Goal: Task Accomplishment & Management: Complete application form

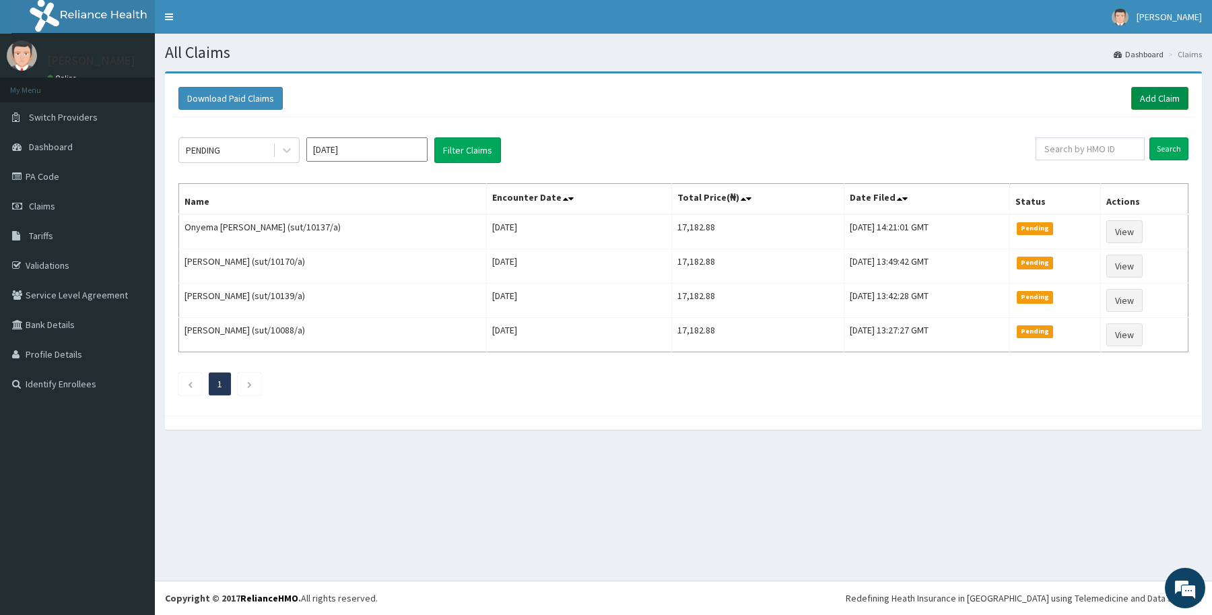
drag, startPoint x: 1140, startPoint y: 93, endPoint x: 1088, endPoint y: 75, distance: 54.7
click at [1140, 93] on link "Add Claim" at bounding box center [1159, 98] width 57 height 23
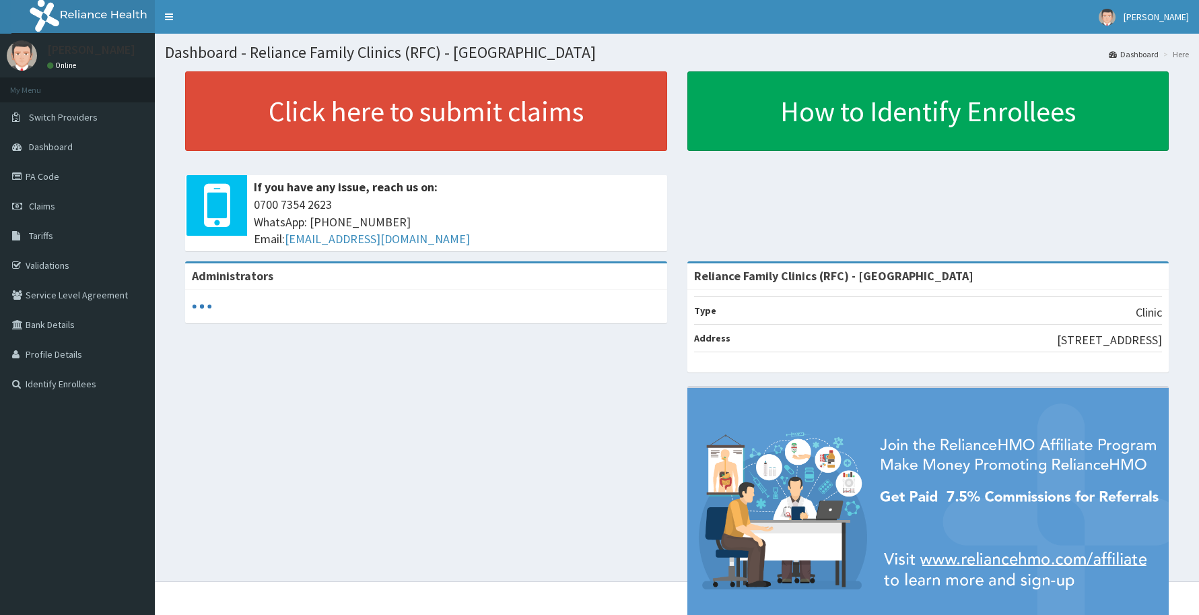
click at [64, 173] on link "PA Code" at bounding box center [77, 177] width 155 height 30
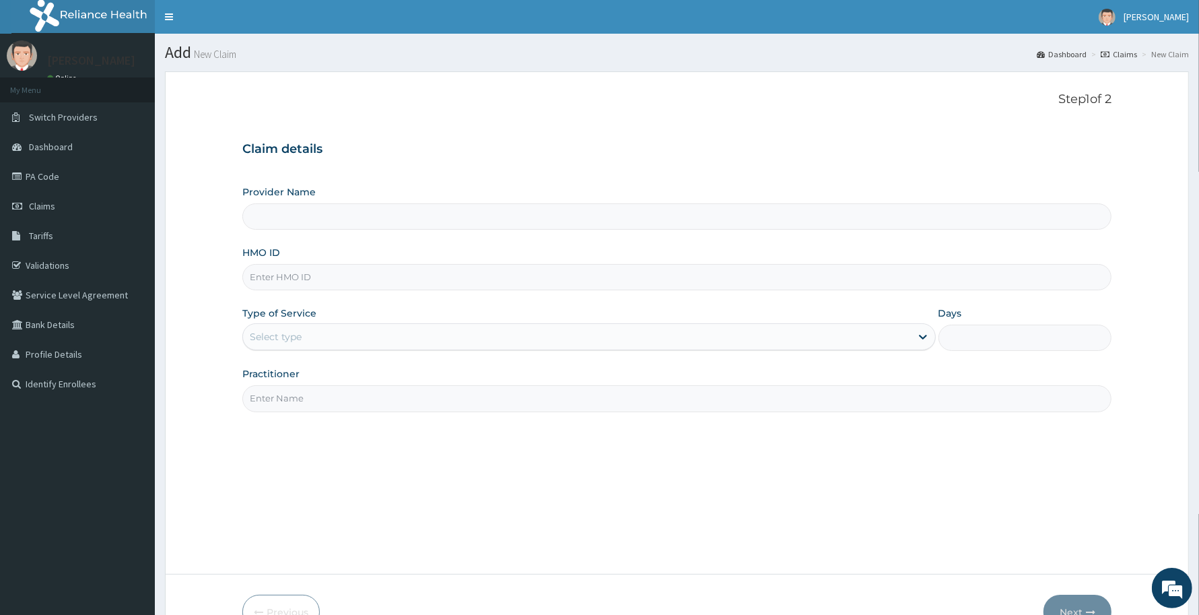
click at [442, 289] on input "HMO ID" at bounding box center [676, 277] width 869 height 26
paste input "TKL/10056/A"
type input "TKL/10056/A"
click at [392, 331] on div "Select type" at bounding box center [577, 337] width 668 height 22
click at [367, 345] on div "Select type" at bounding box center [577, 337] width 668 height 22
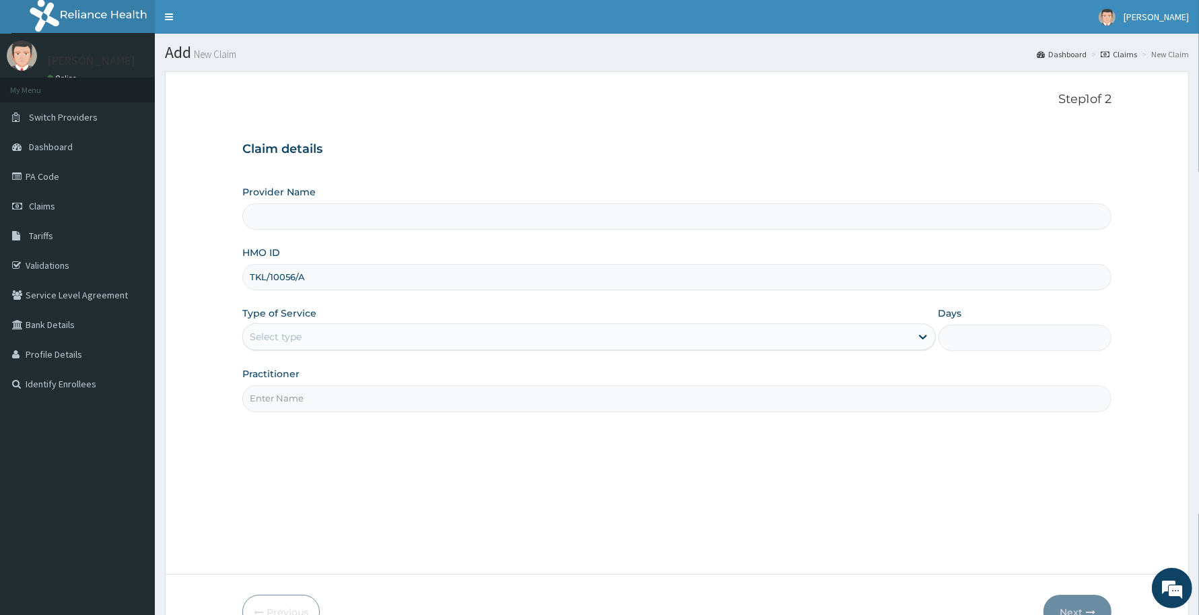
click at [367, 342] on div "Select type" at bounding box center [577, 337] width 668 height 22
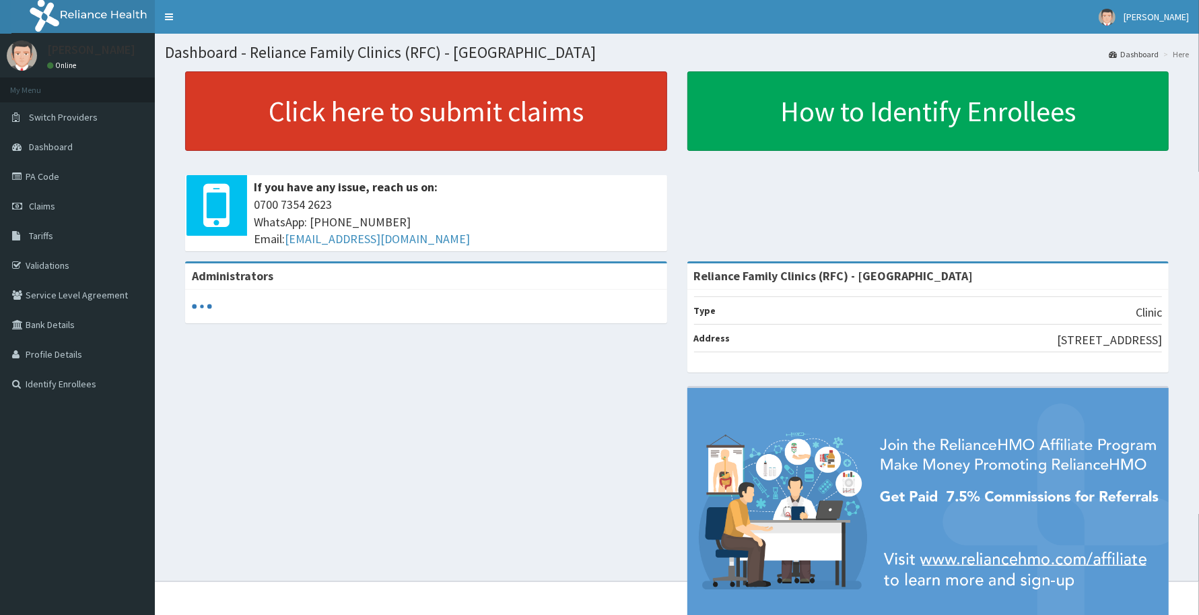
click at [489, 99] on link "Click here to submit claims" at bounding box center [426, 110] width 482 height 79
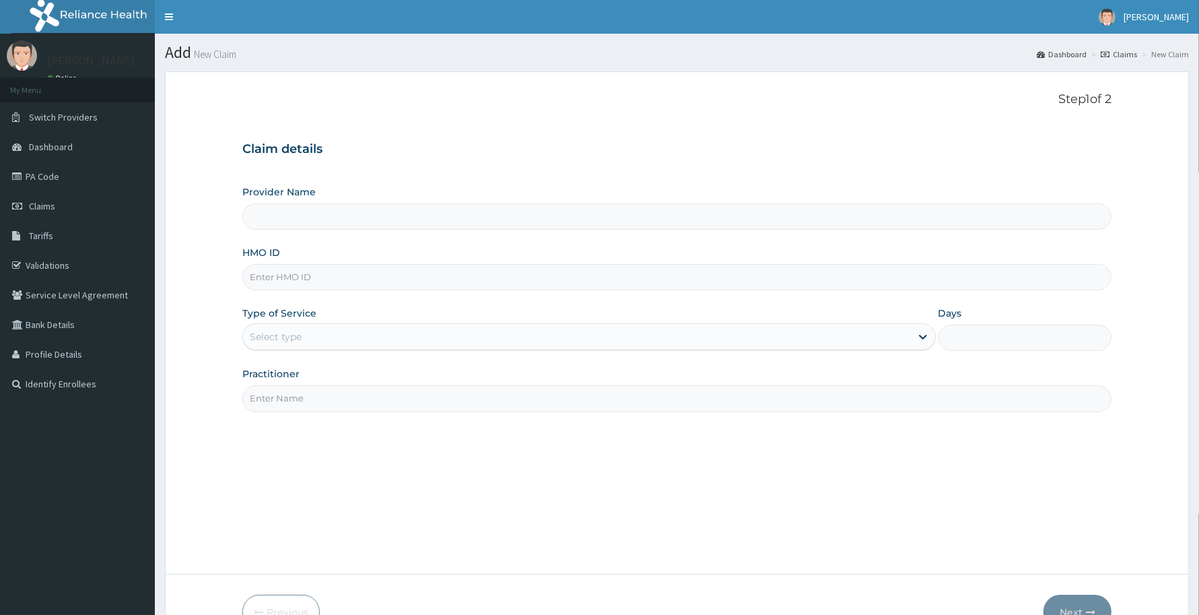
click at [435, 280] on input "HMO ID" at bounding box center [676, 277] width 869 height 26
type input "Reliance Family Clinics (RFC) - [GEOGRAPHIC_DATA]"
paste input "TKL/10056/A"
type input "TKL/10056/A"
click at [318, 401] on input "Practitioner" at bounding box center [676, 398] width 869 height 26
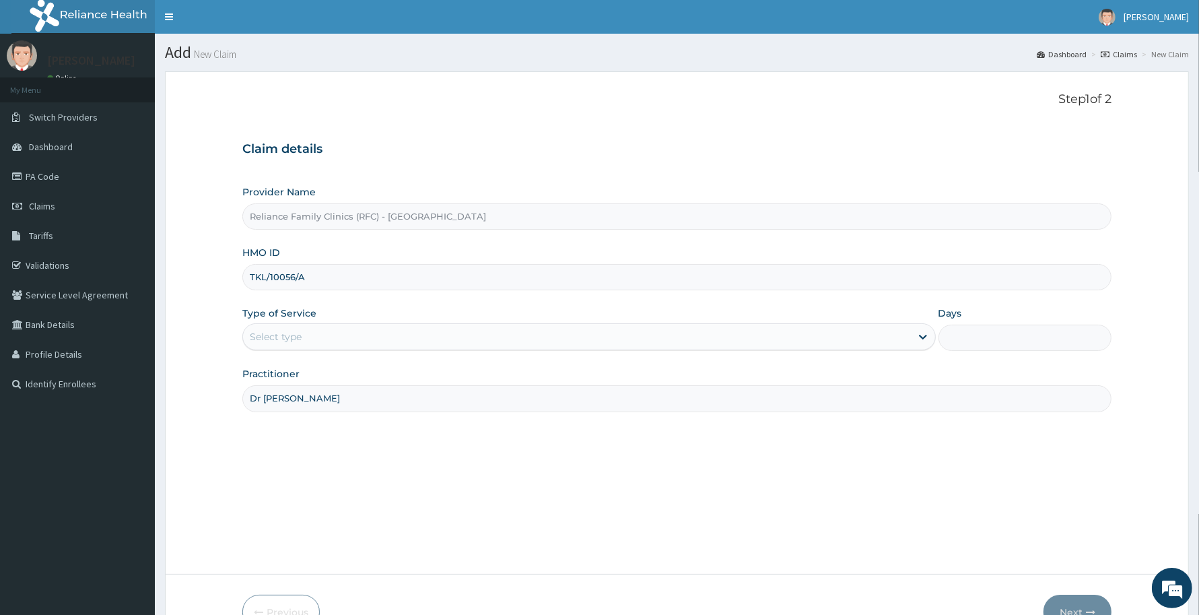
type input "Dr Aisha"
click at [382, 326] on div "Select type" at bounding box center [577, 337] width 668 height 22
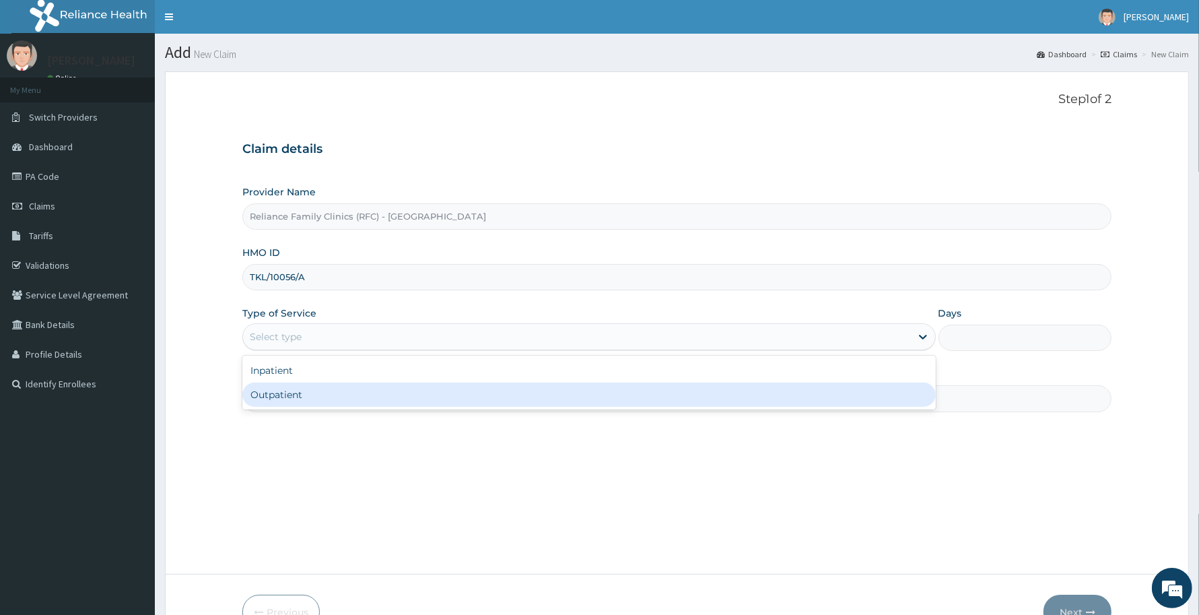
click at [351, 392] on div "Outpatient" at bounding box center [588, 394] width 693 height 24
type input "1"
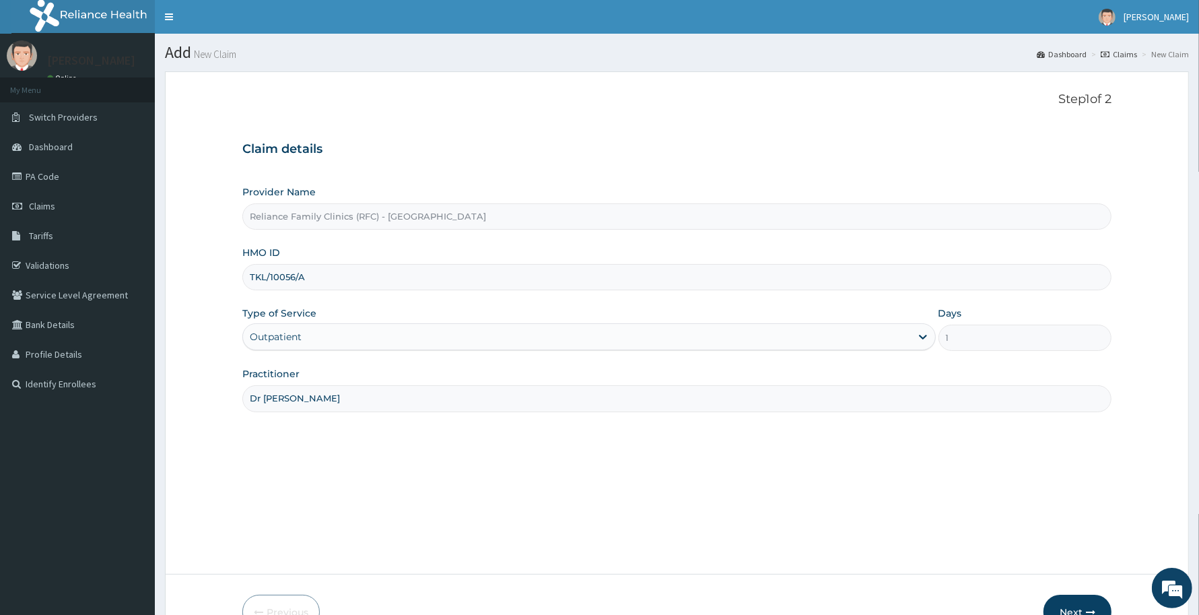
click at [1089, 603] on button "Next" at bounding box center [1078, 611] width 68 height 35
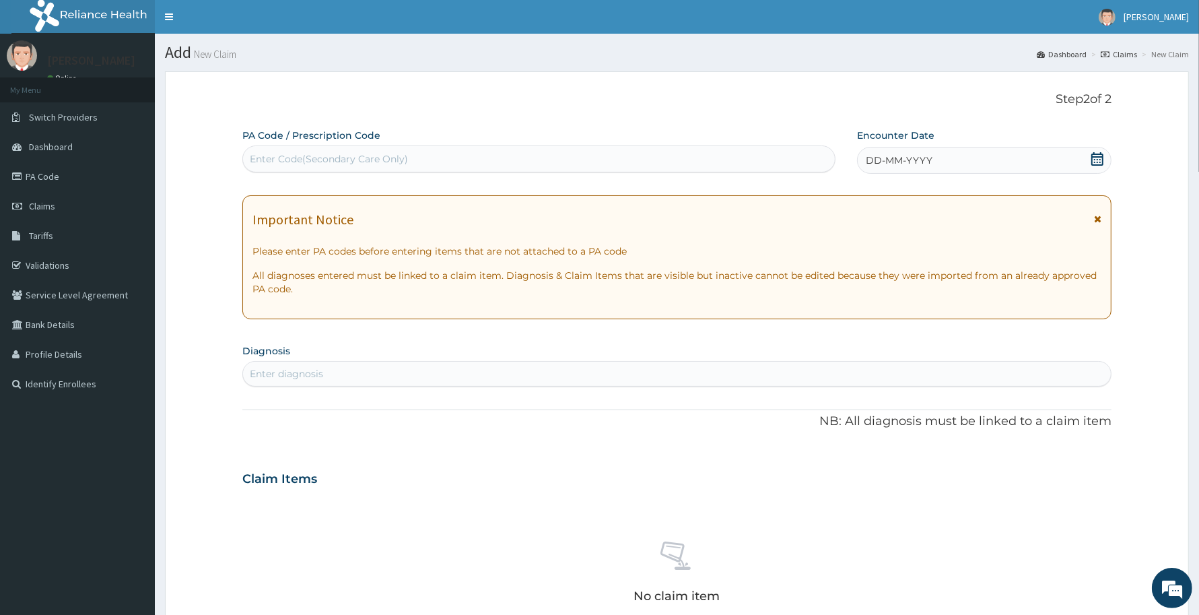
click at [522, 160] on div "Enter Code(Secondary Care Only)" at bounding box center [539, 159] width 592 height 22
paste input "PA/4093C7"
type input "PA/4093C7"
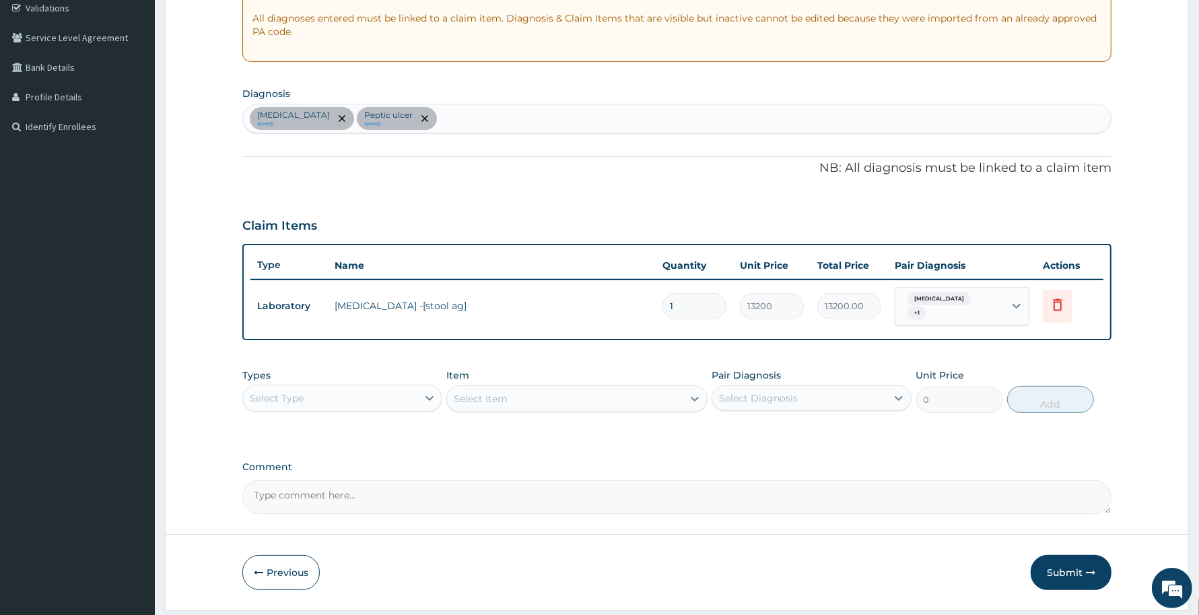
scroll to position [281, 0]
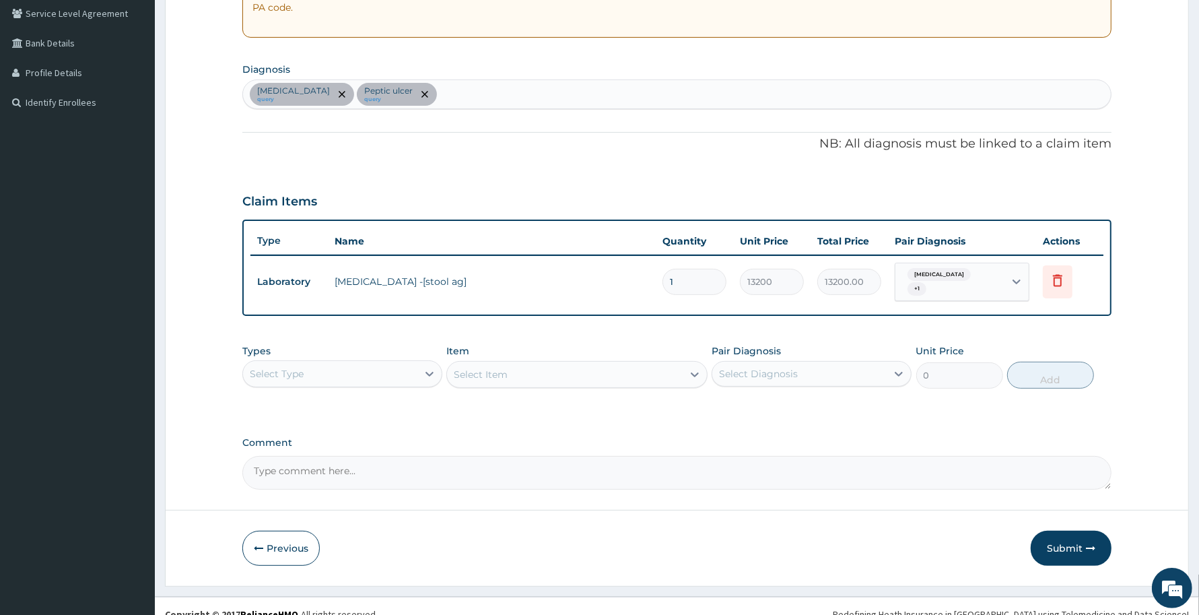
click at [392, 363] on div "Select Type" at bounding box center [330, 374] width 174 height 22
type input "pr"
click at [398, 401] on div "Procedures" at bounding box center [342, 407] width 200 height 24
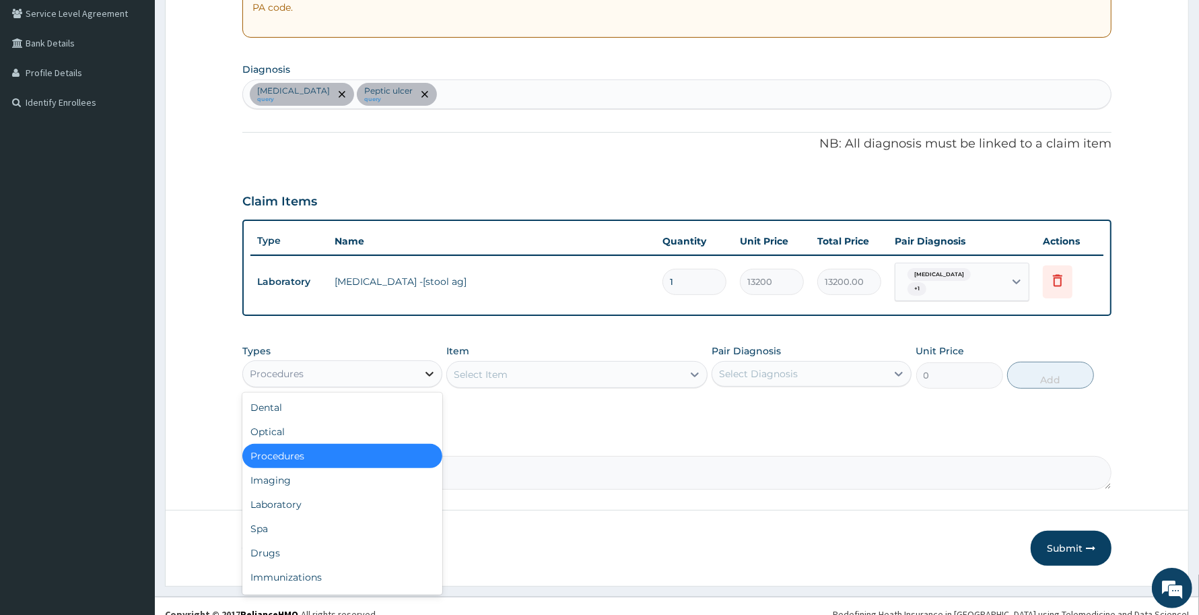
click at [425, 367] on icon at bounding box center [429, 373] width 13 height 13
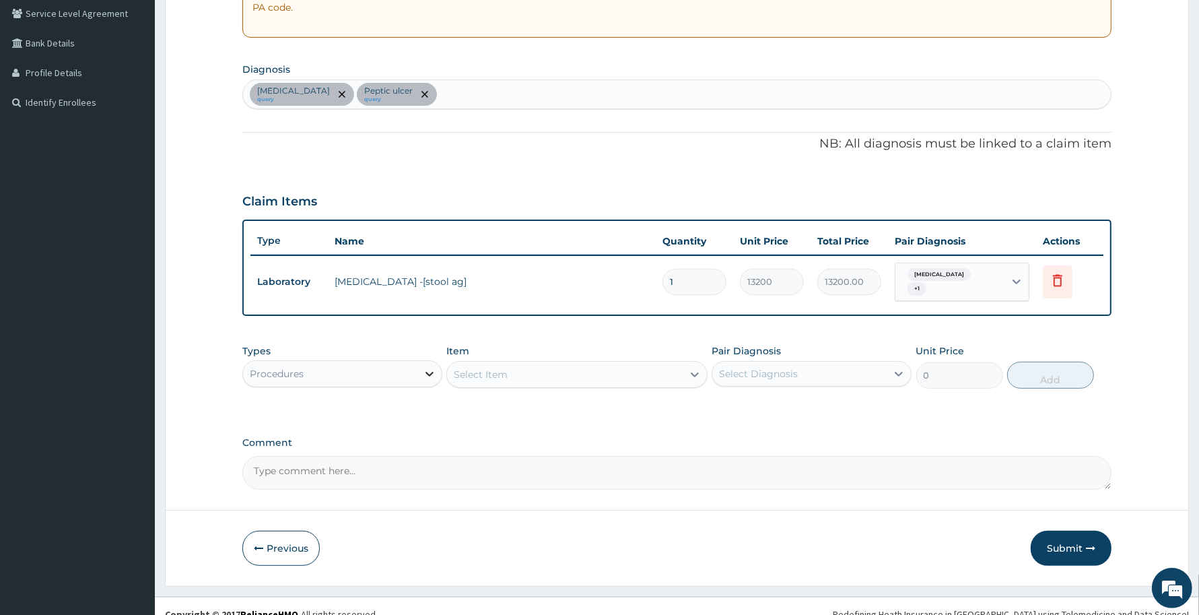
click at [425, 367] on icon at bounding box center [429, 373] width 13 height 13
click at [520, 364] on div "Select Item" at bounding box center [564, 375] width 235 height 22
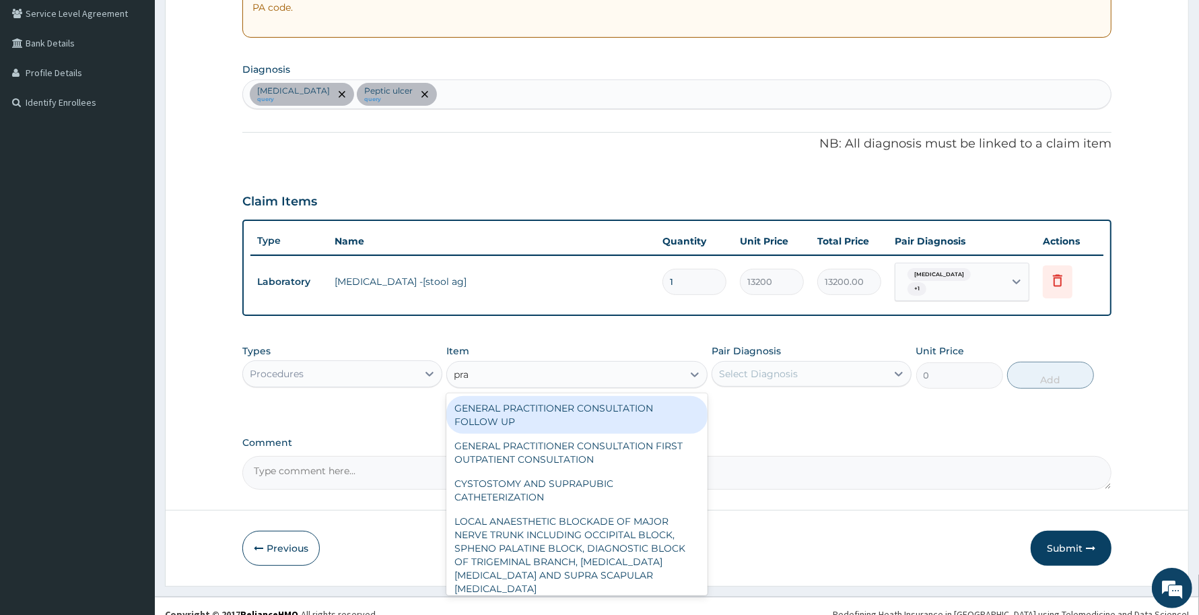
type input "prac"
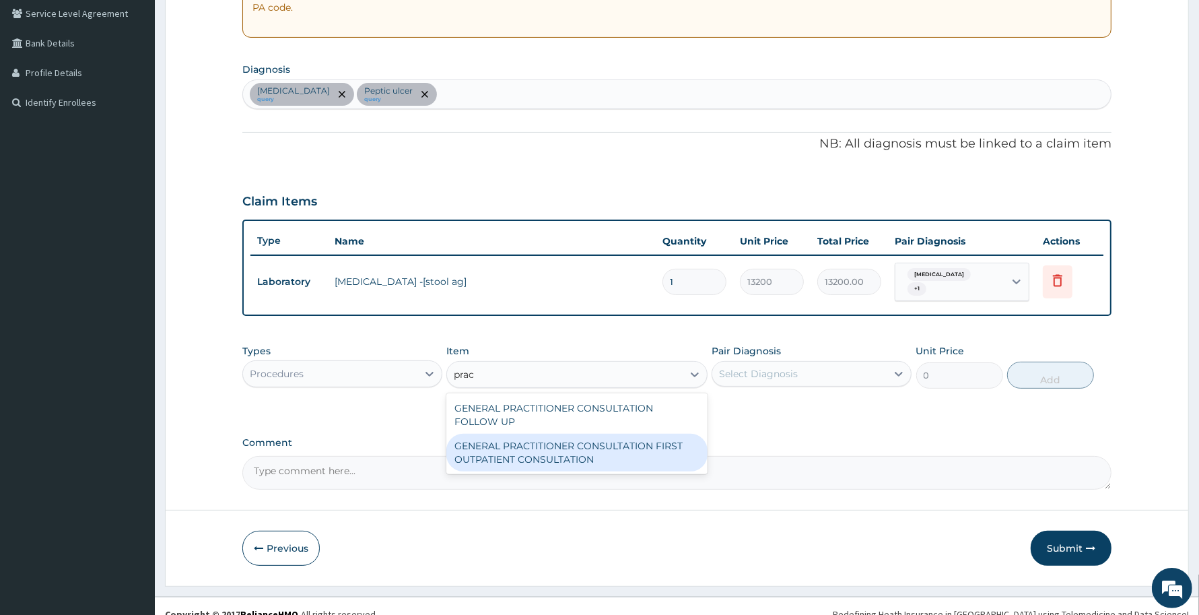
click at [554, 434] on div "GENERAL PRACTITIONER CONSULTATION FIRST OUTPATIENT CONSULTATION" at bounding box center [576, 453] width 261 height 38
type input "3370.125"
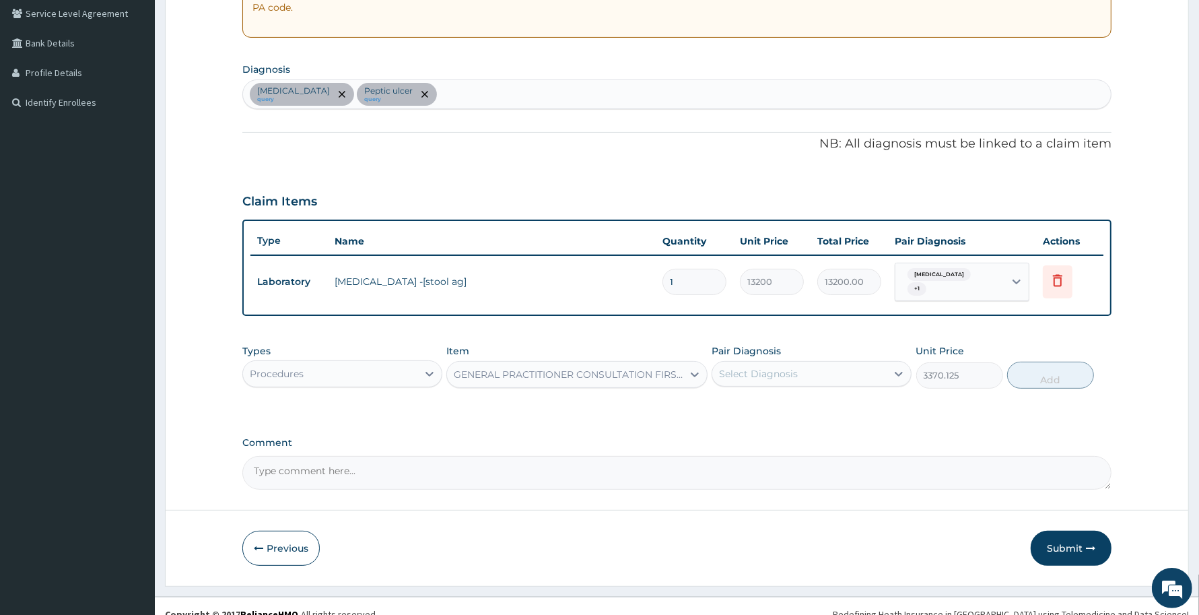
click at [822, 364] on div "Select Diagnosis" at bounding box center [799, 374] width 174 height 22
click at [809, 422] on div "Peptic ulcer" at bounding box center [812, 436] width 200 height 28
checkbox input "true"
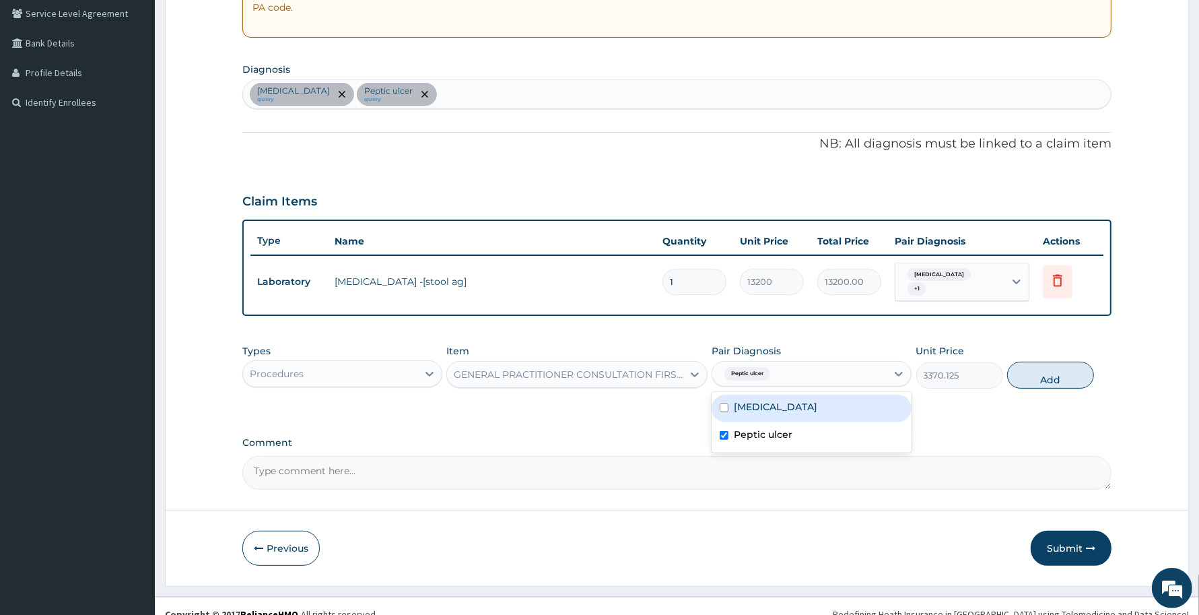
click at [813, 395] on div "Indigestion" at bounding box center [812, 409] width 200 height 28
checkbox input "true"
click at [1038, 365] on button "Add" at bounding box center [1050, 375] width 87 height 27
type input "0"
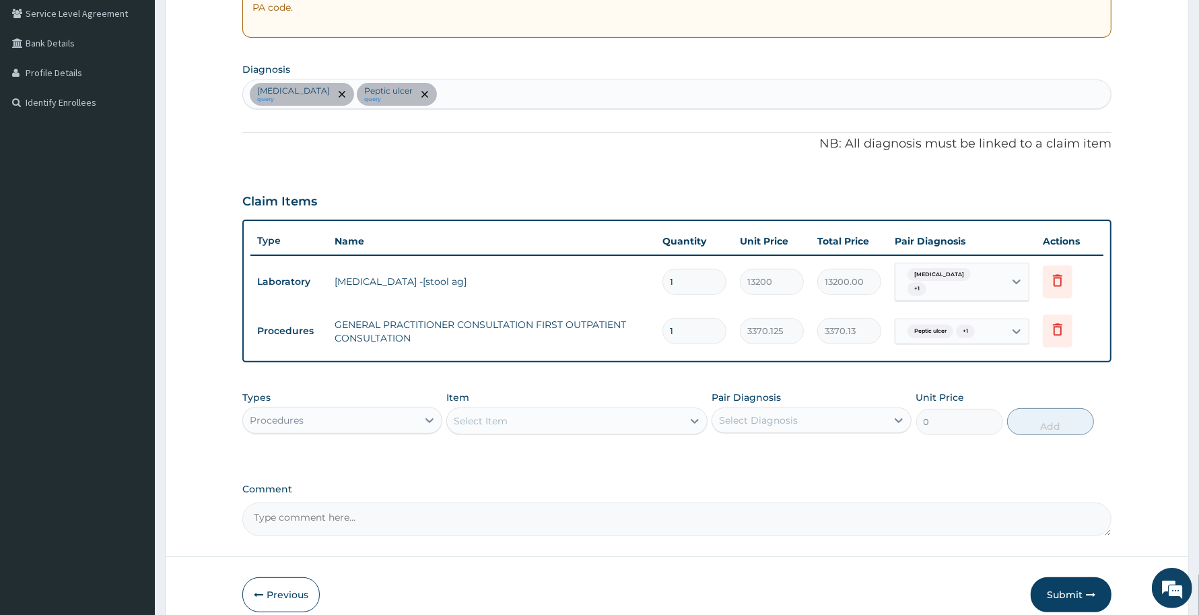
click at [357, 412] on div "Procedures" at bounding box center [330, 420] width 174 height 22
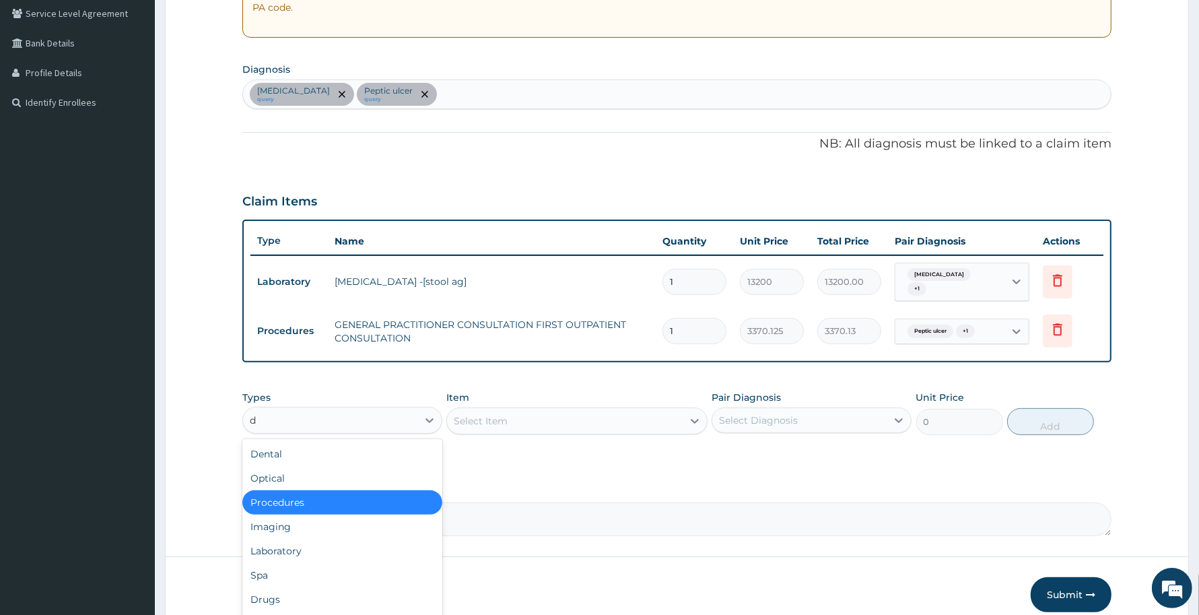
type input "dr"
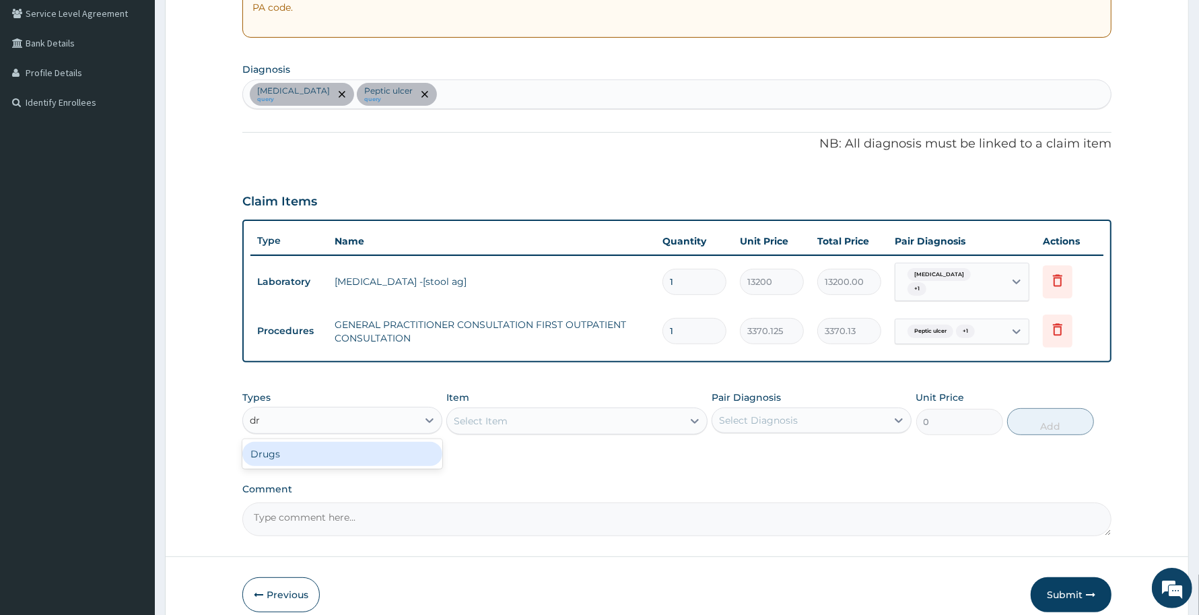
click at [375, 446] on div "Drugs" at bounding box center [342, 454] width 200 height 24
click at [606, 410] on div "Select Item" at bounding box center [564, 421] width 235 height 22
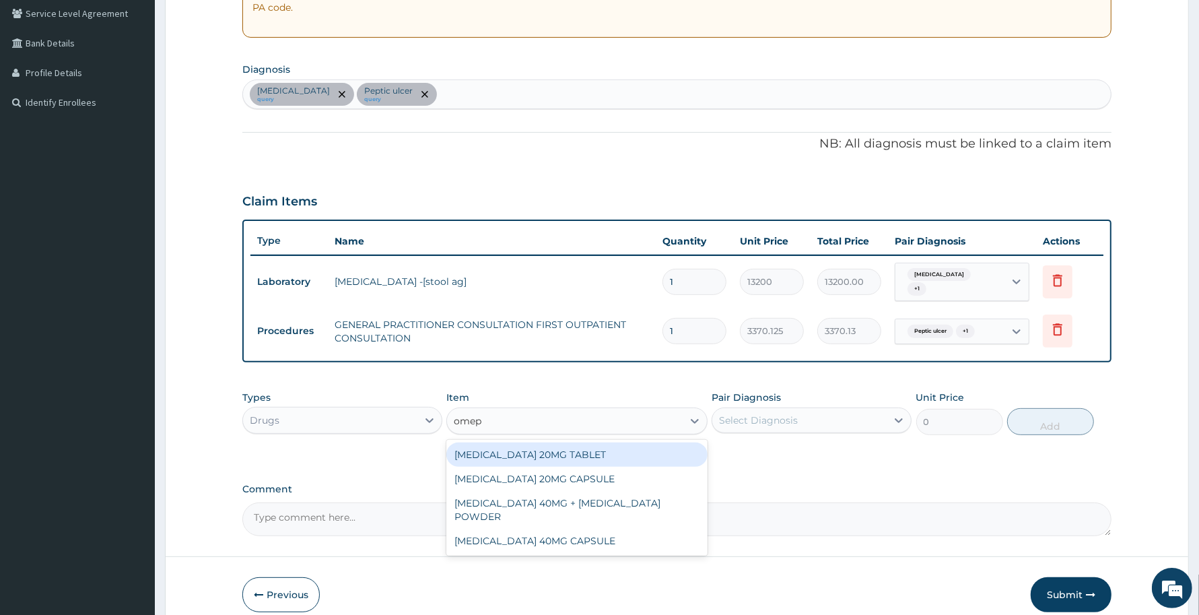
type input "omepr"
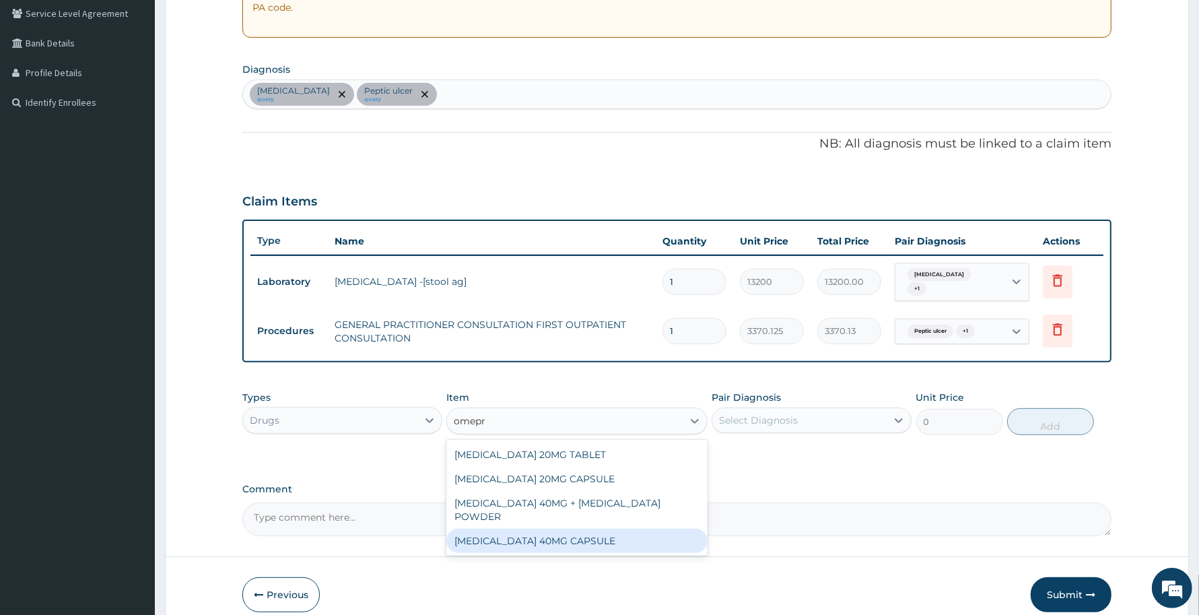
click at [581, 537] on div "[MEDICAL_DATA] 40MG CAPSULE" at bounding box center [576, 540] width 261 height 24
type input "180"
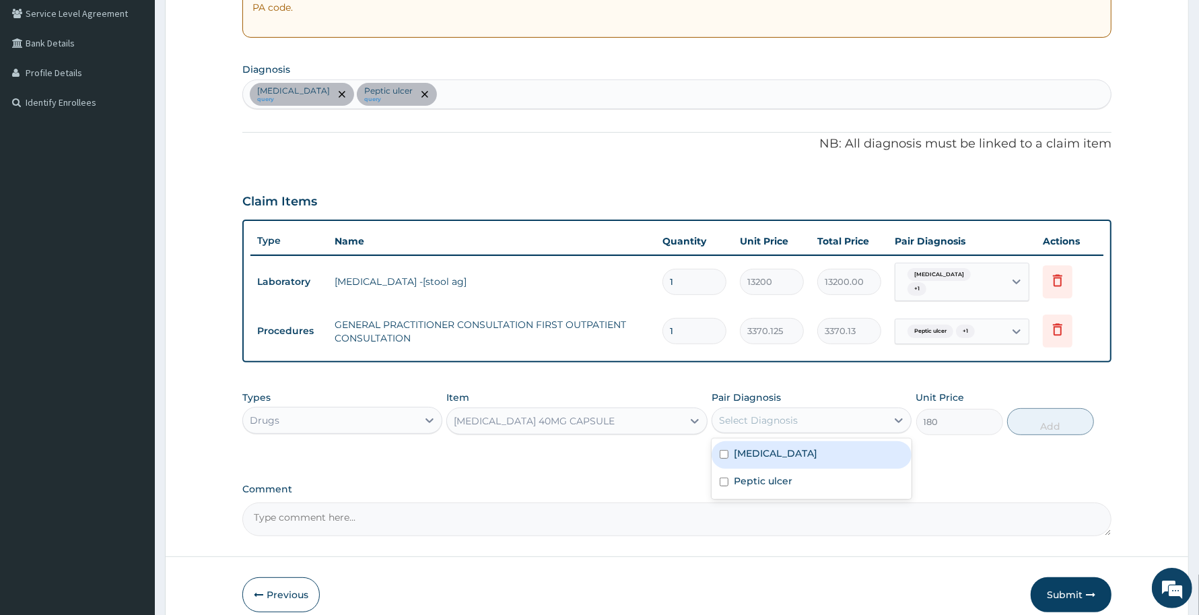
click at [767, 413] on div "Select Diagnosis" at bounding box center [758, 419] width 79 height 13
click at [810, 456] on div "Indigestion" at bounding box center [812, 455] width 200 height 28
checkbox input "true"
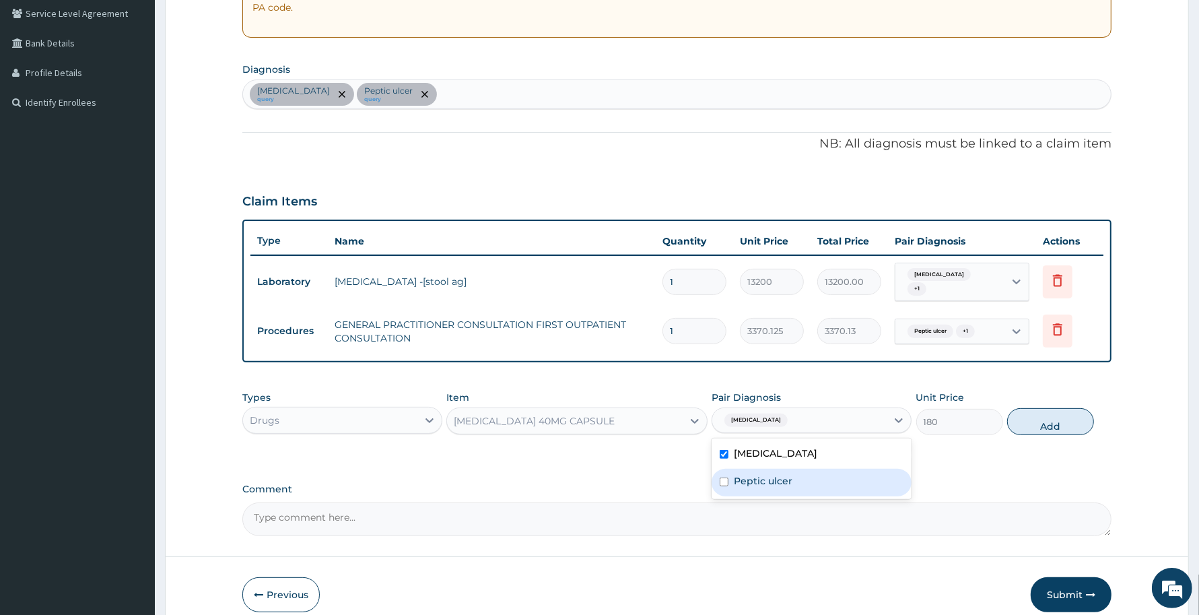
click at [816, 483] on div "Peptic ulcer" at bounding box center [812, 483] width 200 height 28
checkbox input "true"
click at [1067, 425] on button "Add" at bounding box center [1050, 421] width 87 height 27
type input "0"
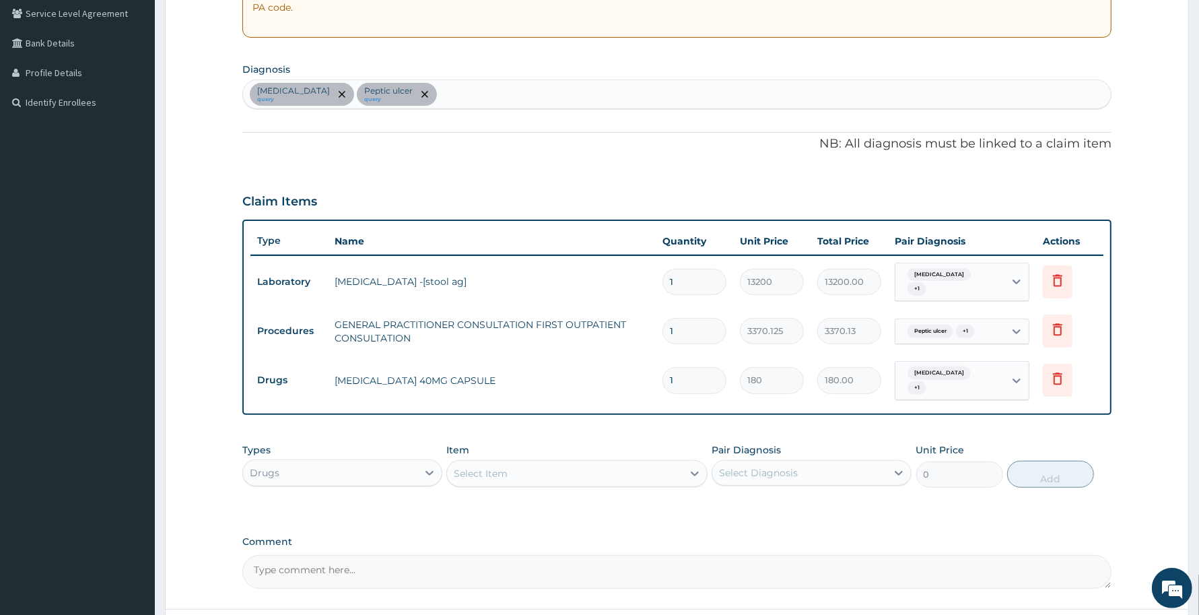
click at [635, 463] on div "Select Item" at bounding box center [564, 474] width 235 height 22
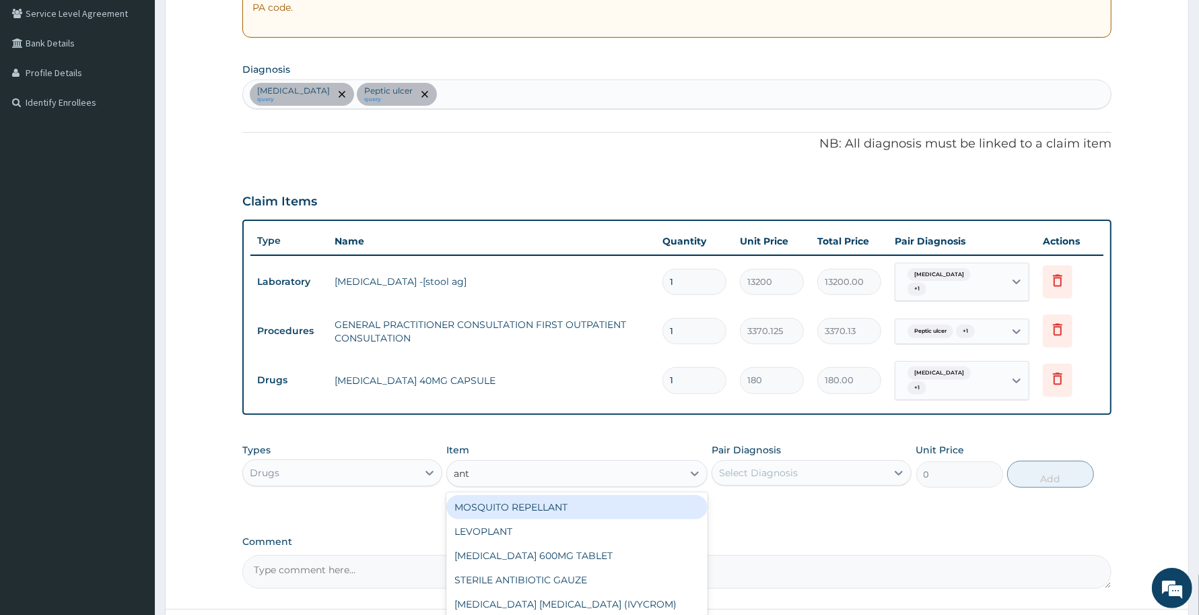
type input "anta"
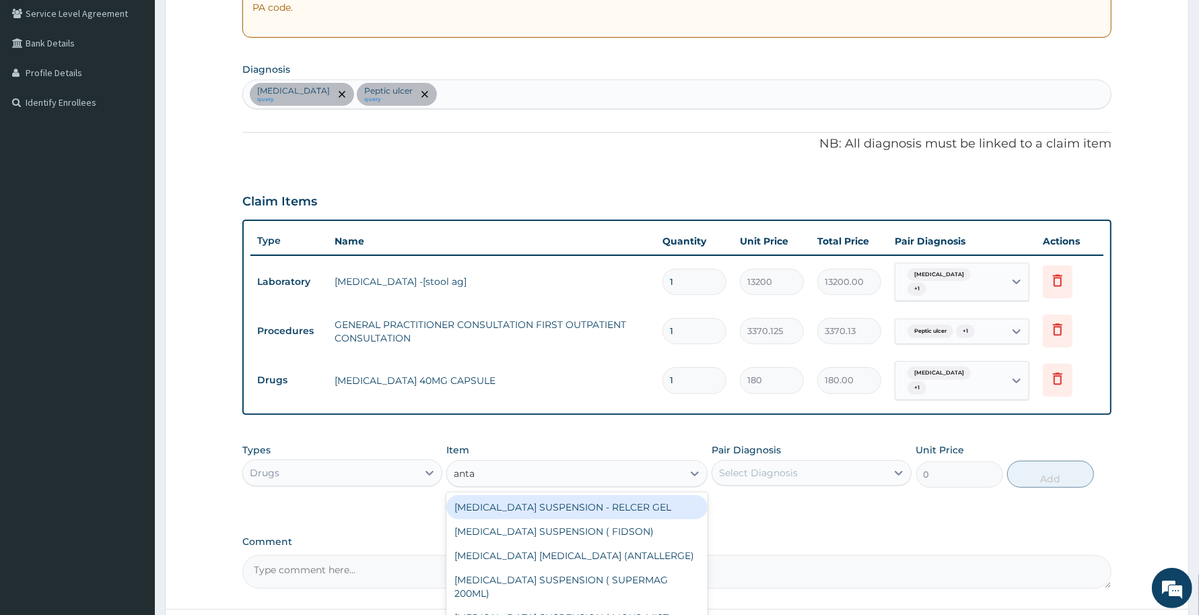
scroll to position [384, 0]
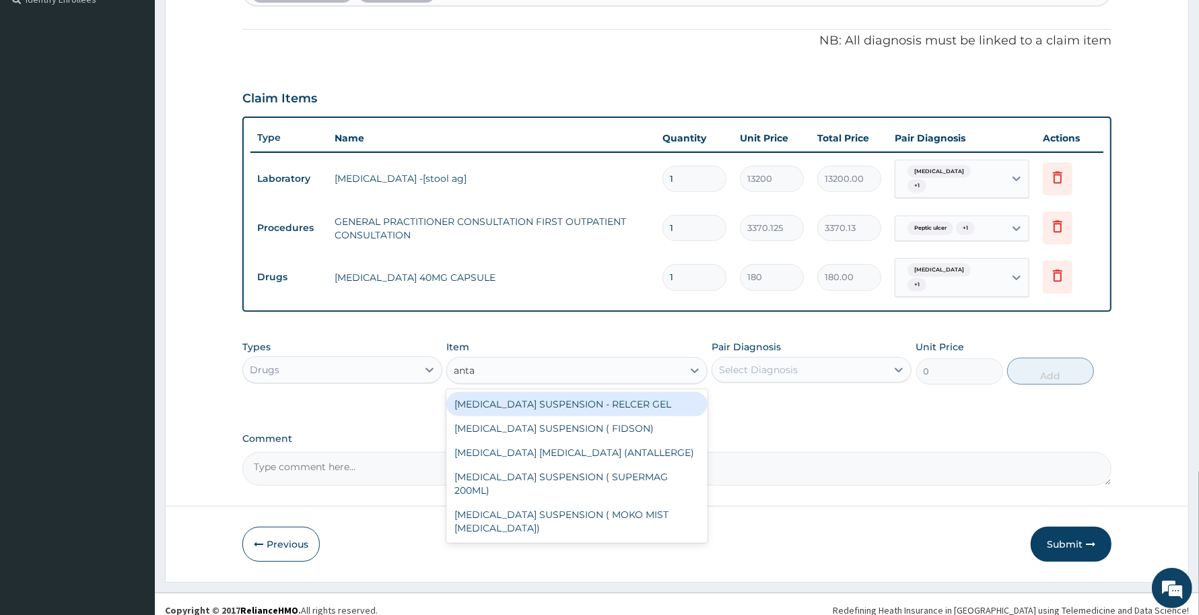
click at [566, 392] on div "[MEDICAL_DATA] SUSPENSION - RELCER GEL" at bounding box center [576, 404] width 261 height 24
type input "3666"
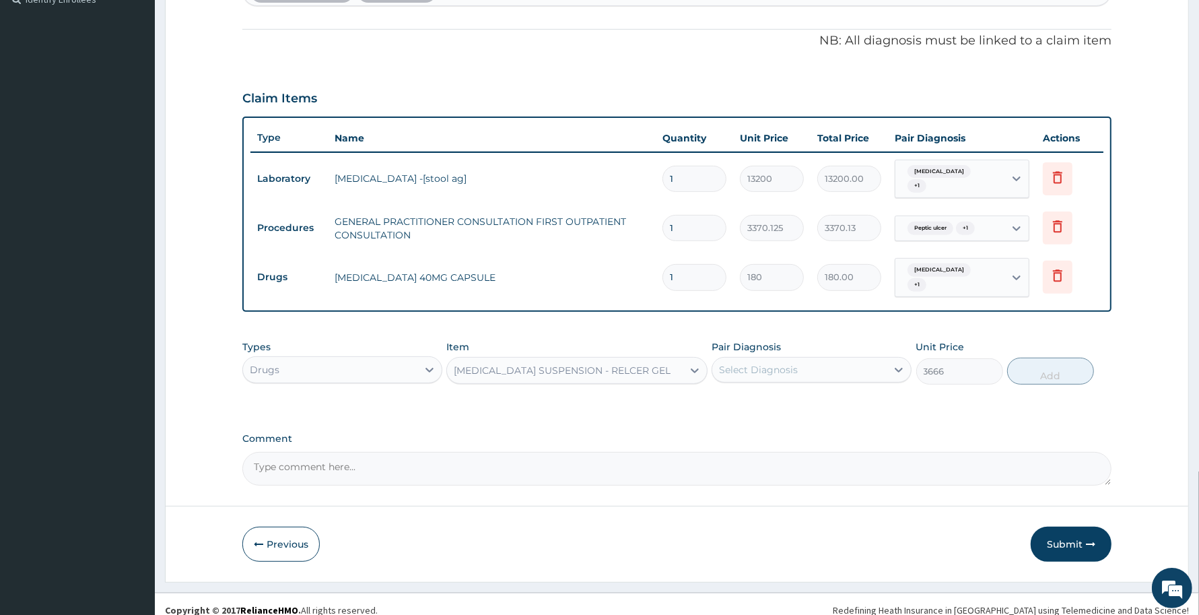
click at [833, 359] on div "Select Diagnosis" at bounding box center [799, 370] width 174 height 22
click at [818, 418] on div "Peptic ulcer" at bounding box center [812, 432] width 200 height 28
checkbox input "true"
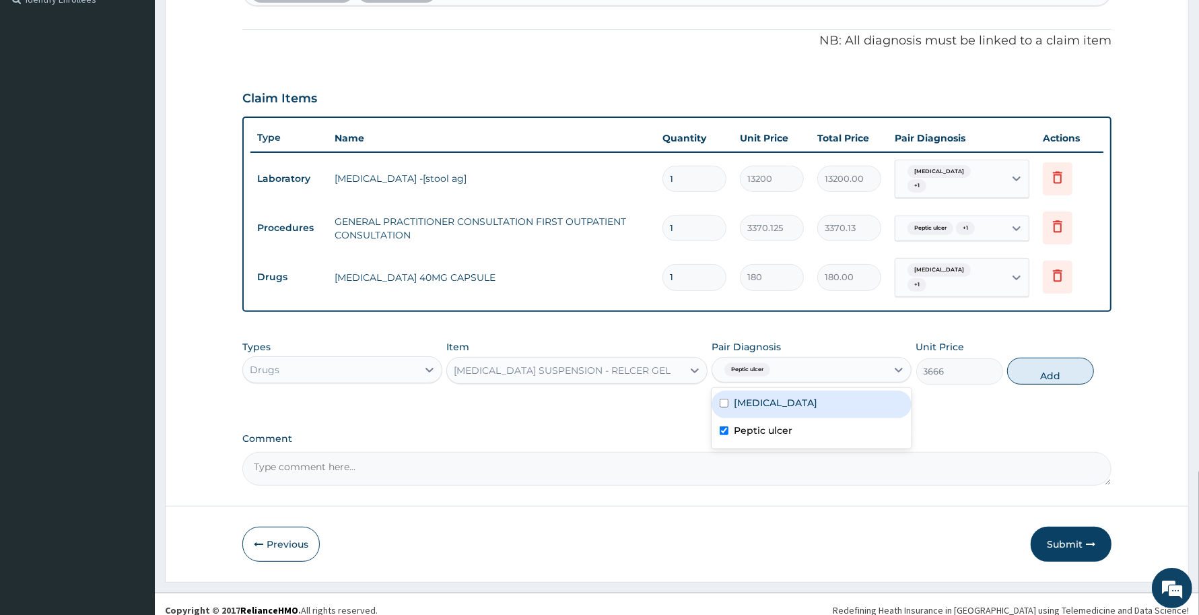
click at [822, 390] on div "Indigestion" at bounding box center [812, 404] width 200 height 28
checkbox input "true"
click at [1064, 357] on button "Add" at bounding box center [1050, 370] width 87 height 27
type input "0"
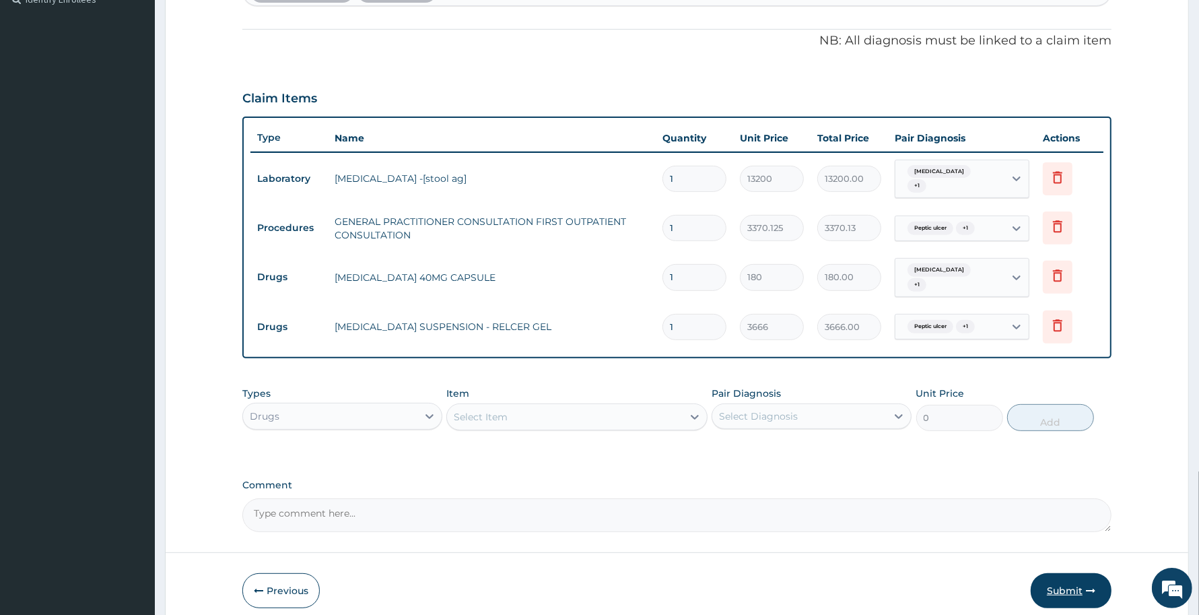
click at [1071, 576] on button "Submit" at bounding box center [1071, 590] width 81 height 35
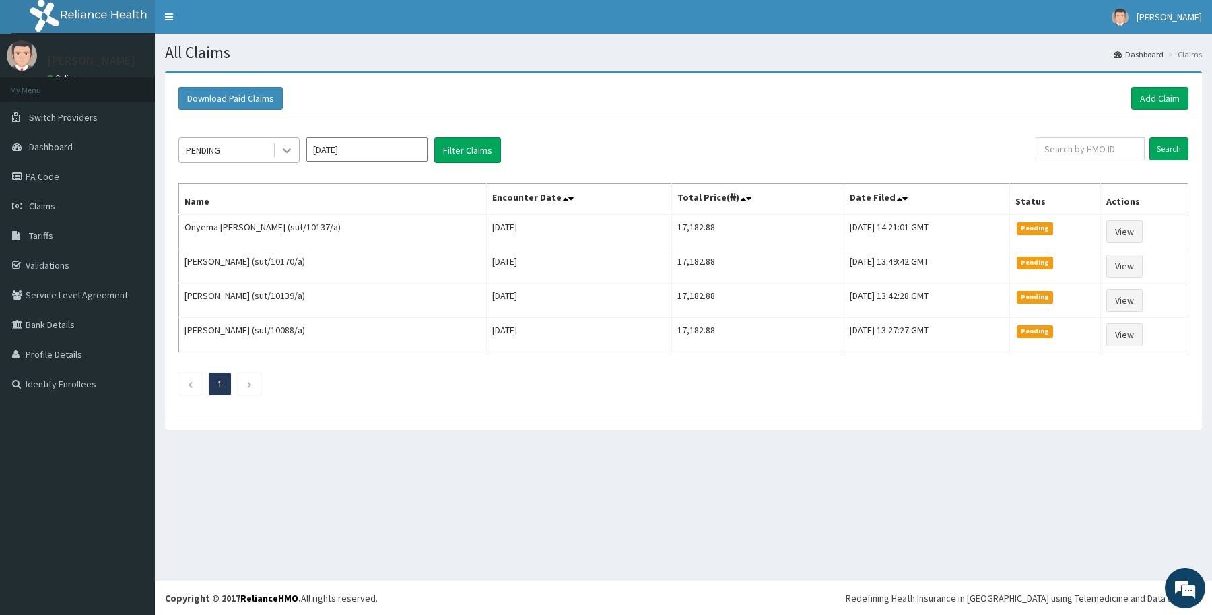
click at [283, 146] on icon at bounding box center [286, 149] width 13 height 13
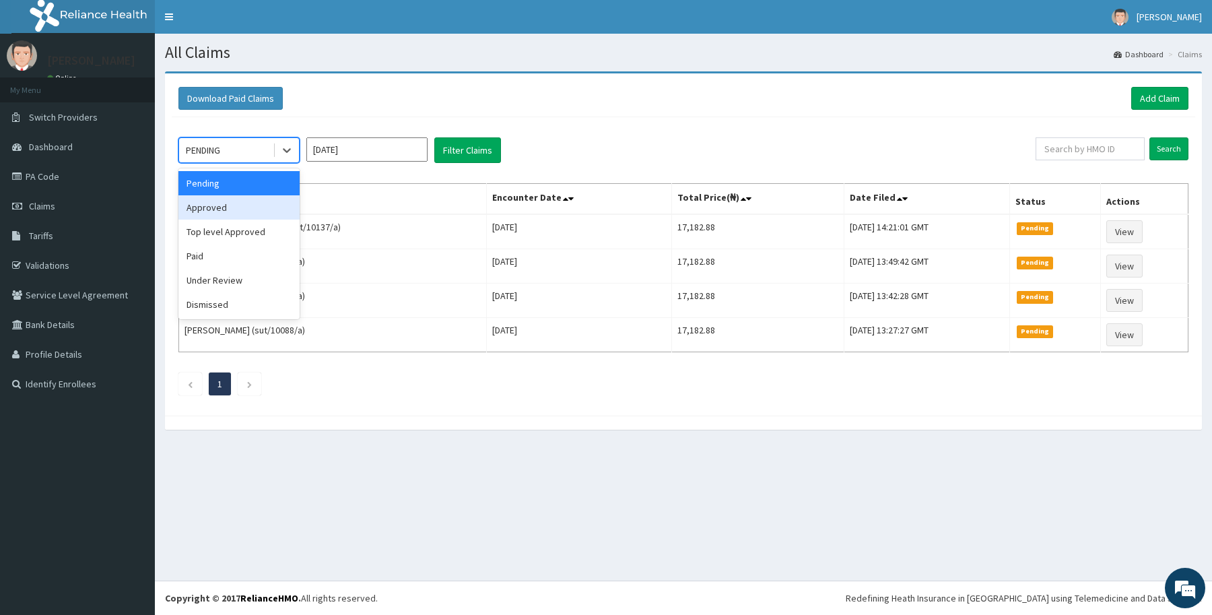
click at [265, 204] on div "Approved" at bounding box center [238, 207] width 121 height 24
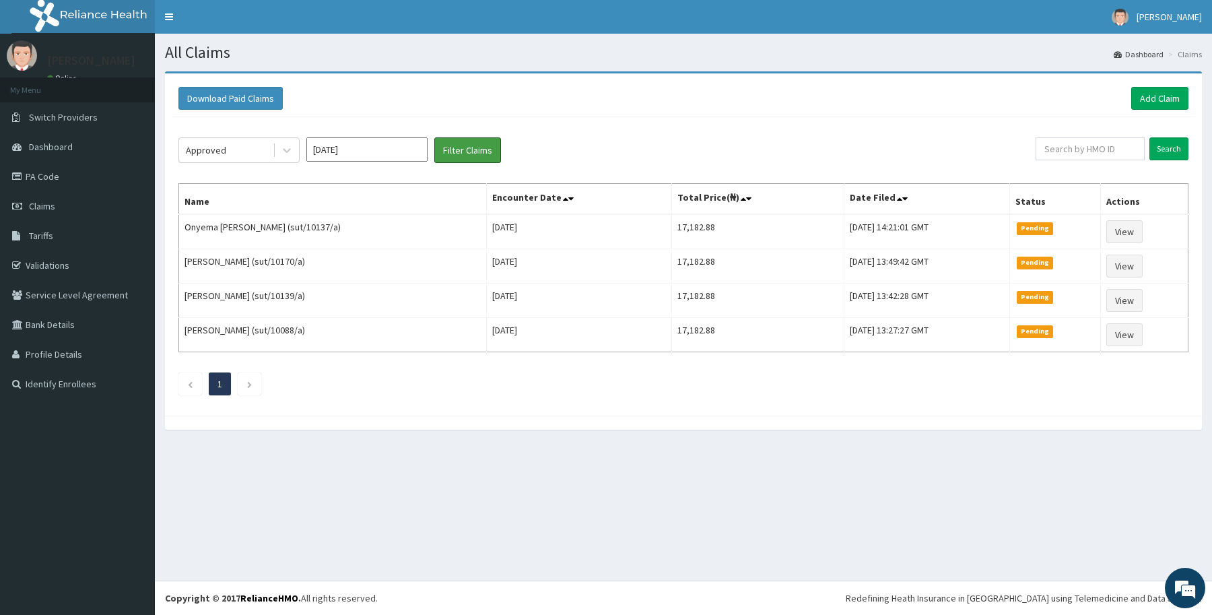
drag, startPoint x: 485, startPoint y: 145, endPoint x: 502, endPoint y: 149, distance: 17.3
click at [486, 146] on button "Filter Claims" at bounding box center [467, 150] width 67 height 26
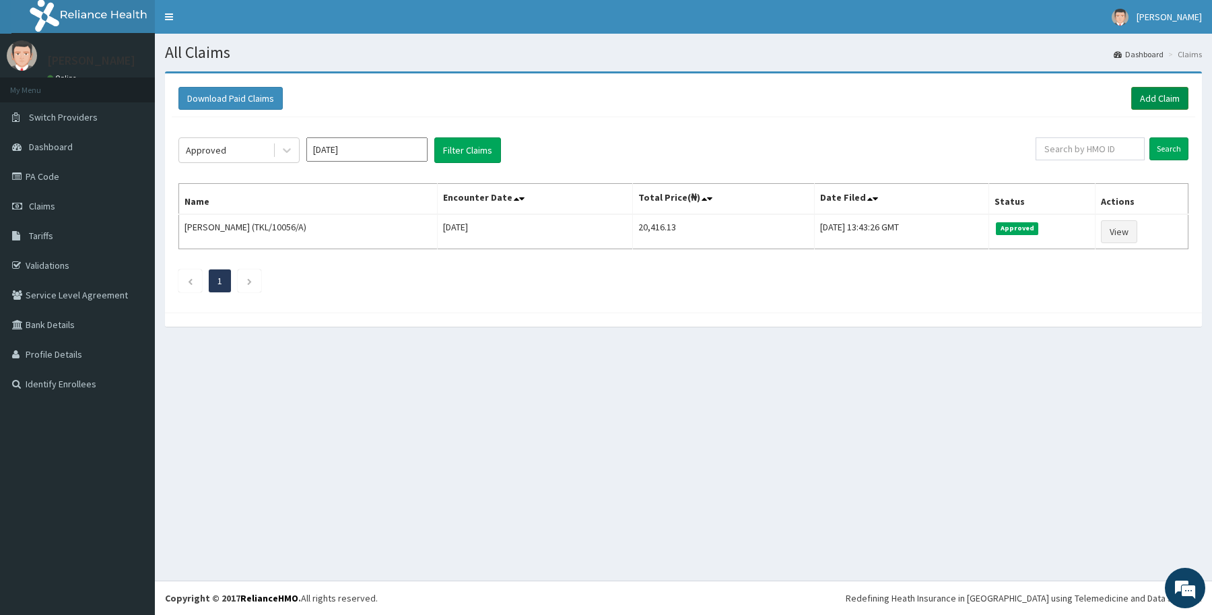
click at [1170, 95] on link "Add Claim" at bounding box center [1159, 98] width 57 height 23
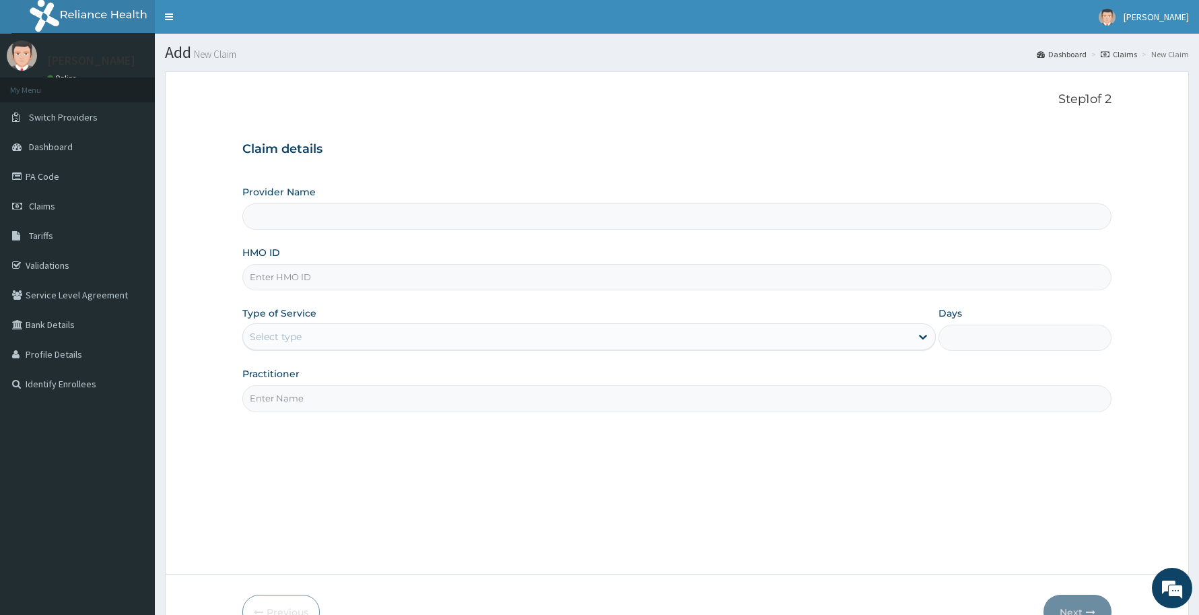
type input "Reliance Family Clinics (RFC) - [GEOGRAPHIC_DATA]"
click at [479, 276] on input "HMO ID" at bounding box center [676, 277] width 869 height 26
paste input "TKM/10033/A"
type input "TKM/10033/A"
click at [411, 334] on div "Select type" at bounding box center [577, 337] width 668 height 22
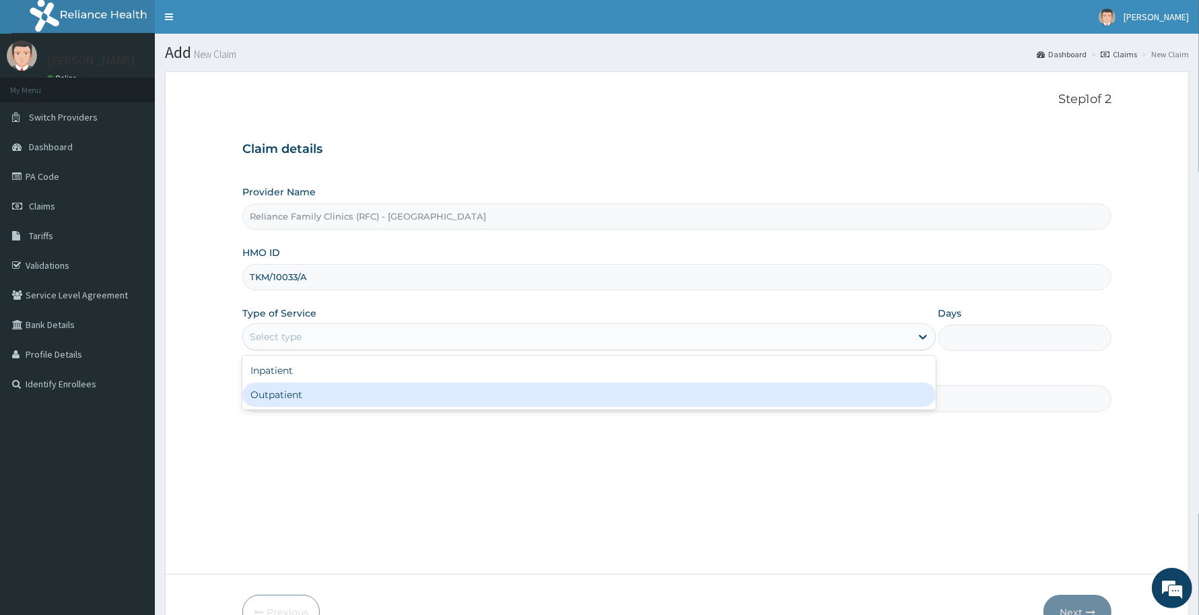
drag, startPoint x: 405, startPoint y: 380, endPoint x: 401, endPoint y: 390, distance: 10.9
click at [401, 390] on div "Inpatient Outpatient" at bounding box center [588, 382] width 693 height 54
click at [401, 390] on div "Outpatient" at bounding box center [588, 394] width 693 height 24
type input "1"
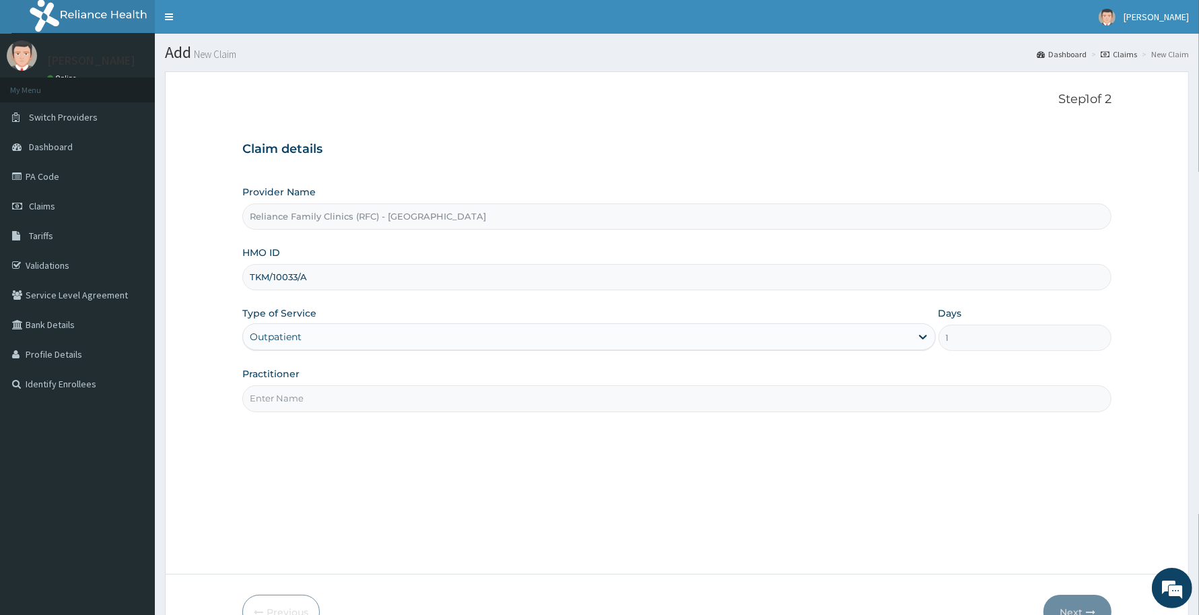
click at [401, 390] on input "Practitioner" at bounding box center [676, 398] width 869 height 26
type input "d"
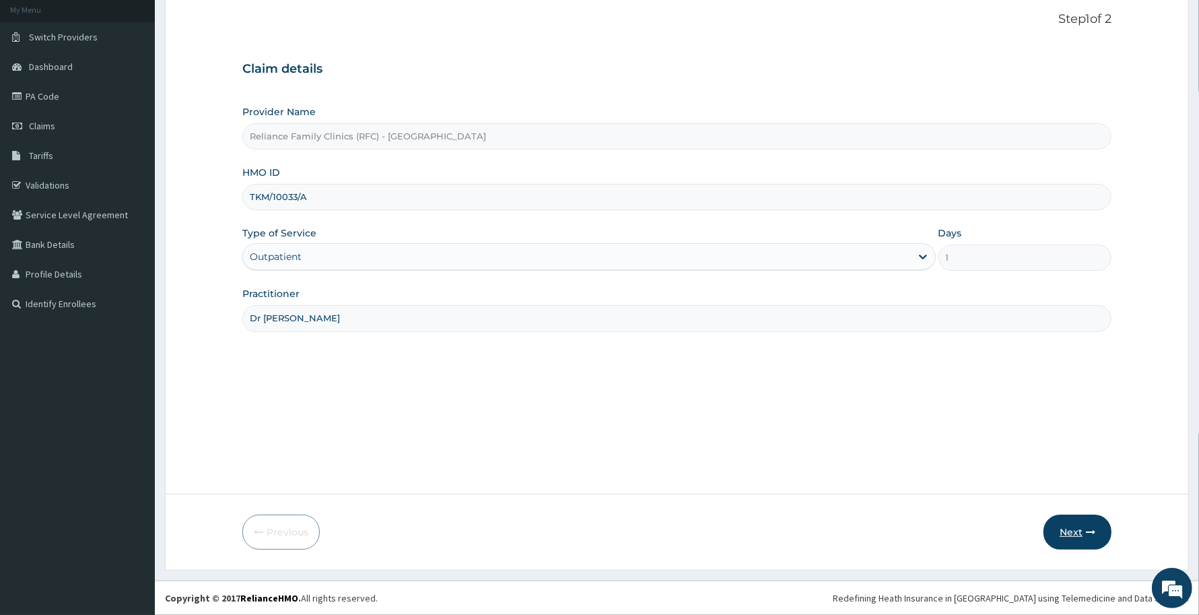
type input "Dr [PERSON_NAME]"
click at [1079, 531] on button "Next" at bounding box center [1078, 531] width 68 height 35
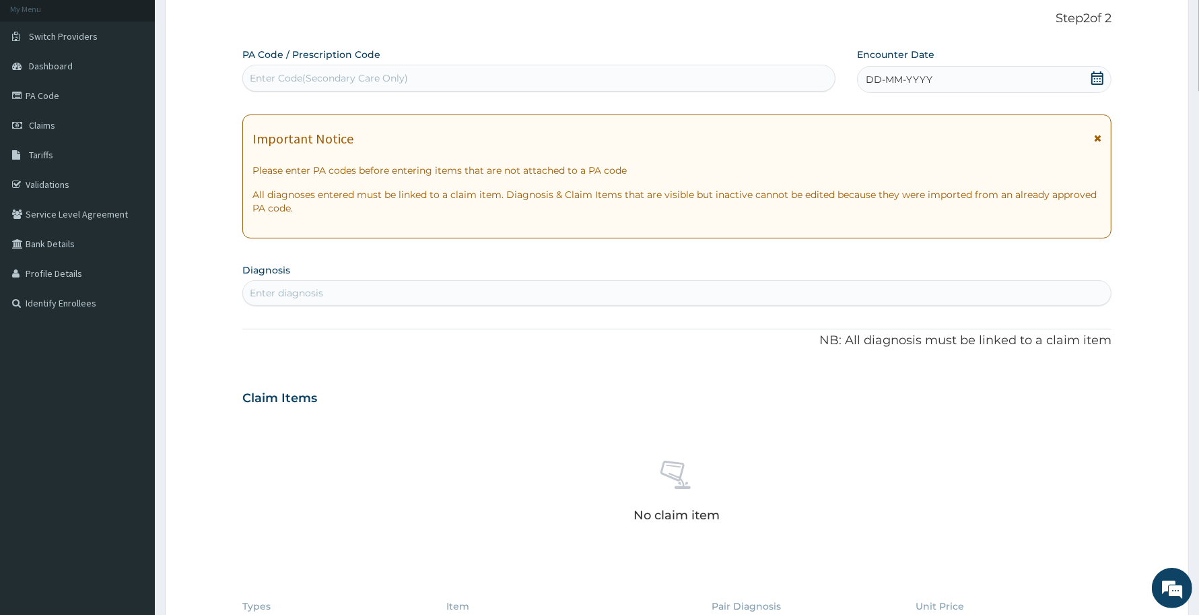
click at [499, 76] on div "Enter Code(Secondary Care Only)" at bounding box center [539, 78] width 592 height 22
paste input "PA/75F658"
type input "PA/75F658"
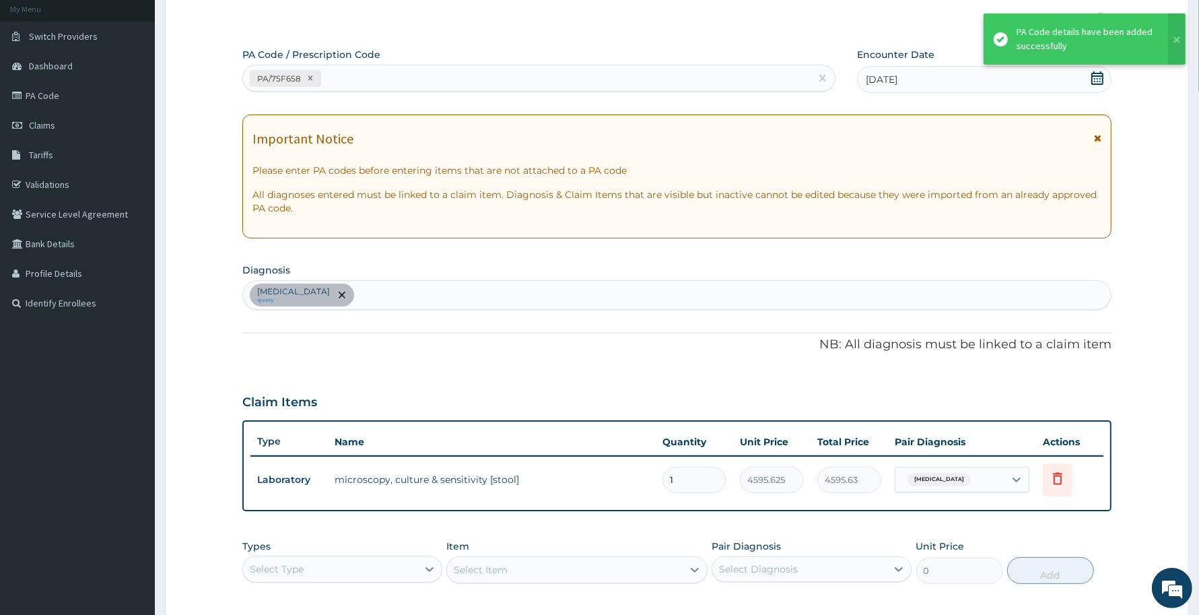
scroll to position [291, 0]
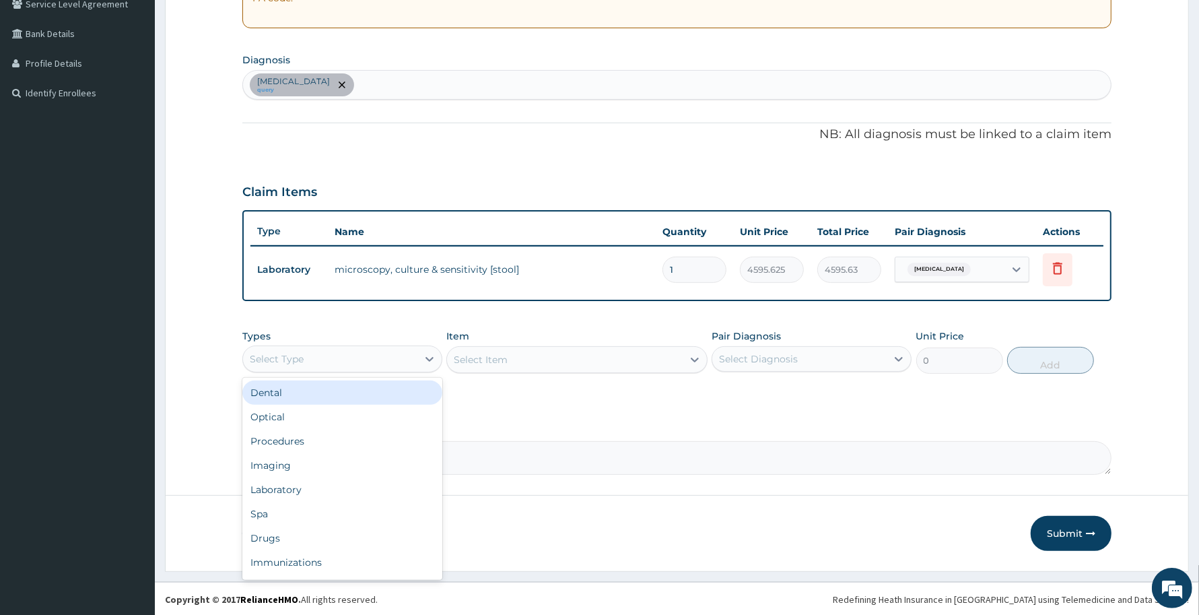
click at [380, 350] on div "Select Type" at bounding box center [330, 359] width 174 height 22
type input "la"
click at [404, 392] on div "Laboratory" at bounding box center [342, 392] width 200 height 24
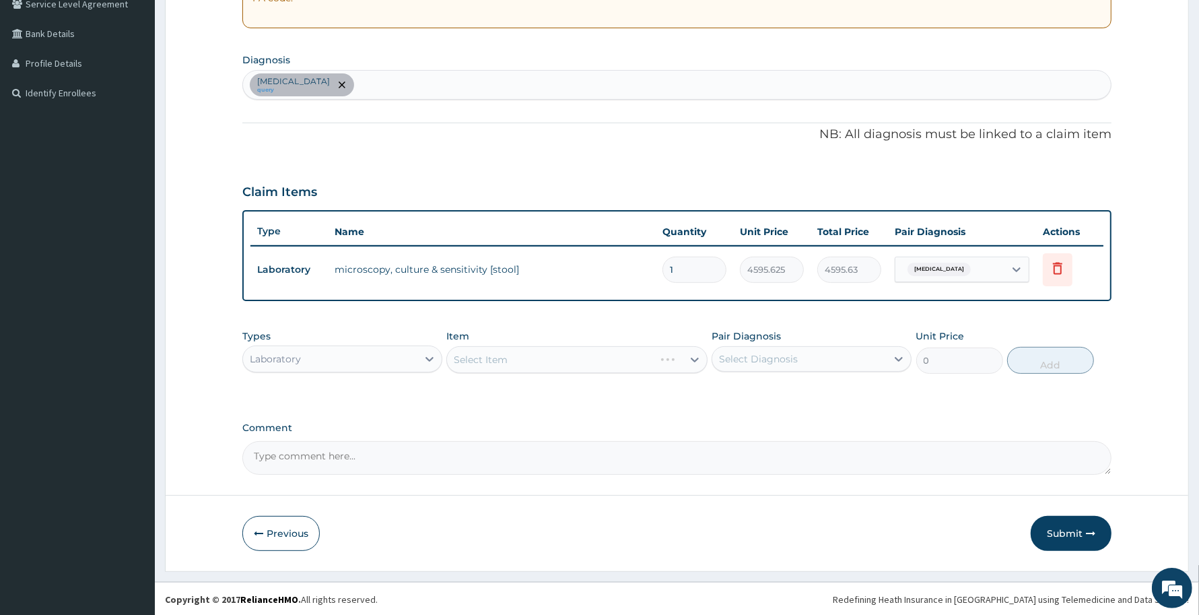
click at [566, 359] on div "Select Item" at bounding box center [550, 360] width 207 height 22
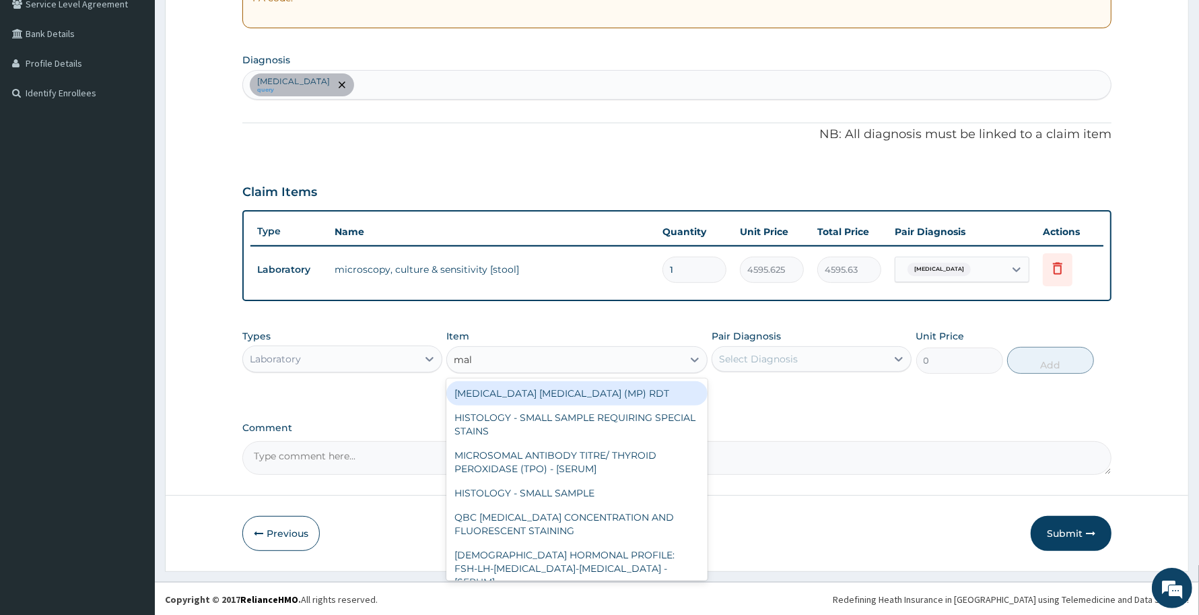
type input "mala"
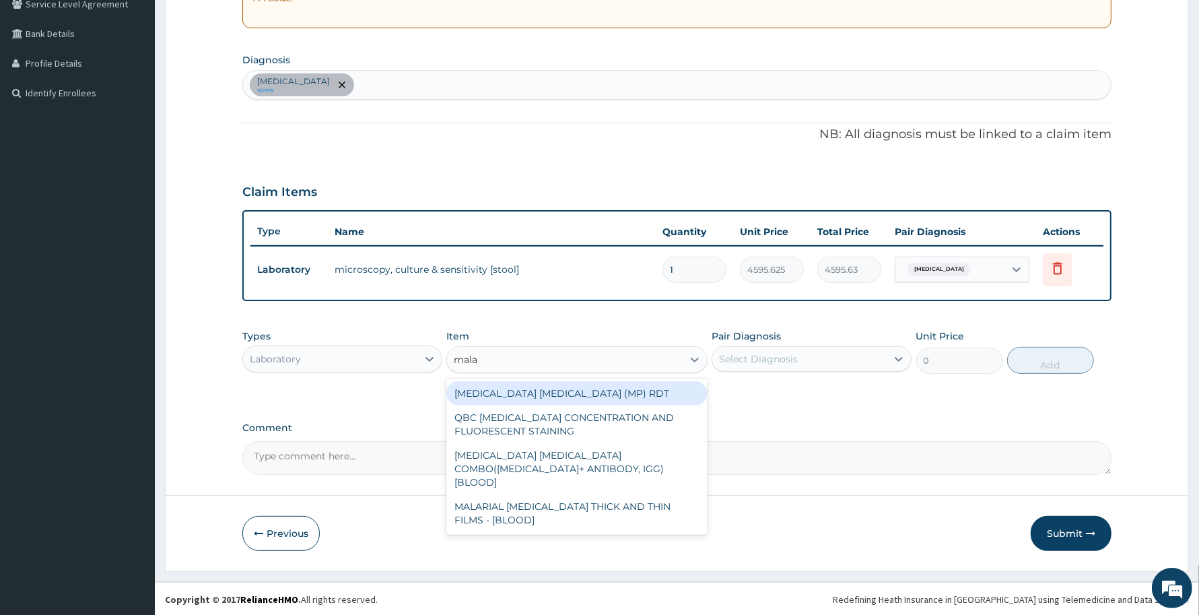
click at [576, 389] on div "[MEDICAL_DATA] [MEDICAL_DATA] (MP) RDT" at bounding box center [576, 393] width 261 height 24
type input "1531.875"
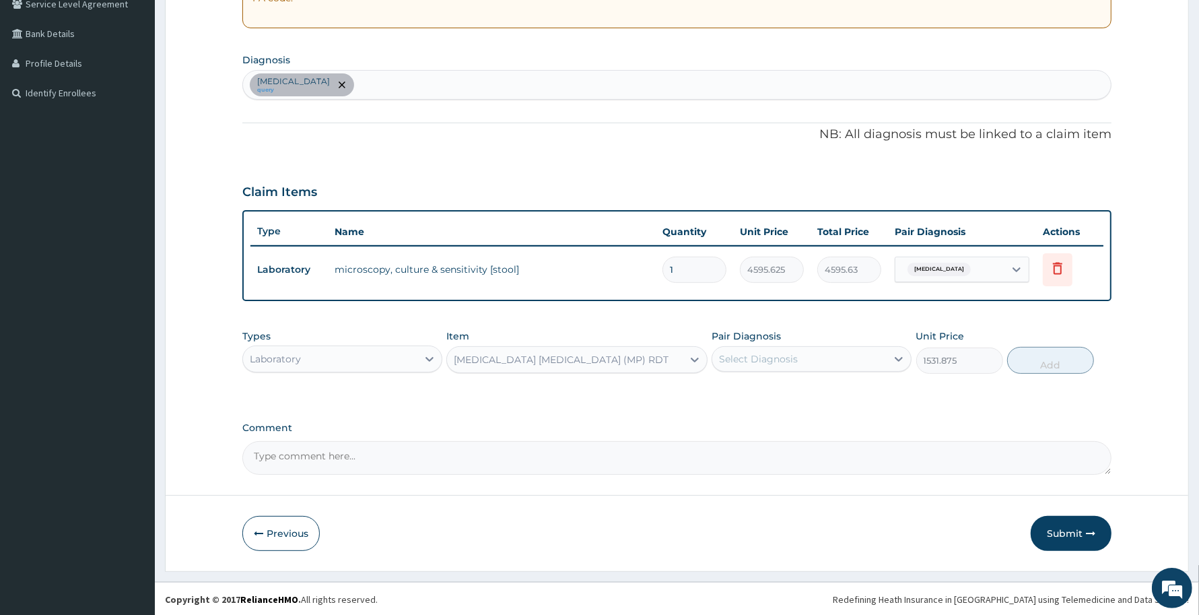
click at [724, 362] on div "Select Diagnosis" at bounding box center [758, 358] width 79 height 13
click at [755, 399] on div "[MEDICAL_DATA]" at bounding box center [812, 394] width 200 height 28
checkbox input "true"
click at [1035, 365] on button "Add" at bounding box center [1050, 360] width 87 height 27
type input "0"
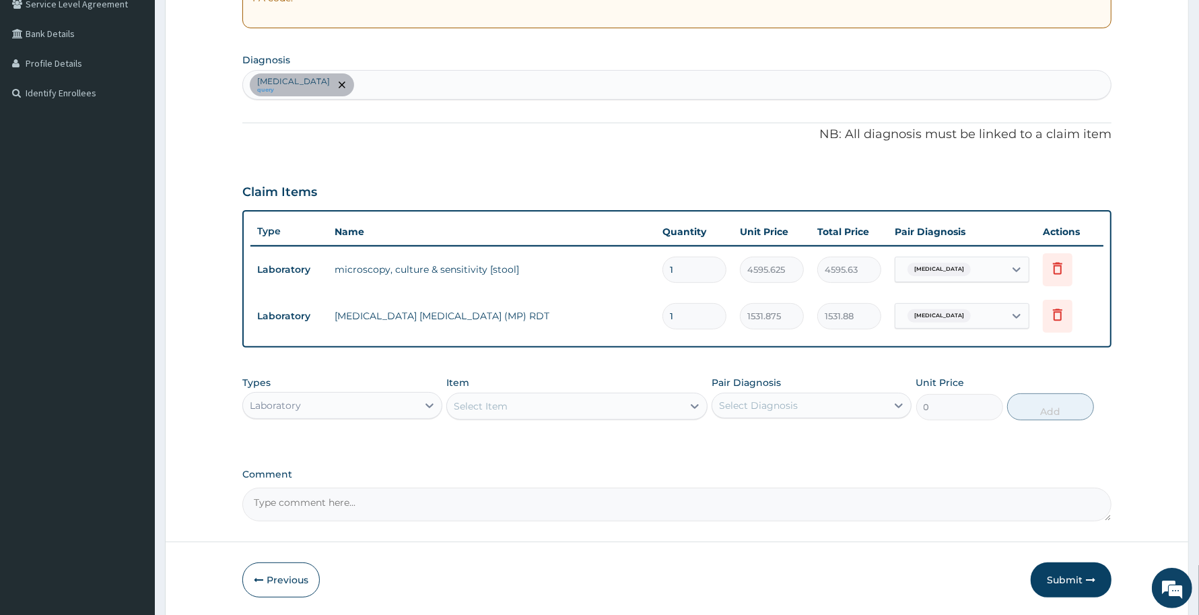
click at [617, 411] on div "Select Item" at bounding box center [564, 406] width 235 height 22
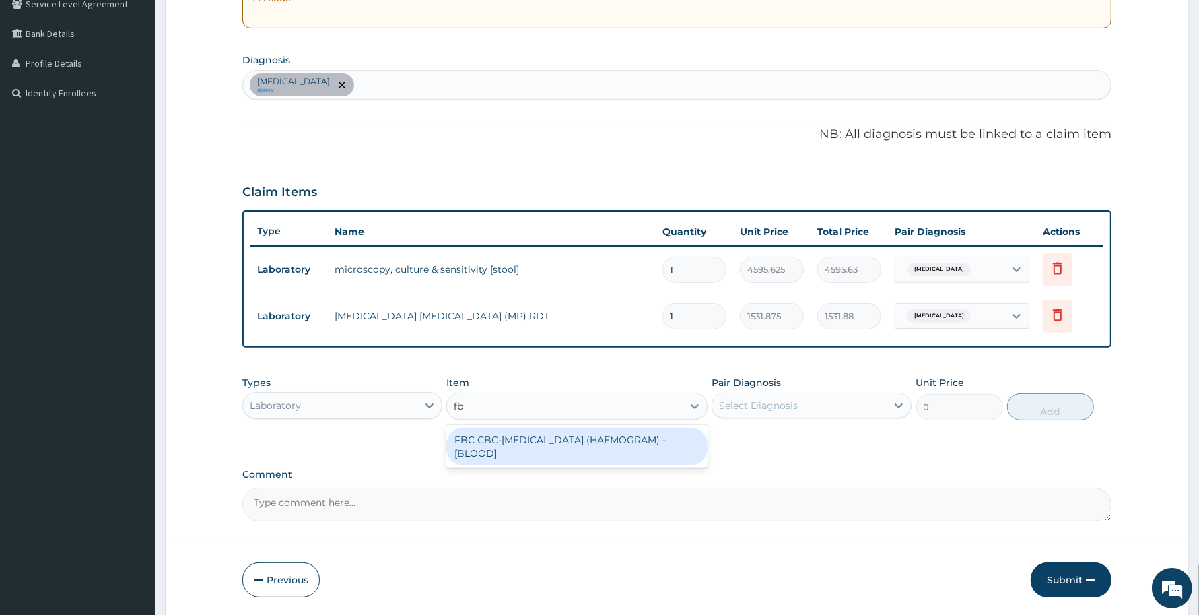
type input "fbc"
click at [613, 443] on div "FBC CBC-[MEDICAL_DATA] (HAEMOGRAM) - [BLOOD]" at bounding box center [576, 447] width 261 height 38
type input "4085"
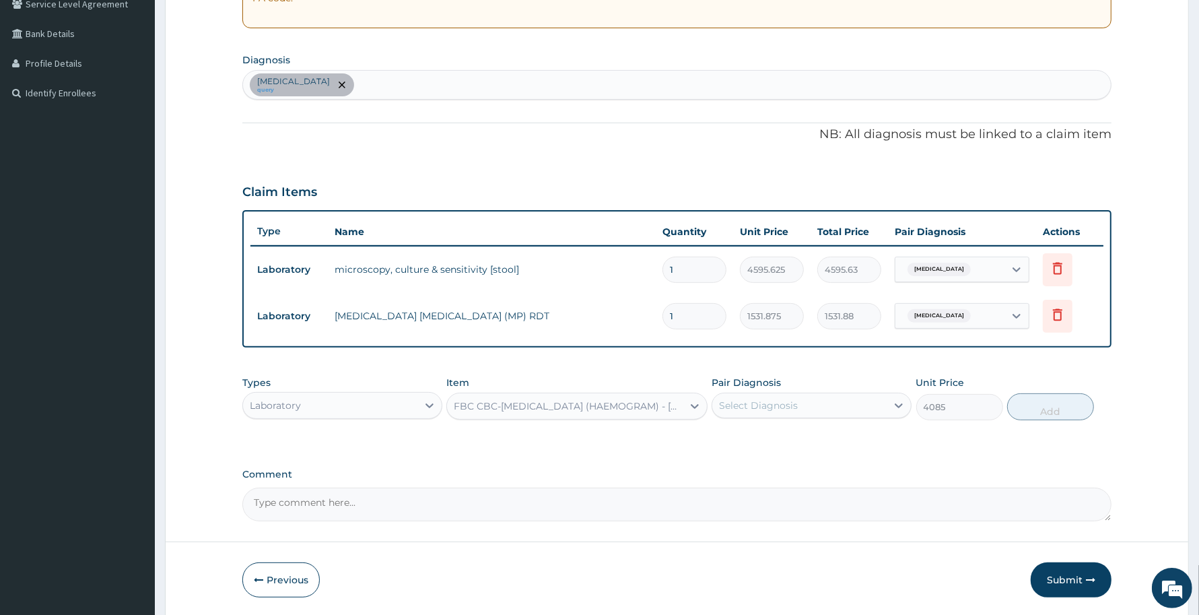
click at [809, 408] on div "Select Diagnosis" at bounding box center [799, 406] width 174 height 22
click at [811, 442] on div "[MEDICAL_DATA]" at bounding box center [812, 440] width 200 height 28
checkbox input "true"
click at [1054, 404] on button "Add" at bounding box center [1050, 406] width 87 height 27
type input "0"
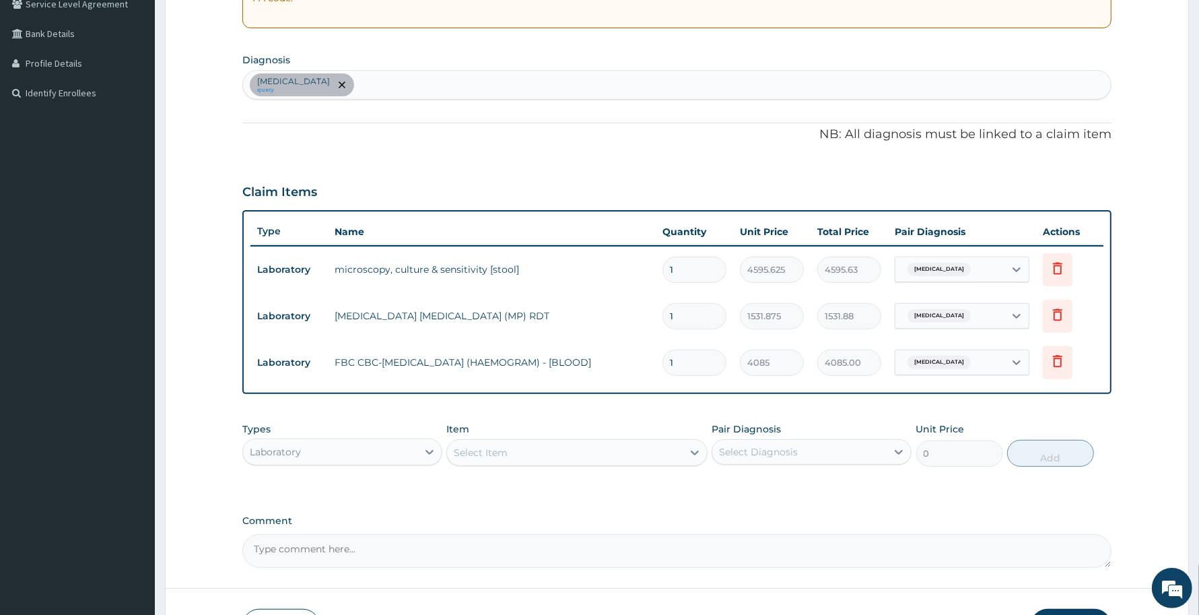
click at [405, 449] on div "Laboratory" at bounding box center [330, 452] width 174 height 22
type input "pr"
click at [385, 485] on div "Procedures" at bounding box center [342, 485] width 200 height 24
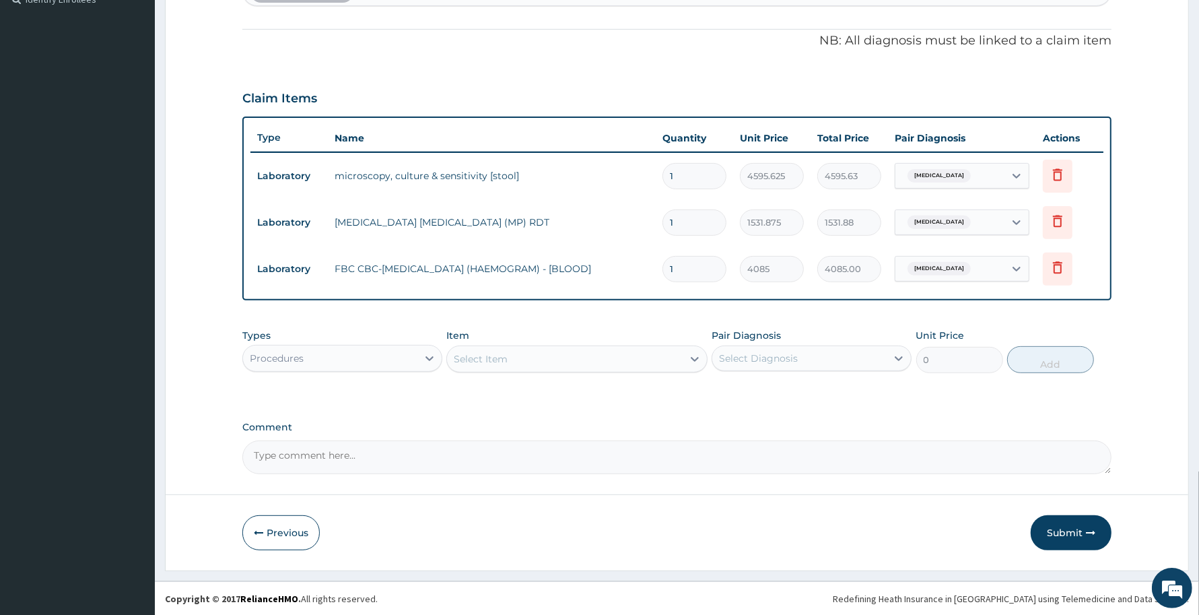
click at [672, 360] on div "Select Item" at bounding box center [564, 359] width 235 height 22
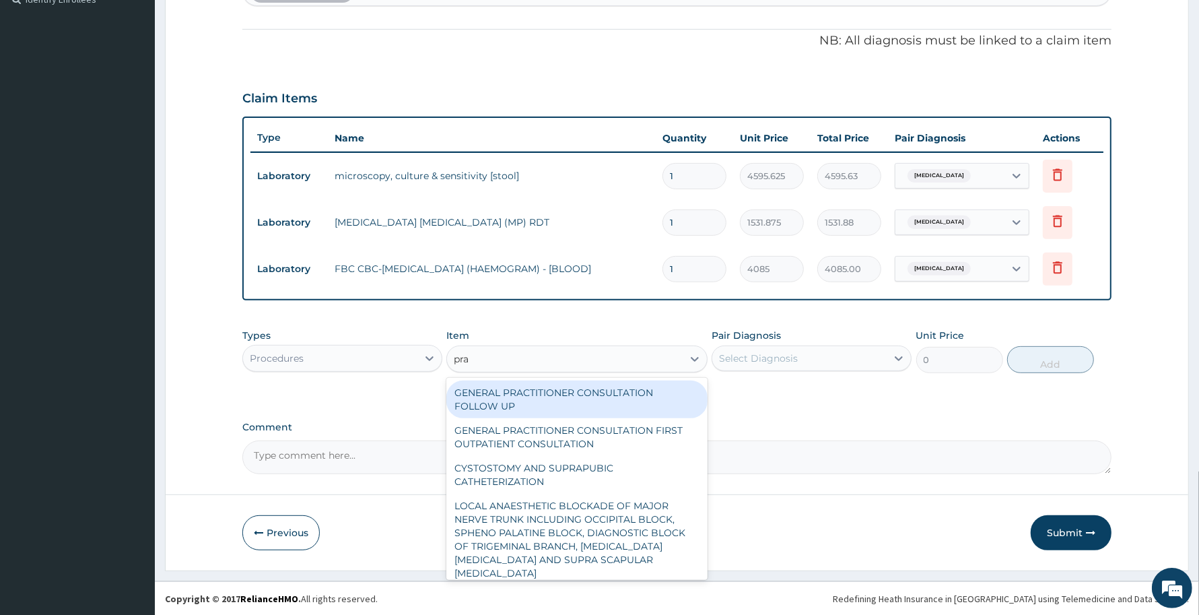
type input "prac"
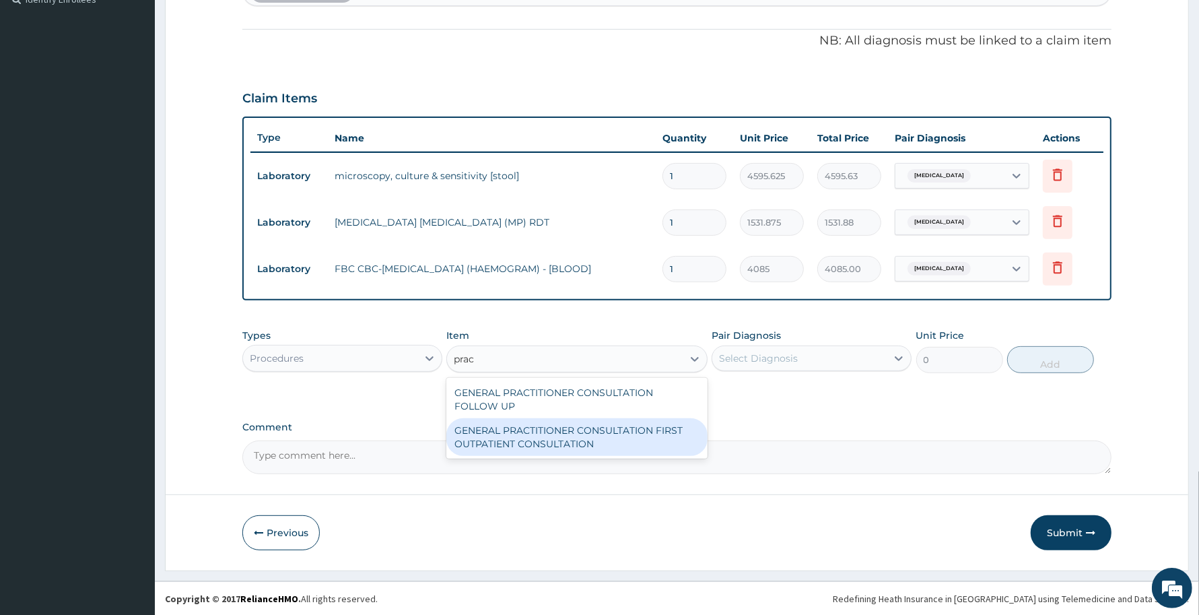
click at [584, 436] on div "GENERAL PRACTITIONER CONSULTATION FIRST OUTPATIENT CONSULTATION" at bounding box center [576, 437] width 261 height 38
type input "3370.125"
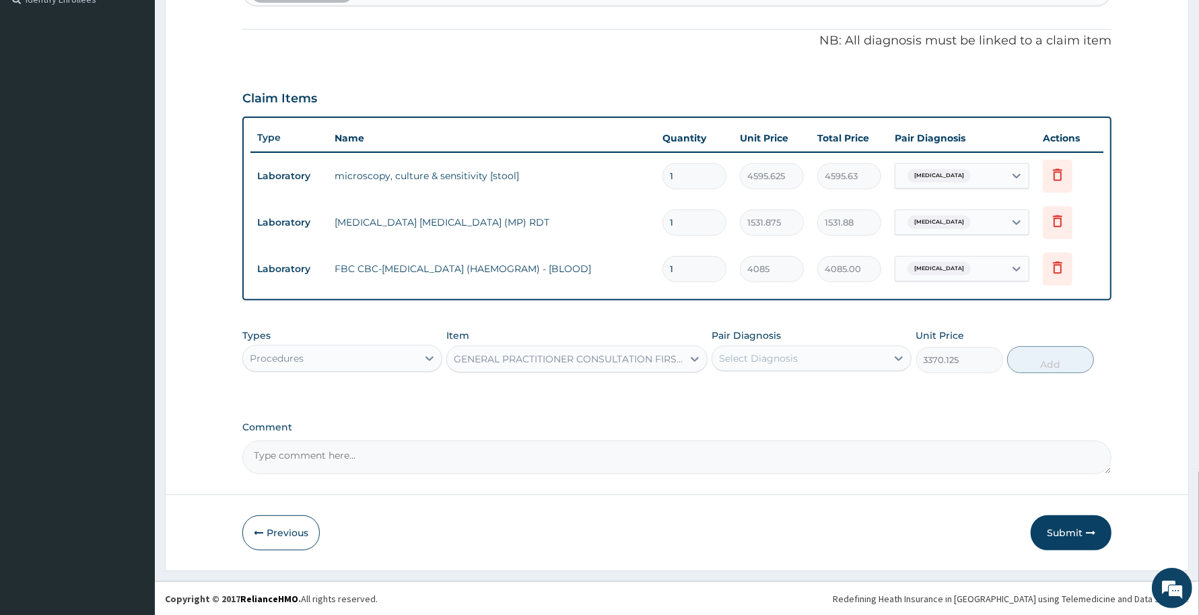
click at [744, 348] on div "Select Diagnosis" at bounding box center [799, 358] width 174 height 22
click at [786, 397] on div "[MEDICAL_DATA]" at bounding box center [812, 393] width 200 height 28
checkbox input "true"
click at [1031, 362] on button "Add" at bounding box center [1050, 359] width 87 height 27
type input "0"
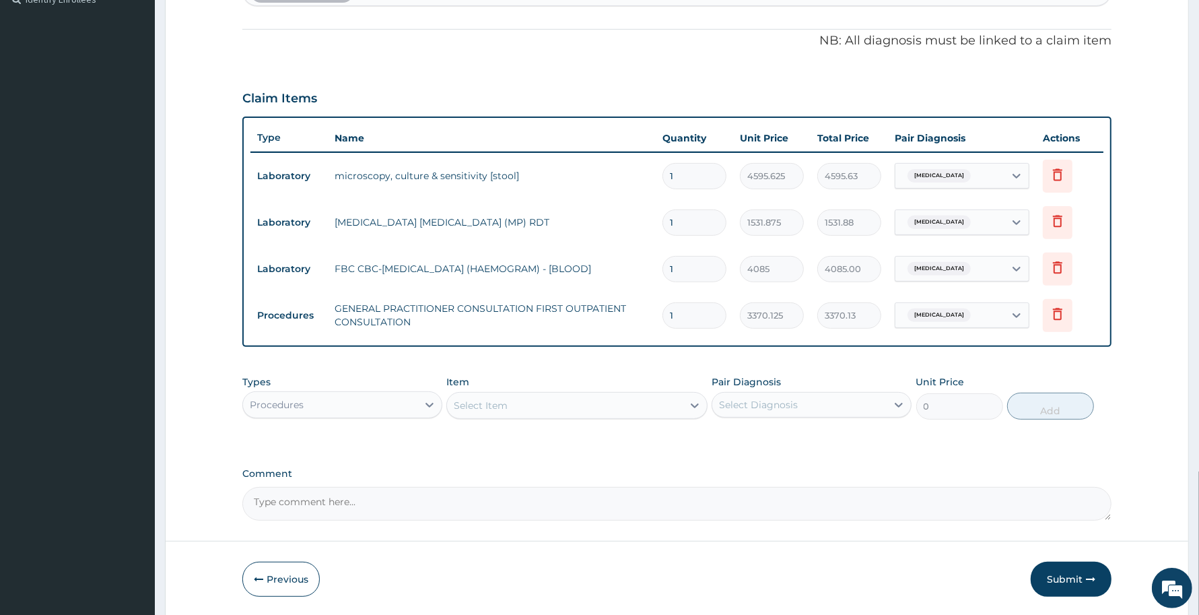
click at [640, 405] on div "Select Item" at bounding box center [564, 406] width 235 height 22
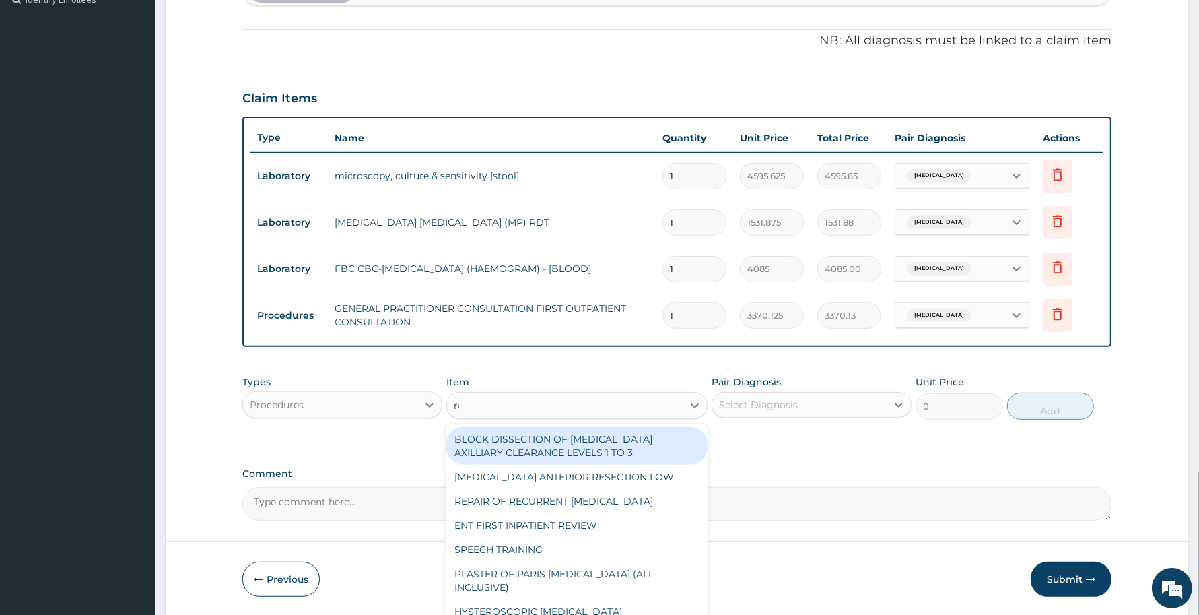
type input "reg"
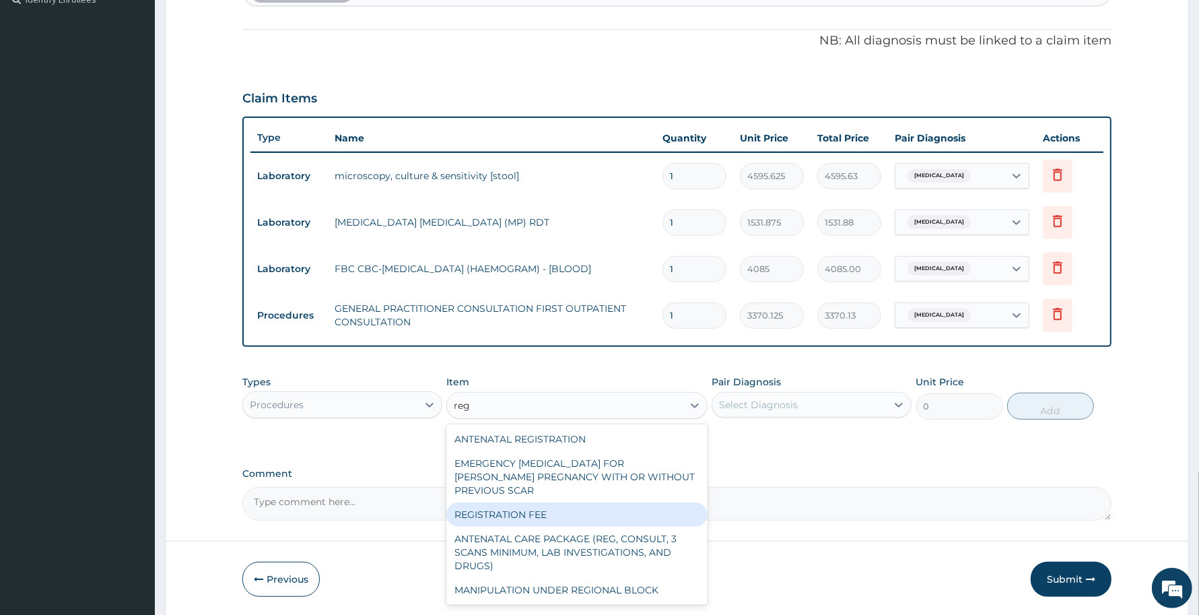
click at [591, 522] on div "REGISTRATION FEE" at bounding box center [576, 514] width 261 height 24
type input "2042.5"
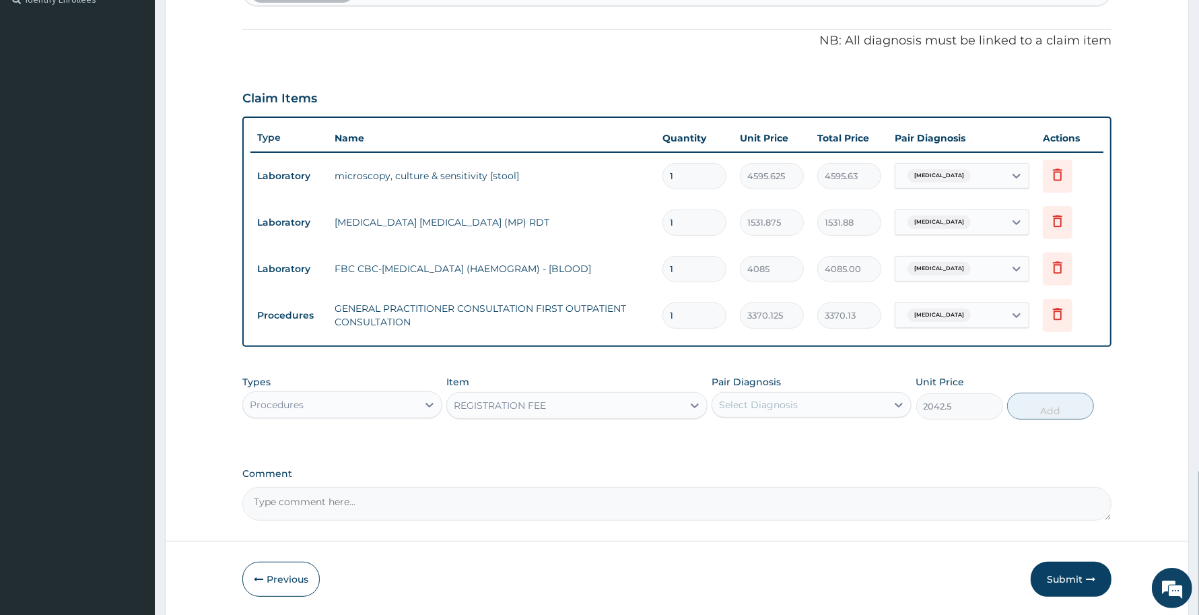
click at [778, 399] on div "Select Diagnosis" at bounding box center [758, 404] width 79 height 13
click at [773, 450] on div "[MEDICAL_DATA]" at bounding box center [812, 439] width 200 height 28
checkbox input "true"
click at [1055, 408] on button "Add" at bounding box center [1050, 405] width 87 height 27
type input "0"
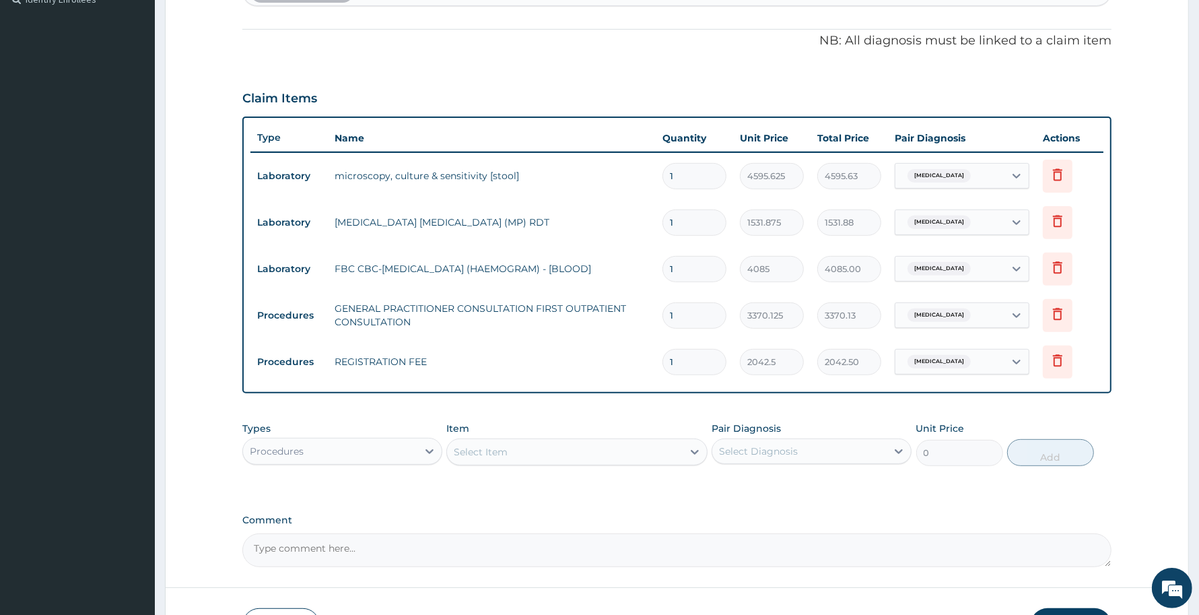
scroll to position [221, 0]
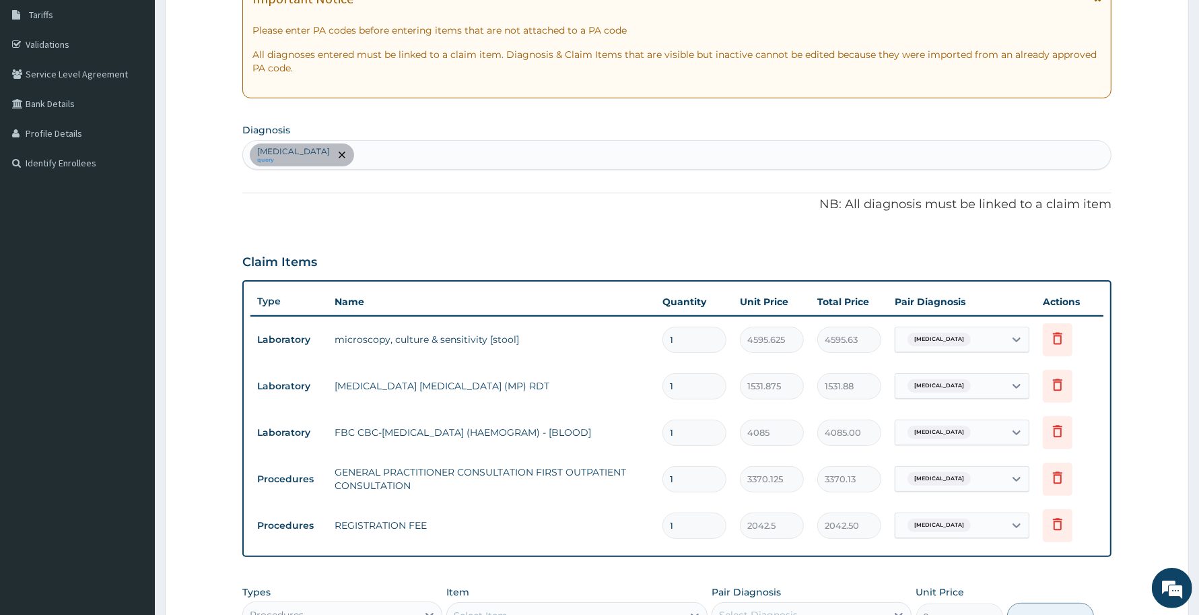
click at [433, 152] on div "[MEDICAL_DATA] query" at bounding box center [677, 155] width 868 height 28
type input "mala"
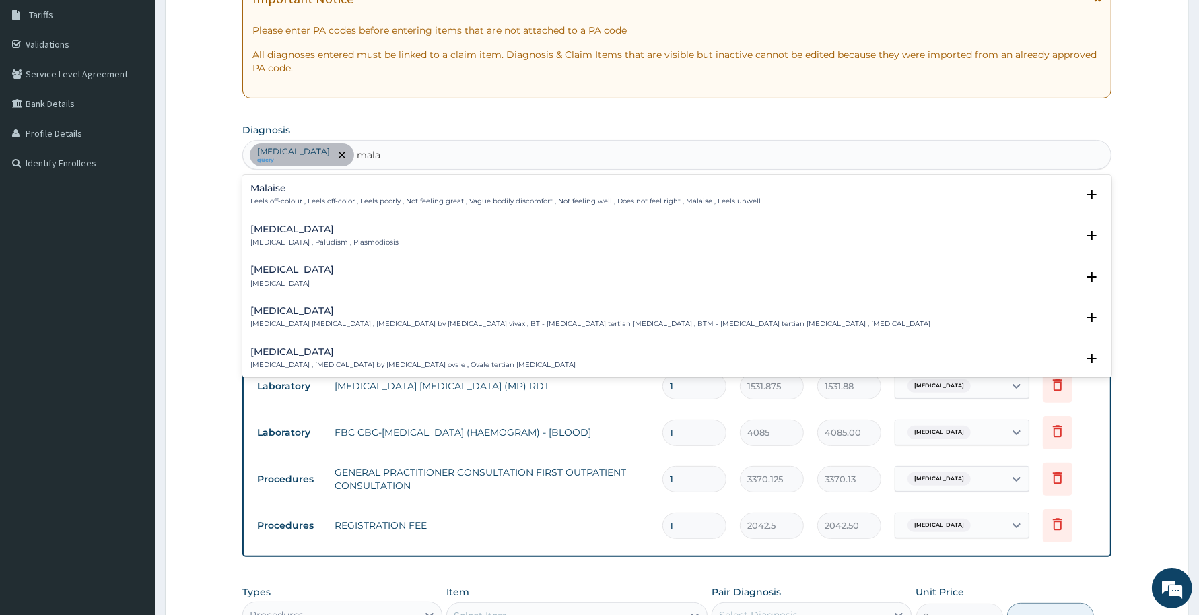
click at [295, 191] on h4 "Malaise" at bounding box center [505, 188] width 510 height 10
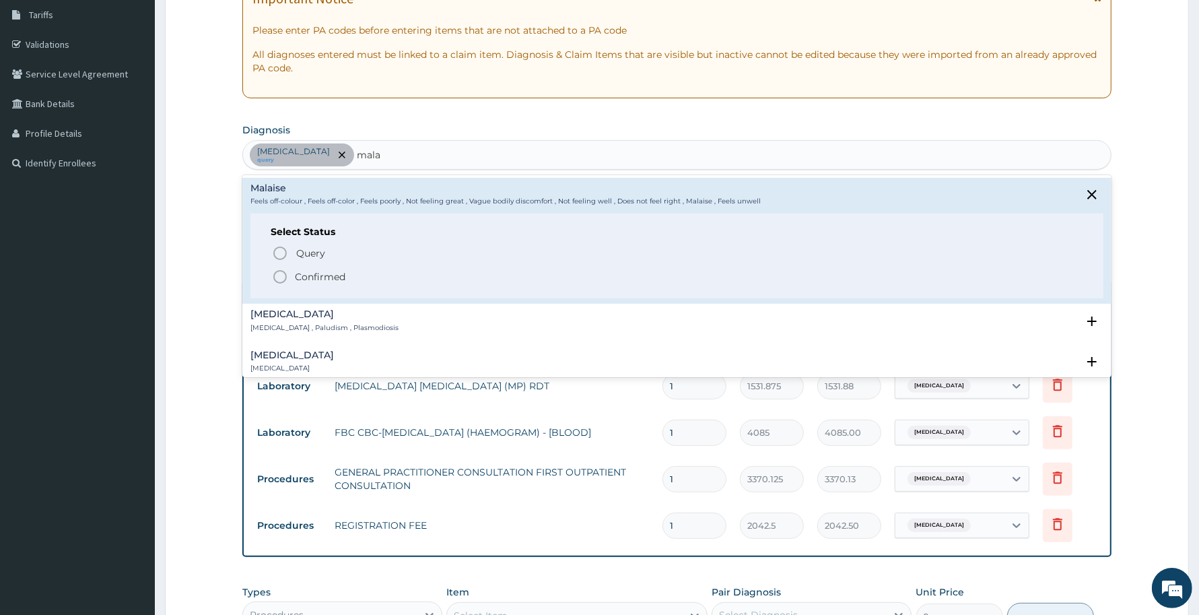
click at [289, 317] on h4 "[MEDICAL_DATA]" at bounding box center [324, 314] width 148 height 10
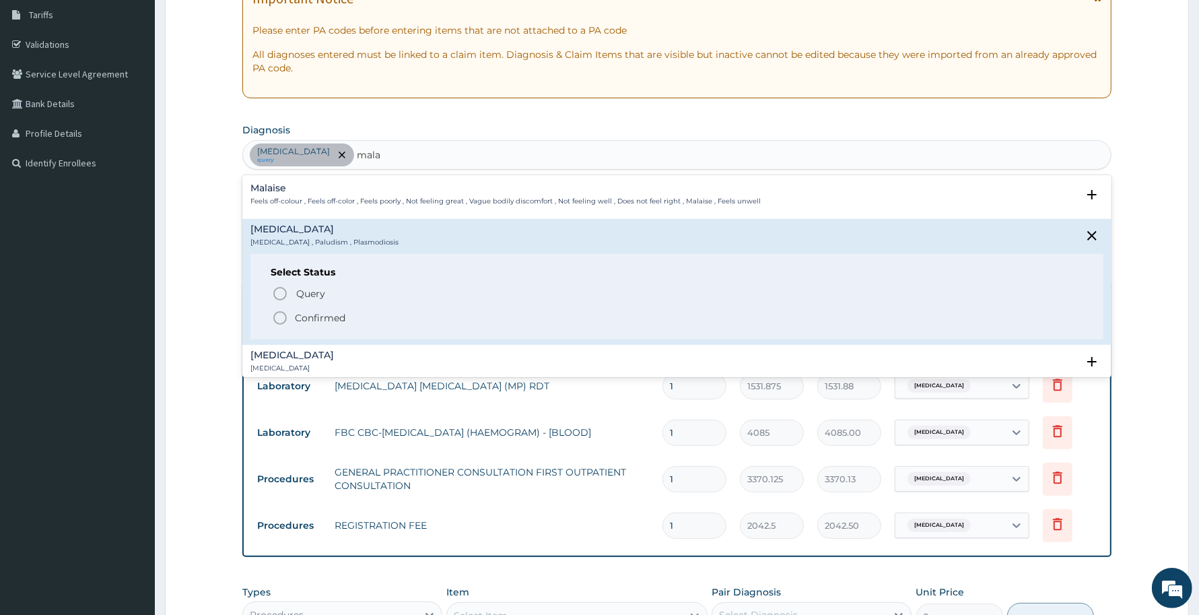
click at [300, 291] on span "Query" at bounding box center [310, 293] width 29 height 13
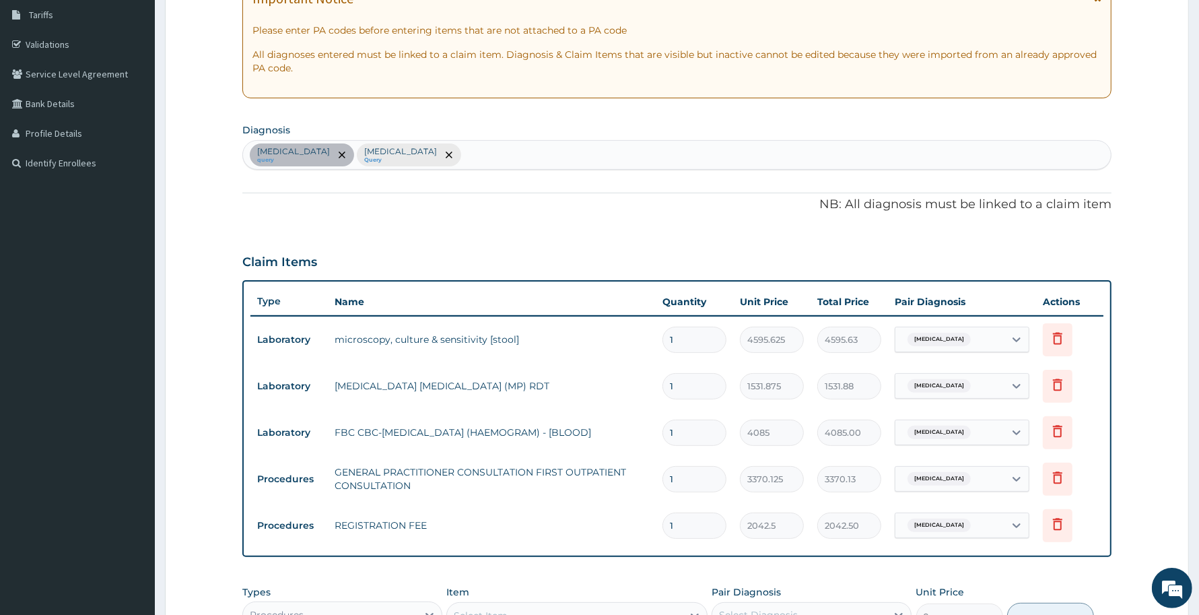
click at [1000, 338] on div "[MEDICAL_DATA]" at bounding box center [949, 339] width 109 height 23
click at [990, 399] on div "[MEDICAL_DATA]" at bounding box center [979, 402] width 168 height 28
checkbox input "true"
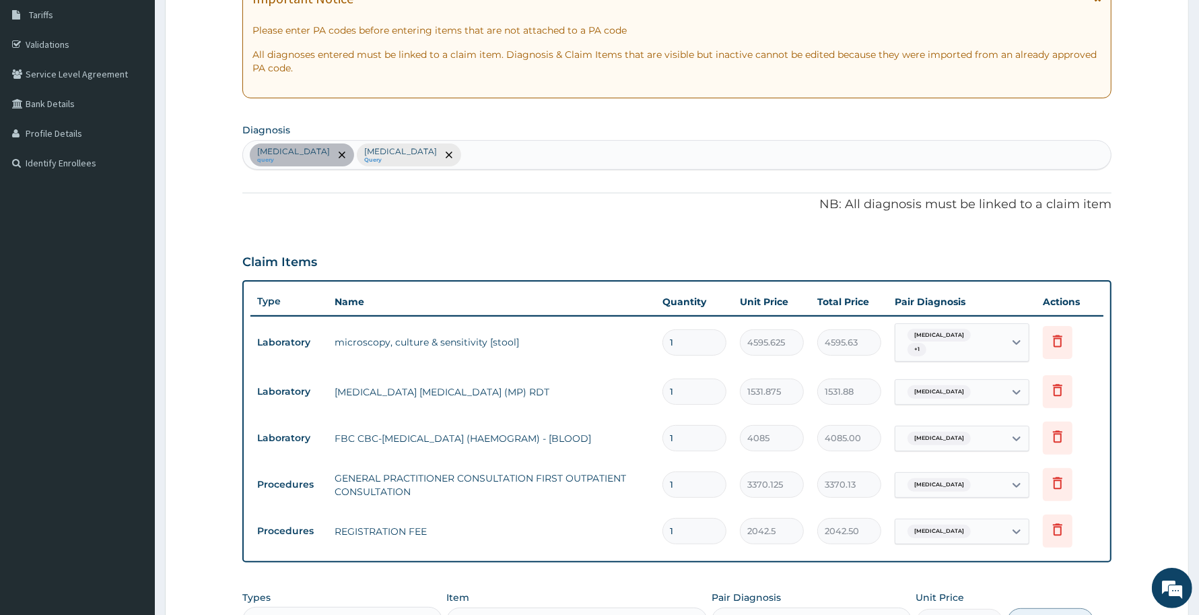
click at [1136, 378] on form "Step 2 of 2 PA Code / Prescription Code PA/75F658 Encounter Date [DATE] Importa…" at bounding box center [677, 342] width 1024 height 982
click at [987, 342] on div "[MEDICAL_DATA] + 1" at bounding box center [949, 343] width 109 height 38
click at [960, 399] on div "[MEDICAL_DATA]" at bounding box center [979, 402] width 168 height 28
checkbox input "false"
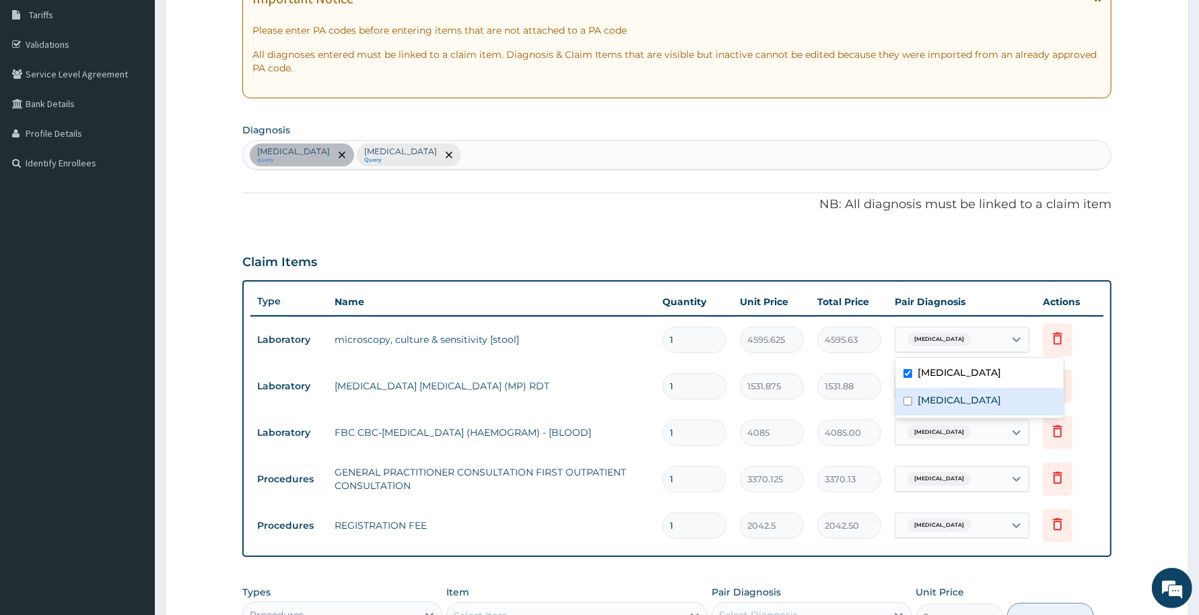
click at [1132, 396] on form "Step 2 of 2 PA Code / Prescription Code PA/75F658 Encounter Date [DATE] Importa…" at bounding box center [677, 339] width 1024 height 976
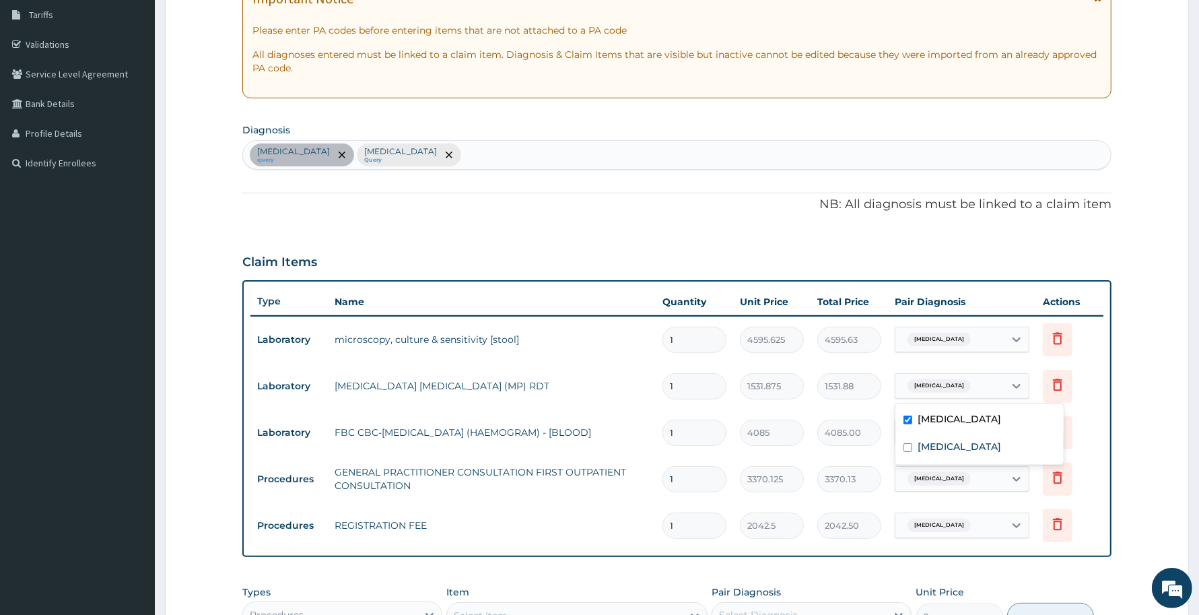
click at [963, 385] on div "[MEDICAL_DATA]" at bounding box center [949, 385] width 109 height 23
click at [971, 448] on div "[MEDICAL_DATA]" at bounding box center [979, 448] width 168 height 28
checkbox input "true"
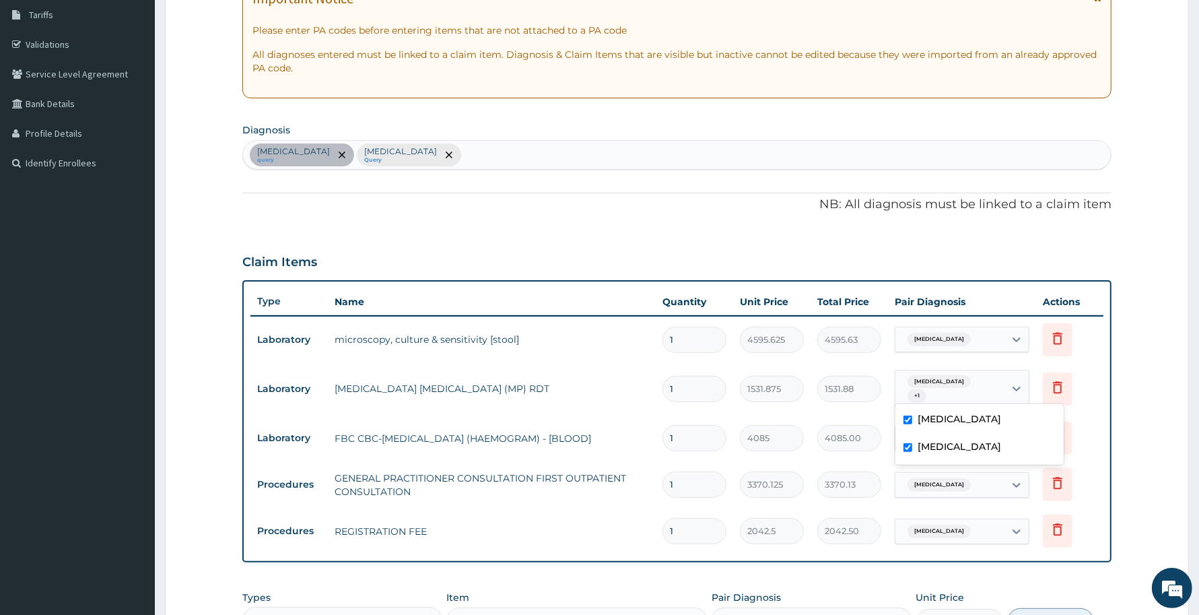
click at [974, 412] on label "[MEDICAL_DATA]" at bounding box center [959, 418] width 83 height 13
checkbox input "false"
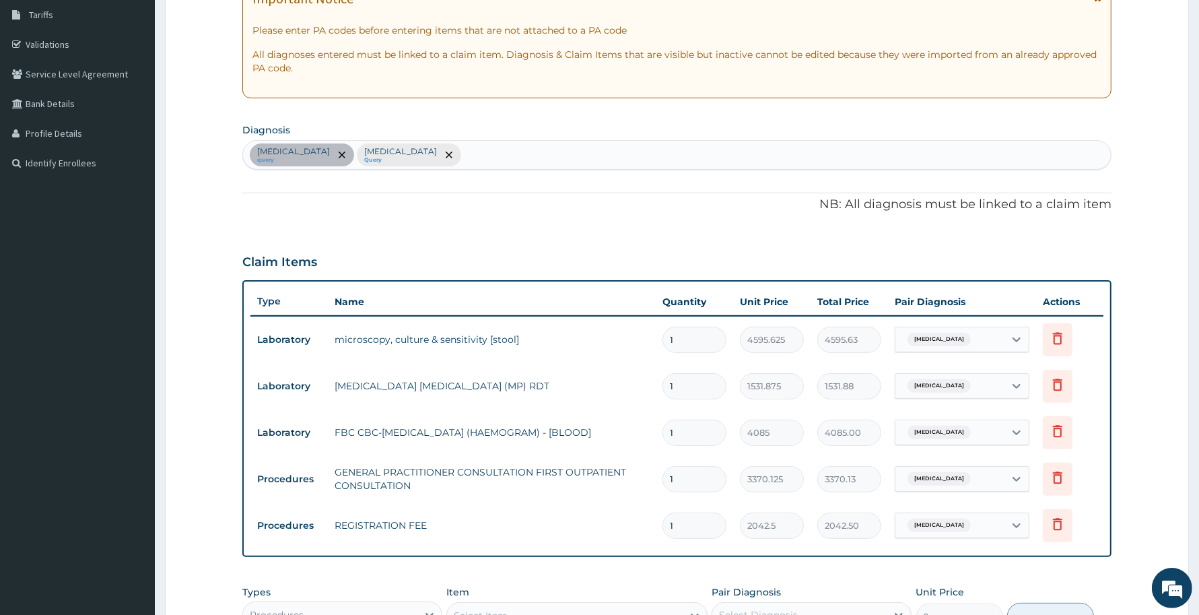
click at [990, 378] on div "[MEDICAL_DATA]" at bounding box center [949, 385] width 109 height 23
click at [984, 433] on div "[MEDICAL_DATA]" at bounding box center [949, 432] width 109 height 23
click at [968, 496] on div "[MEDICAL_DATA]" at bounding box center [979, 495] width 168 height 28
checkbox input "true"
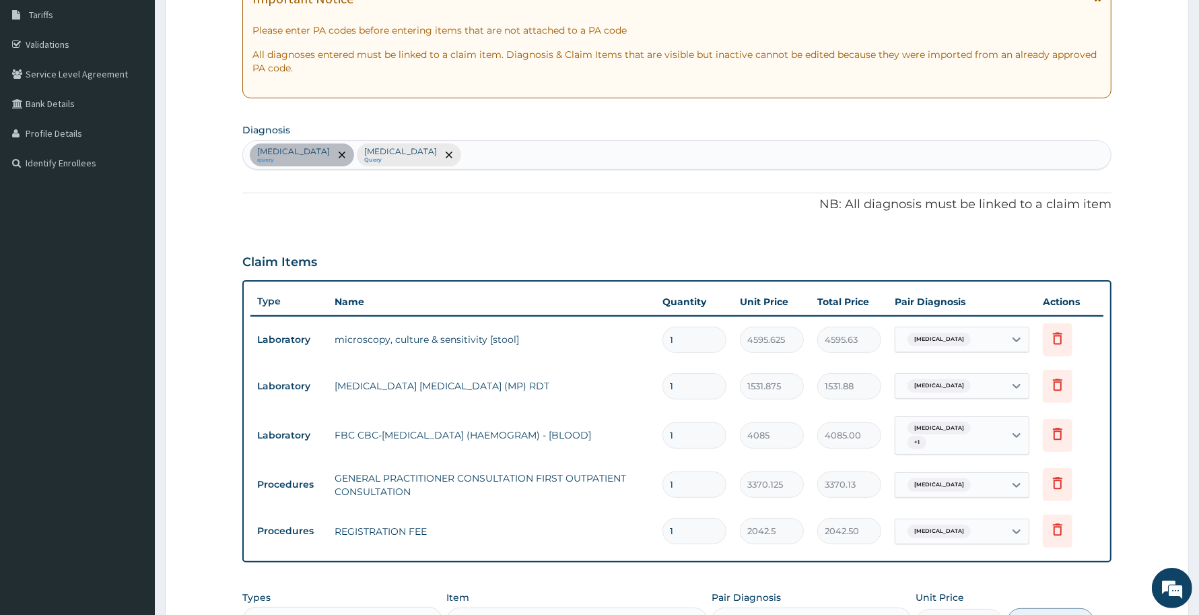
click at [1160, 476] on form "Step 2 of 2 PA Code / Prescription Code PA/75F658 Encounter Date [DATE] Importa…" at bounding box center [677, 342] width 1024 height 982
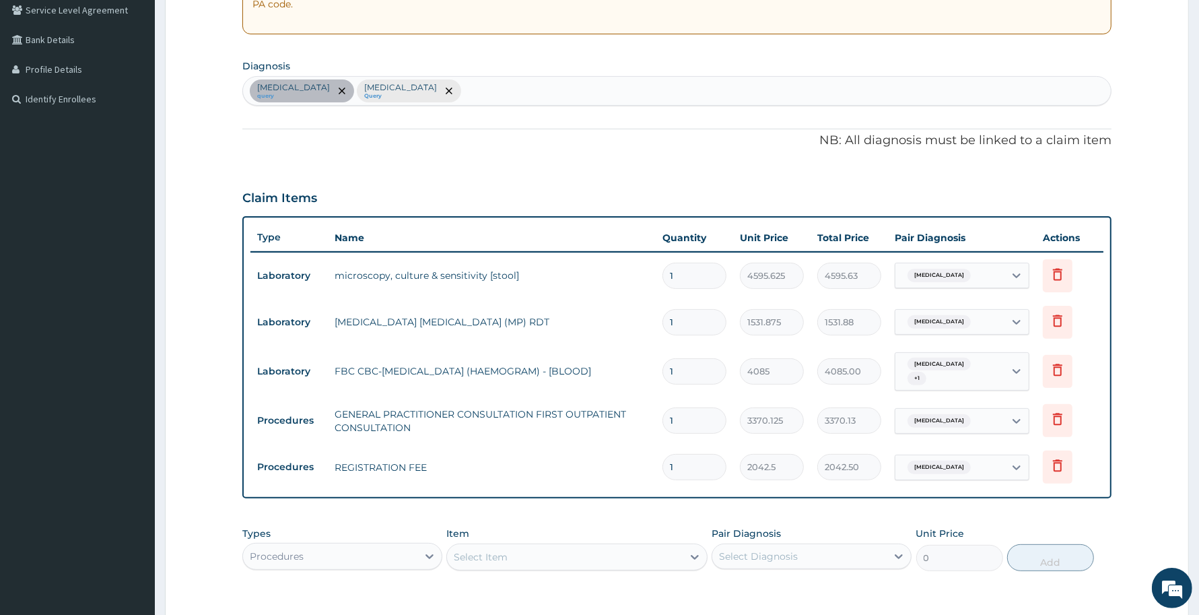
scroll to position [337, 0]
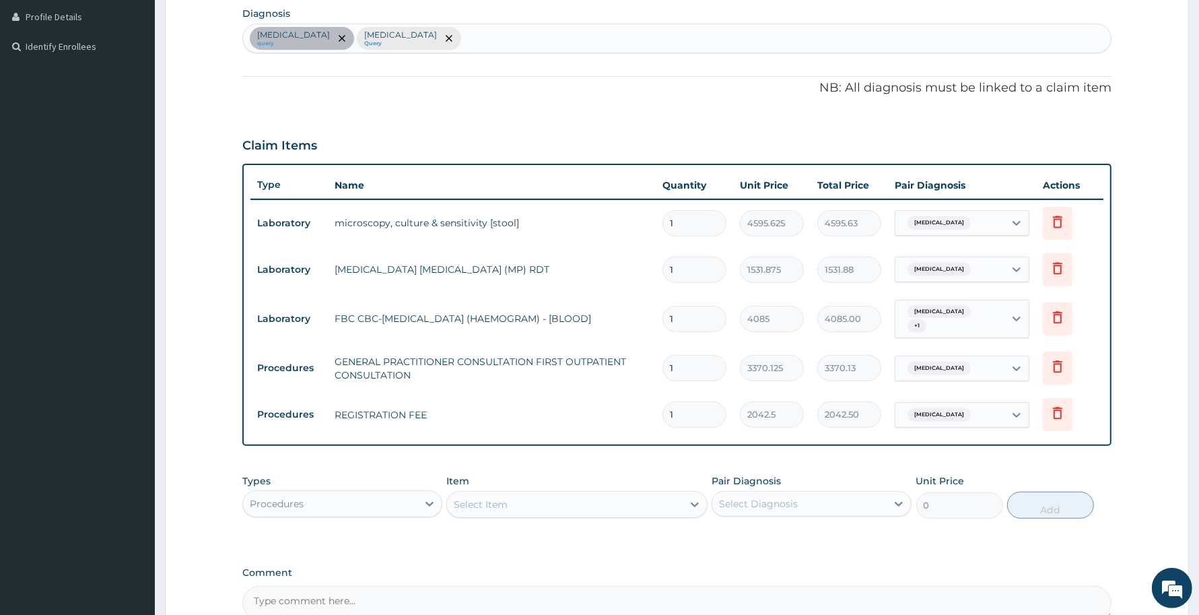
click at [516, 39] on div "[MEDICAL_DATA] query [MEDICAL_DATA] Query" at bounding box center [677, 38] width 868 height 28
type input "abdomina"
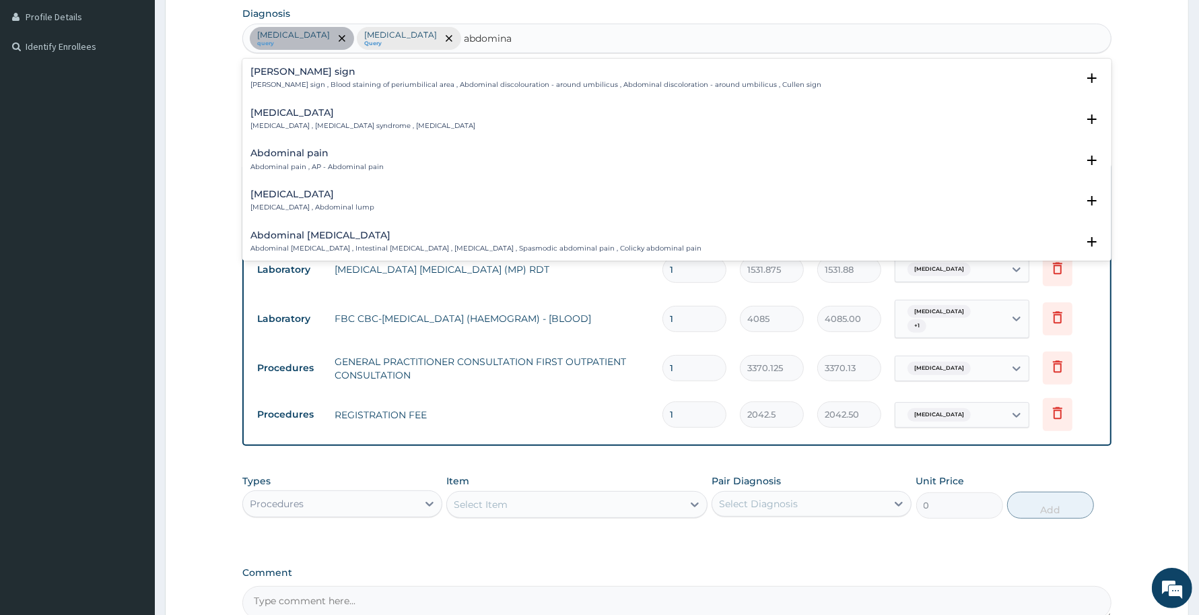
click at [291, 151] on h4 "Abdominal pain" at bounding box center [316, 153] width 133 height 10
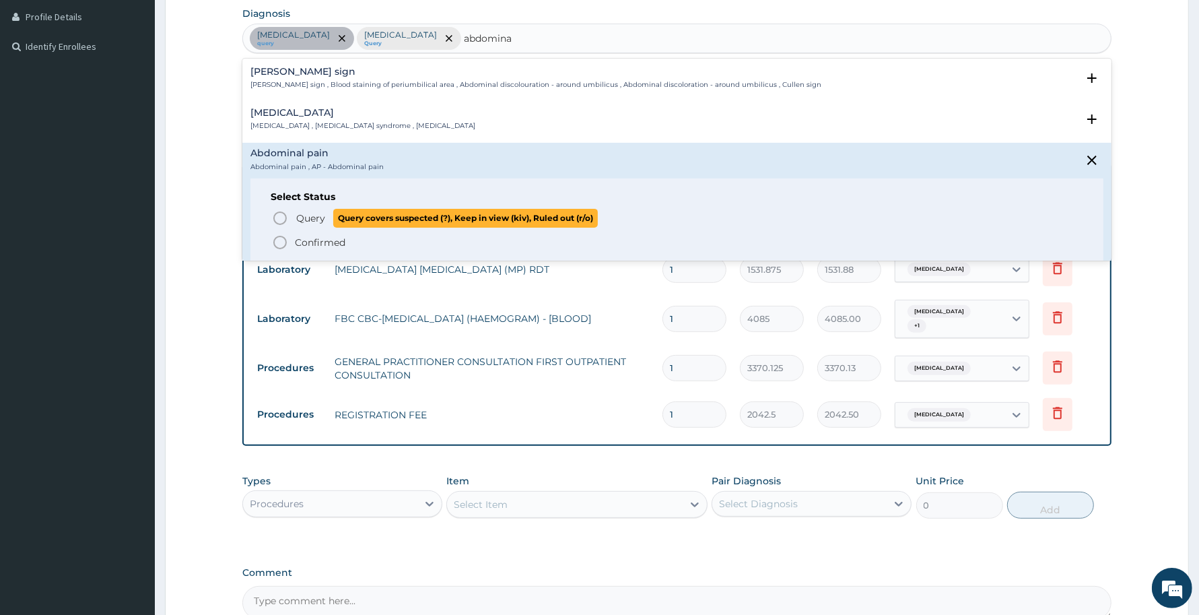
click at [310, 212] on span "Query" at bounding box center [310, 217] width 29 height 13
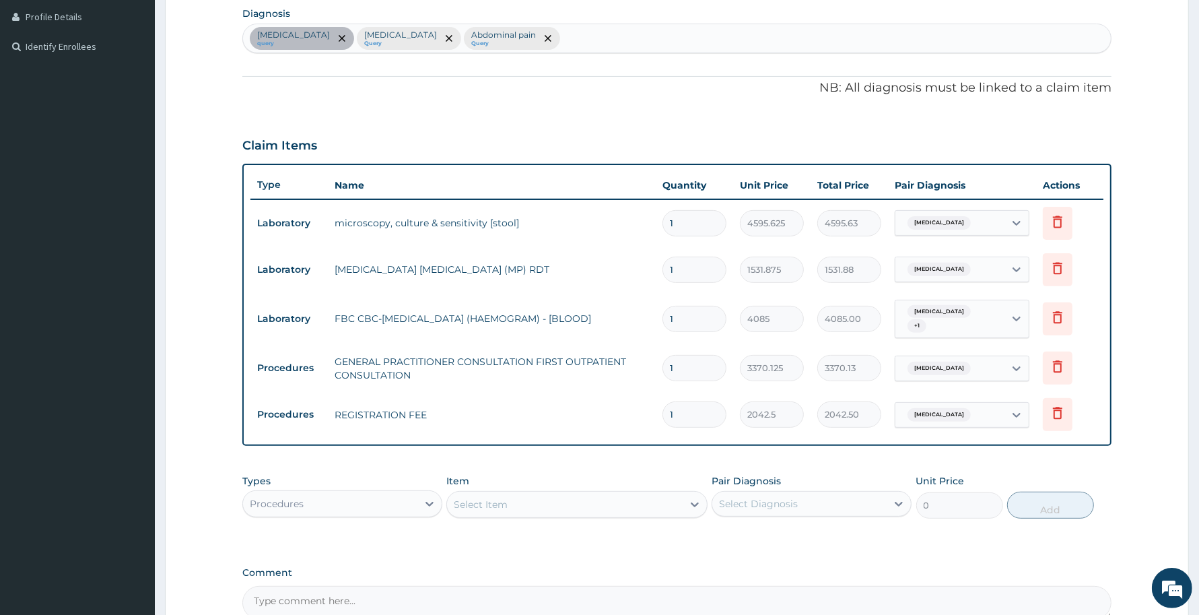
click at [988, 369] on div "[MEDICAL_DATA]" at bounding box center [949, 368] width 109 height 23
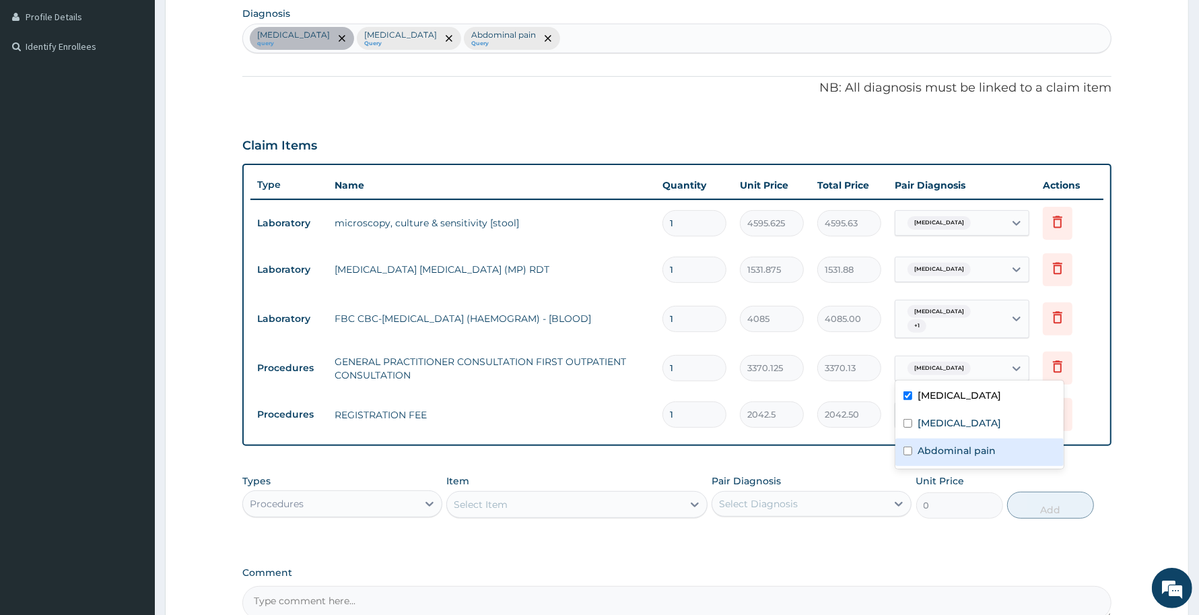
click at [982, 450] on label "Abdominal pain" at bounding box center [957, 450] width 78 height 13
checkbox input "true"
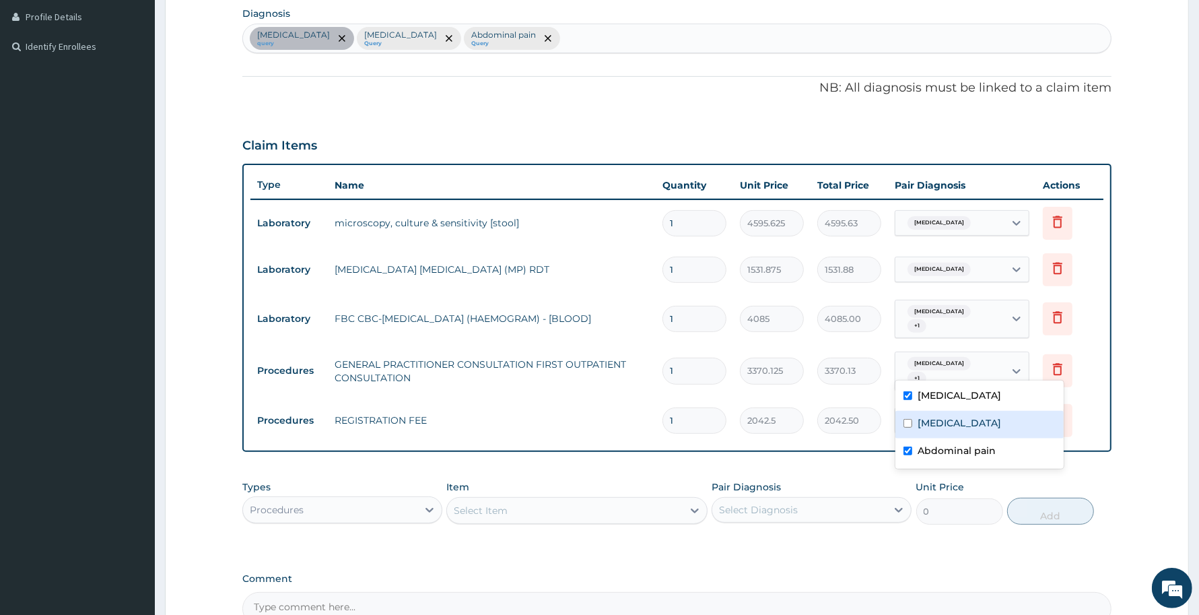
click at [980, 425] on div "[MEDICAL_DATA]" at bounding box center [979, 425] width 168 height 28
checkbox input "true"
click at [1070, 439] on div "PA Code / Prescription Code PA/75F658 Encounter Date [DATE] Important Notice Pl…" at bounding box center [676, 208] width 869 height 834
click at [990, 409] on div "[MEDICAL_DATA]" at bounding box center [949, 420] width 109 height 23
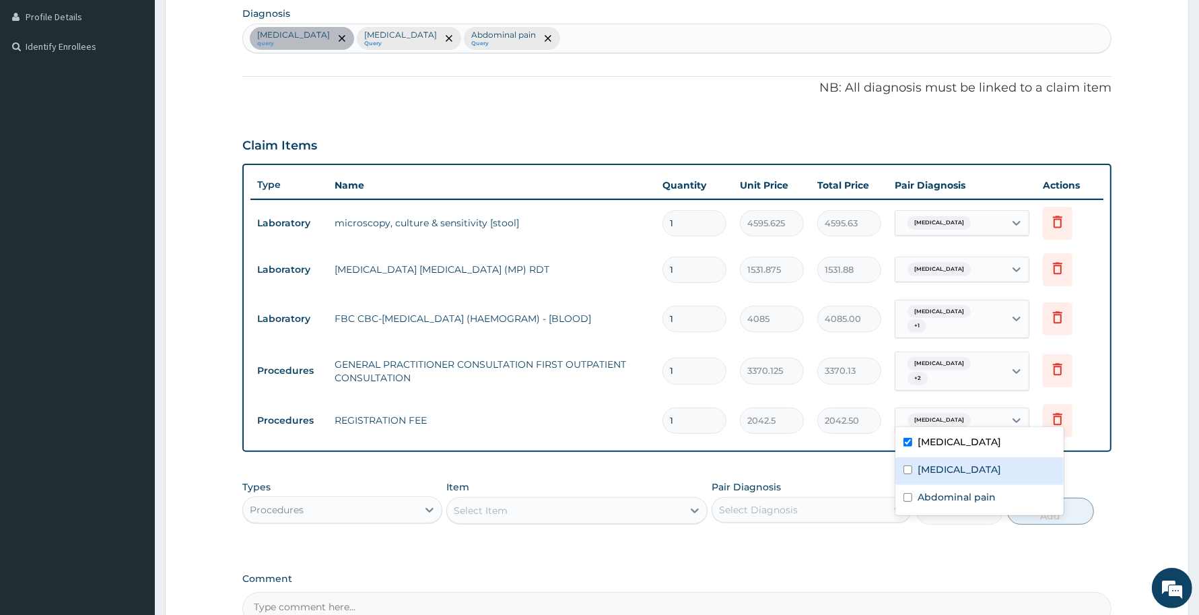
click at [959, 466] on div "[MEDICAL_DATA]" at bounding box center [979, 471] width 168 height 28
checkbox input "true"
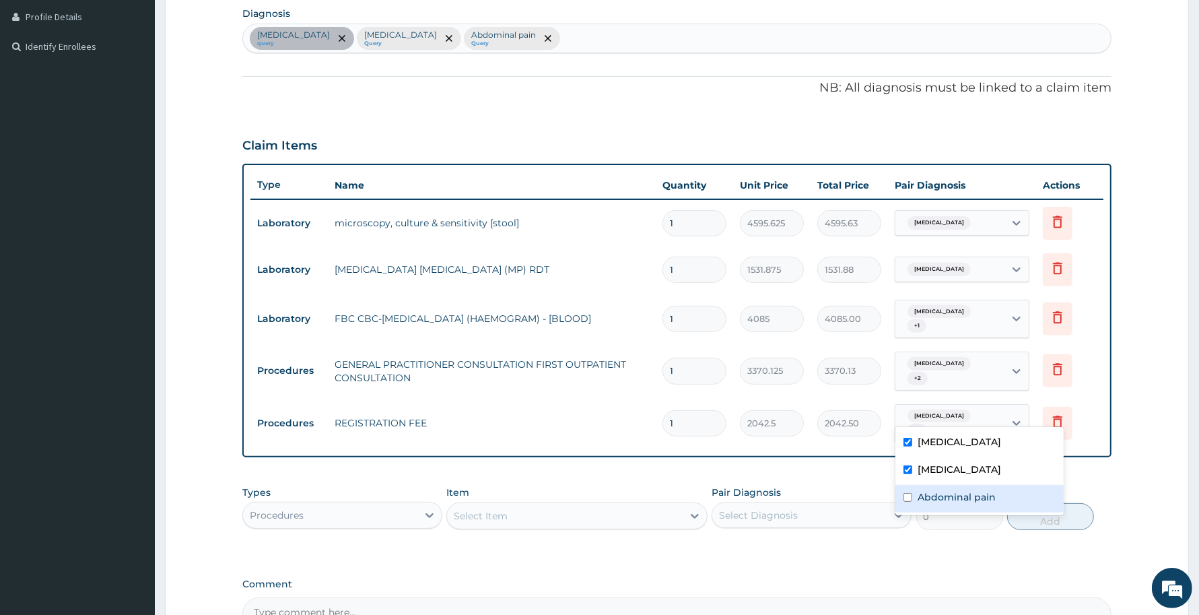
drag, startPoint x: 945, startPoint y: 492, endPoint x: 876, endPoint y: 508, distance: 70.5
click at [944, 492] on label "Abdominal pain" at bounding box center [957, 496] width 78 height 13
checkbox input "true"
click at [593, 531] on div "Types Procedures Item Select Item Pair Diagnosis Select Diagnosis Unit Price 0 …" at bounding box center [676, 518] width 869 height 78
click at [402, 504] on div "Procedures" at bounding box center [330, 515] width 174 height 22
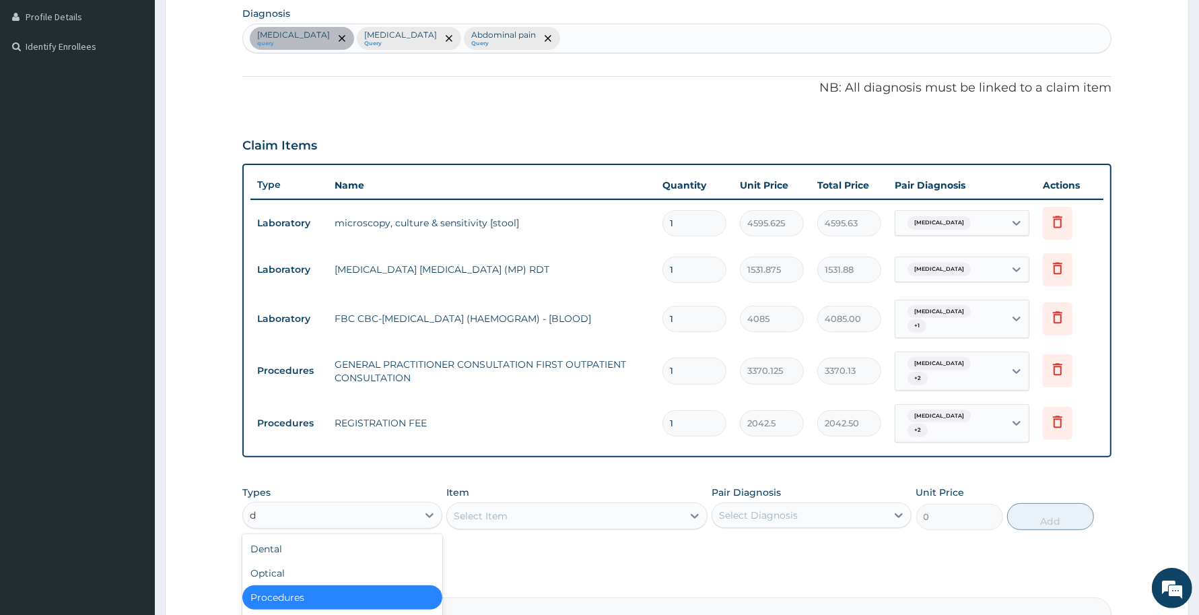
type input "dr"
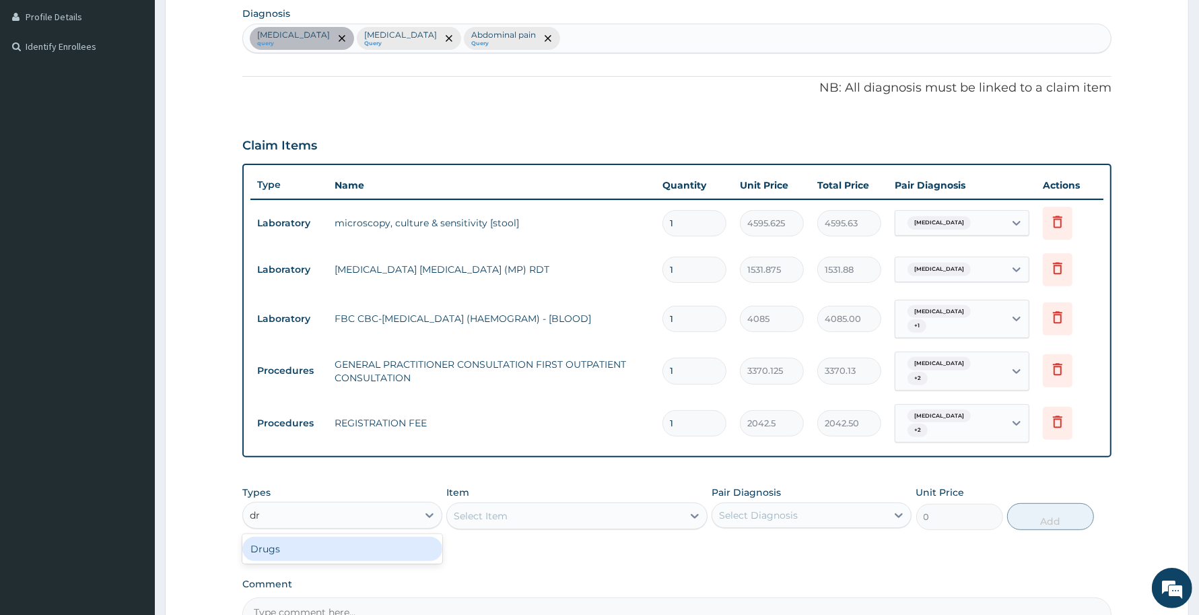
click at [398, 537] on div "Drugs" at bounding box center [342, 549] width 200 height 24
click at [571, 502] on div "Select Item" at bounding box center [576, 515] width 261 height 27
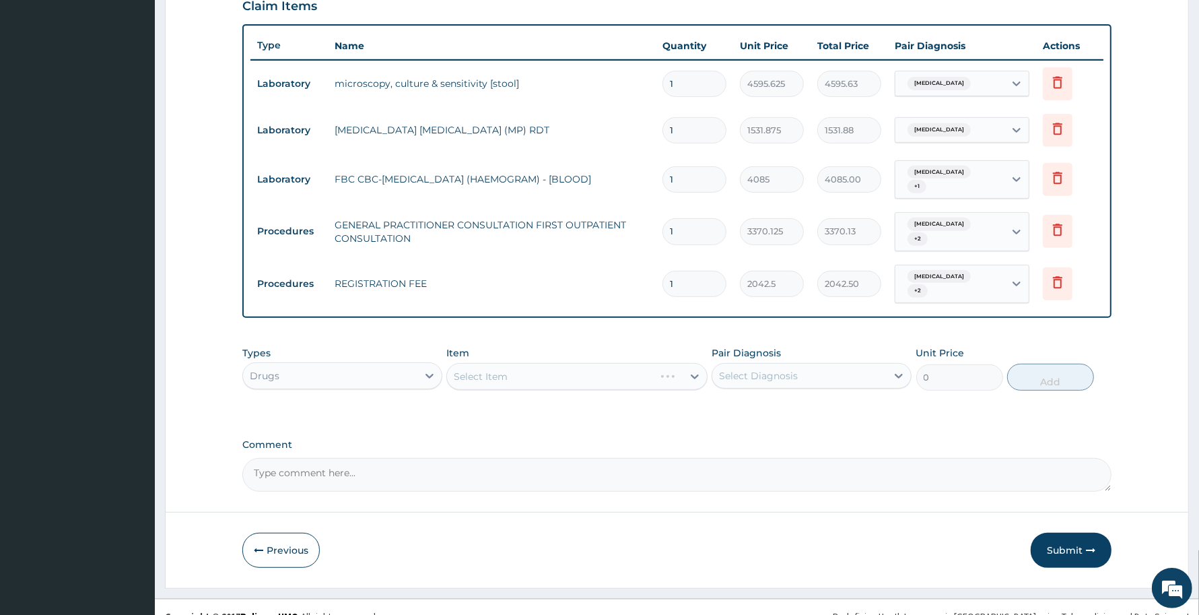
click at [545, 366] on div "Select Item" at bounding box center [550, 377] width 207 height 22
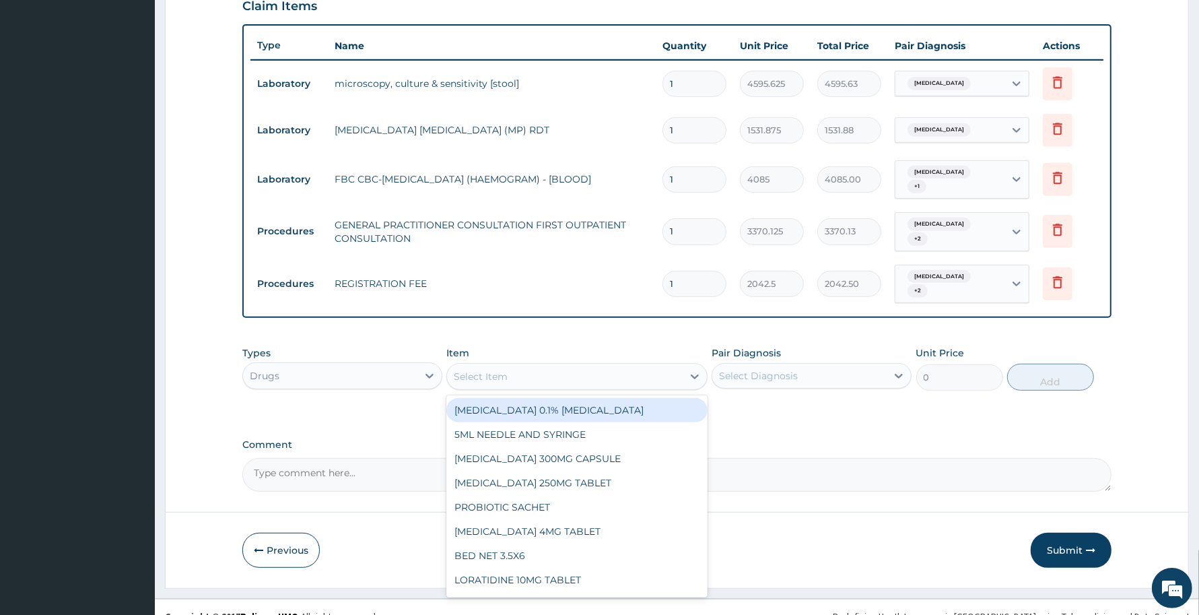
click at [545, 366] on div "Select Item" at bounding box center [564, 377] width 235 height 22
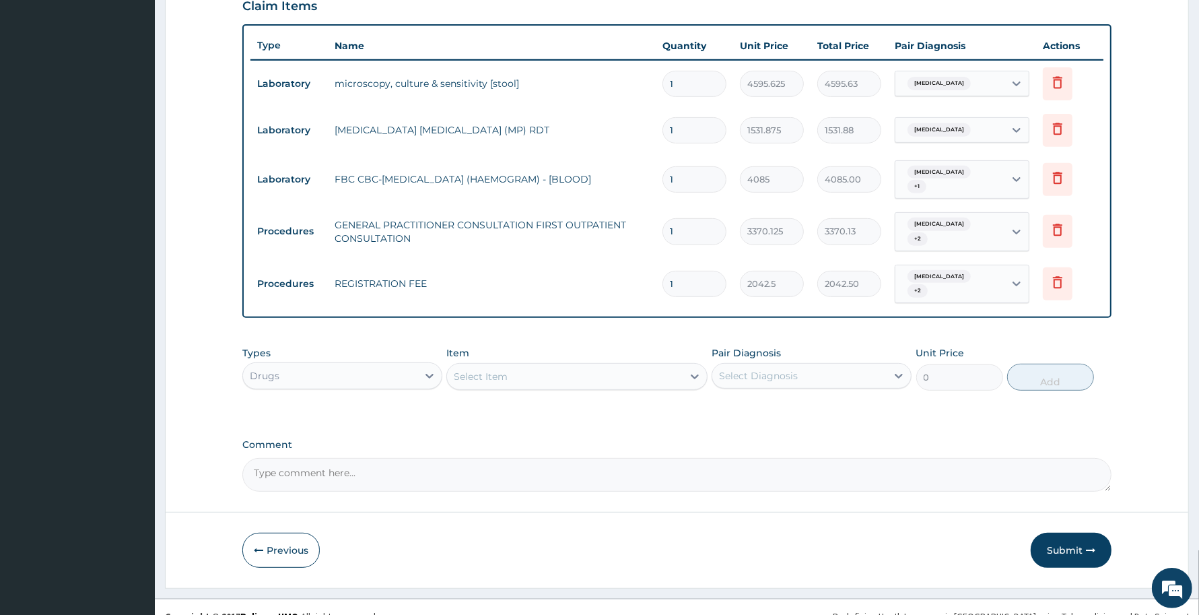
click at [545, 366] on div "Select Item" at bounding box center [564, 377] width 235 height 22
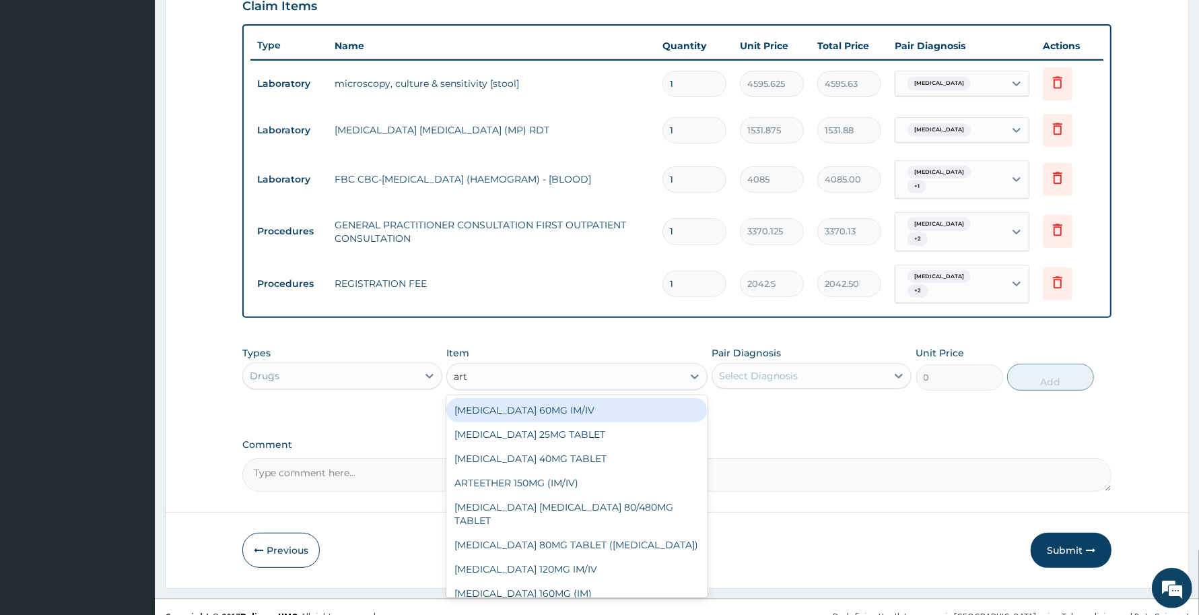
type input "arte"
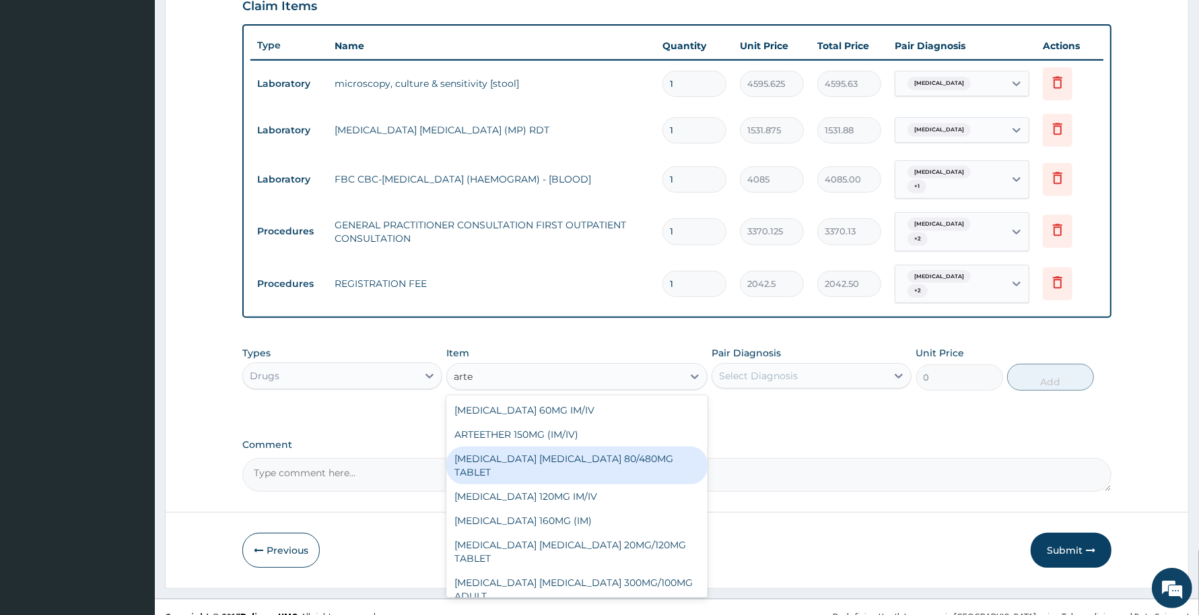
drag, startPoint x: 623, startPoint y: 516, endPoint x: 615, endPoint y: 448, distance: 68.5
click at [615, 448] on div "[MEDICAL_DATA] 60MG IM/IV ARTEETHER 150MG (IM/IV) [MEDICAL_DATA] [MEDICAL_DATA]…" at bounding box center [576, 496] width 261 height 202
click at [615, 448] on div "[MEDICAL_DATA] [MEDICAL_DATA] 80/480MG TABLET" at bounding box center [576, 465] width 261 height 38
type input "450"
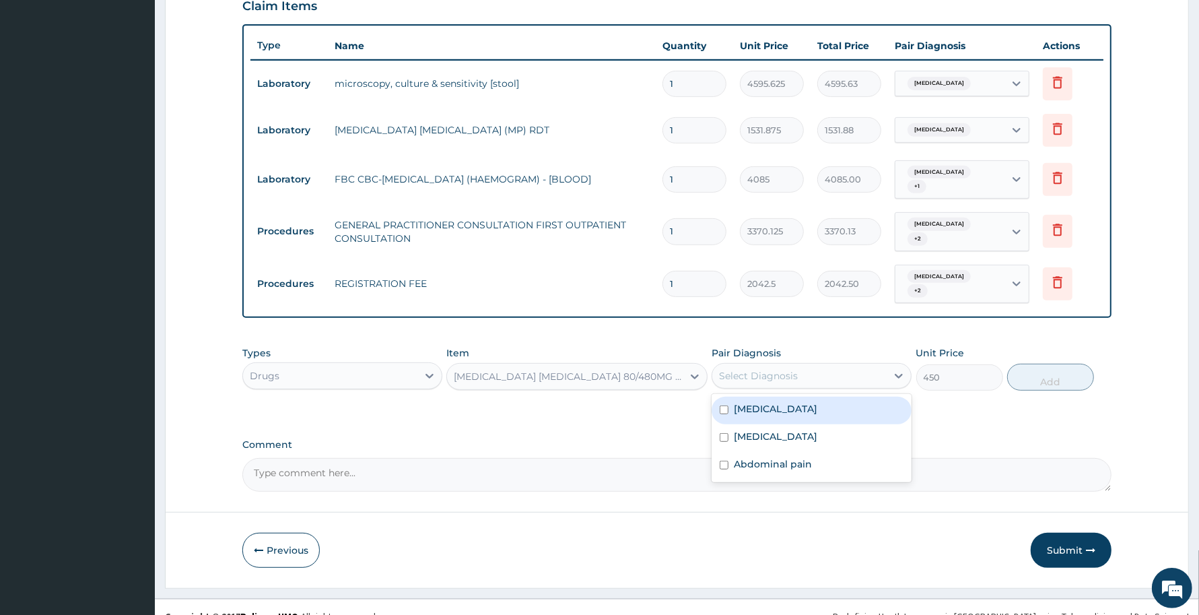
click at [788, 369] on div "Select Diagnosis" at bounding box center [758, 375] width 79 height 13
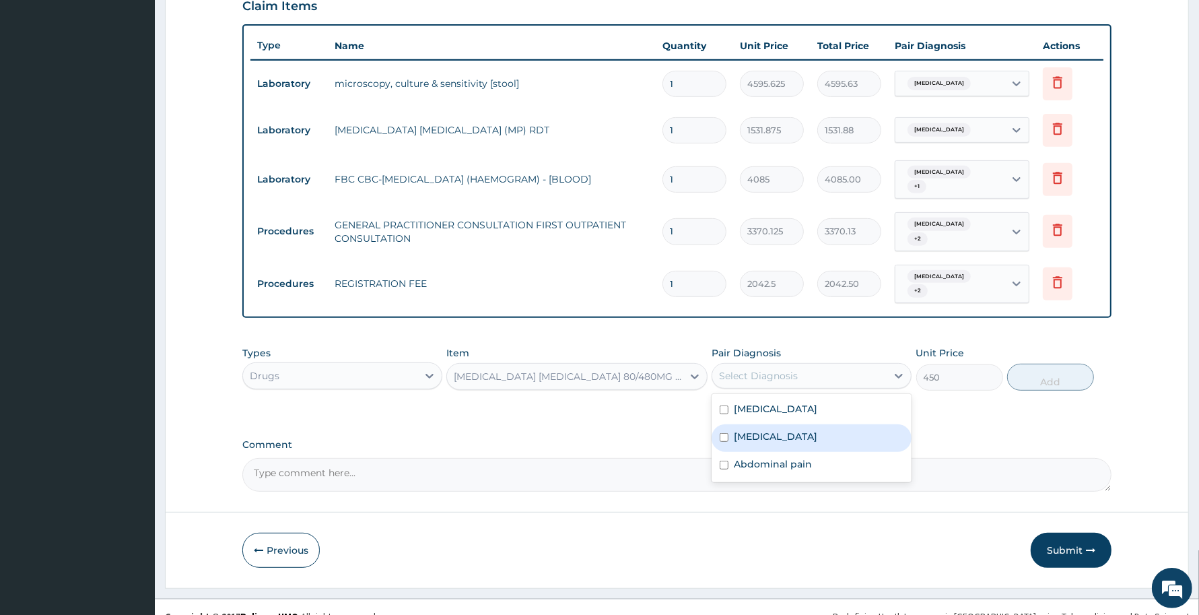
click at [792, 424] on div "[MEDICAL_DATA]" at bounding box center [812, 438] width 200 height 28
checkbox input "true"
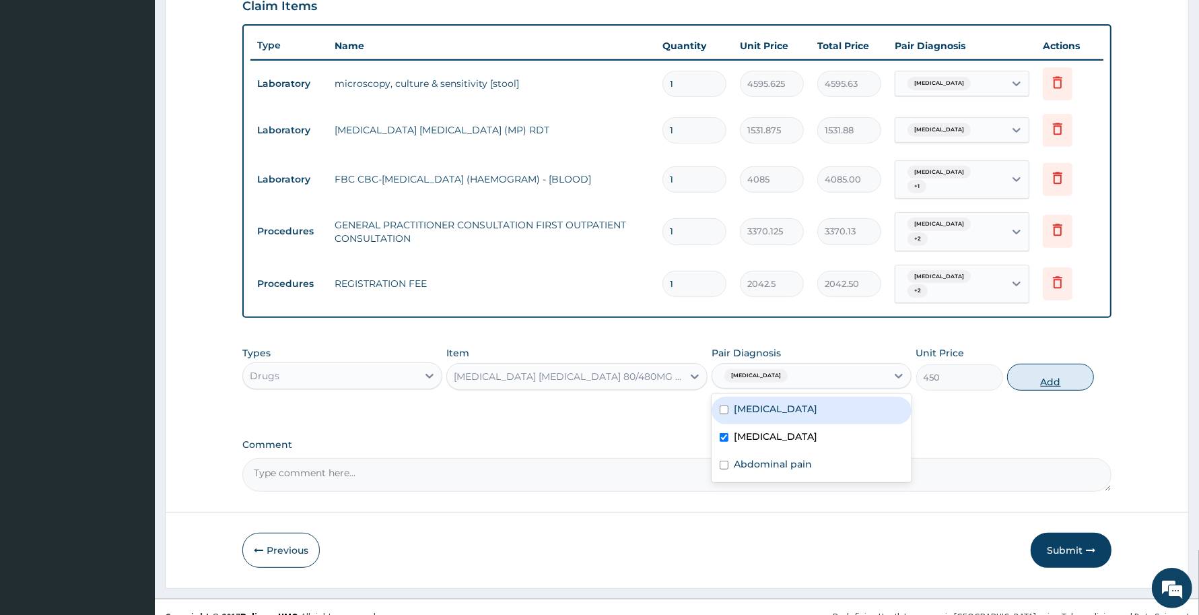
click at [1037, 372] on button "Add" at bounding box center [1050, 377] width 87 height 27
type input "0"
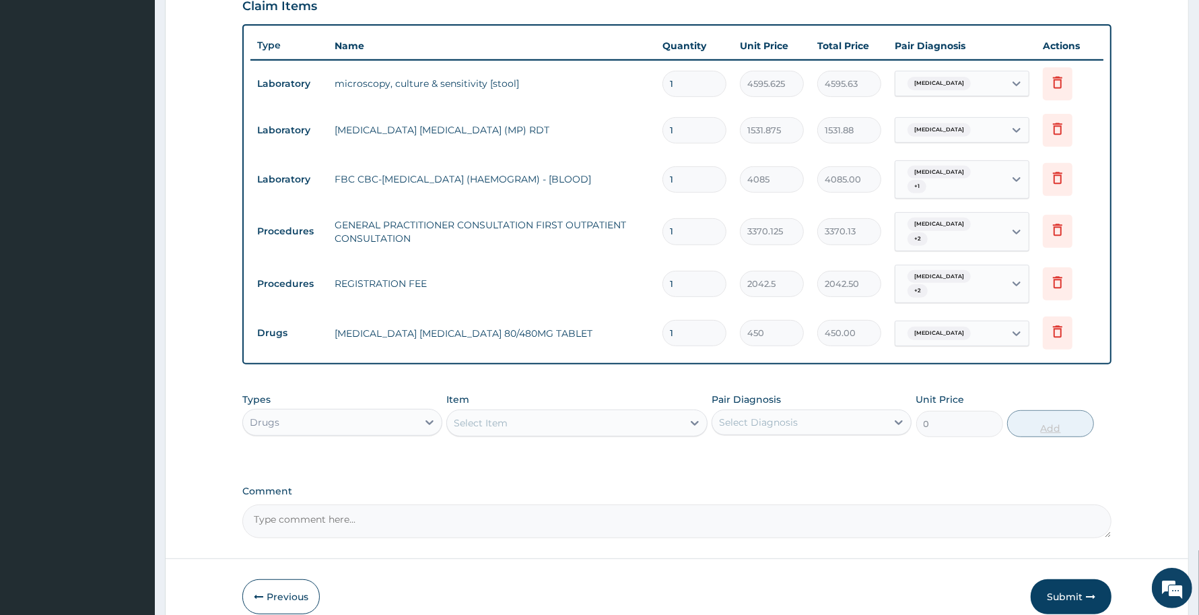
type input "0.00"
type input "6"
type input "2700.00"
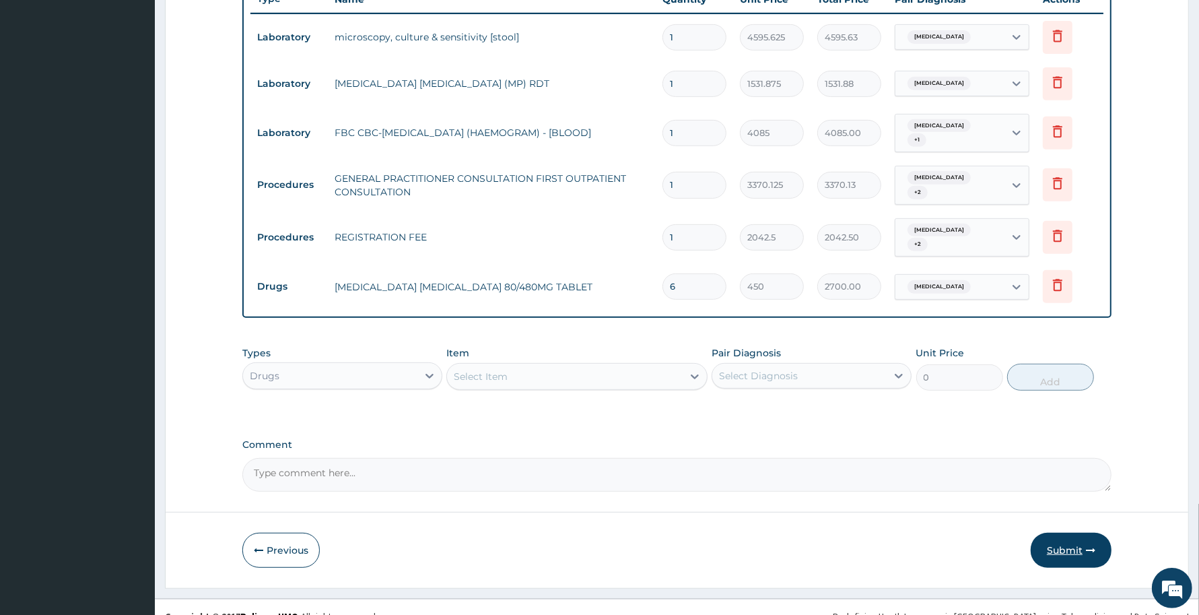
type input "6"
click at [1066, 533] on button "Submit" at bounding box center [1071, 550] width 81 height 35
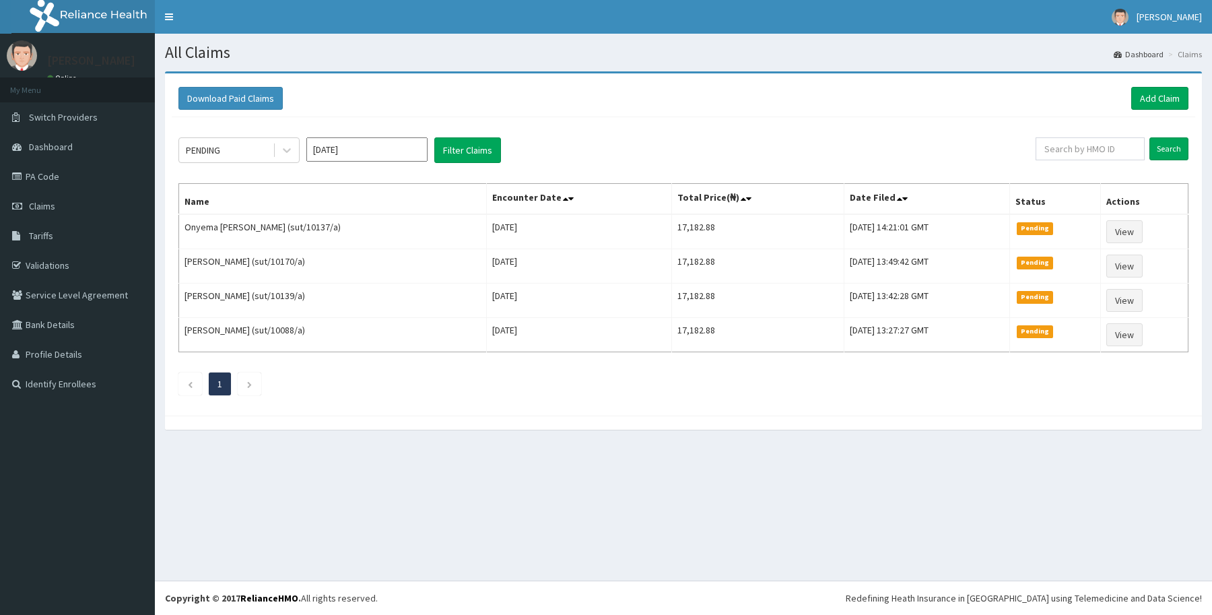
scroll to position [0, 0]
